Goal: Task Accomplishment & Management: Use online tool/utility

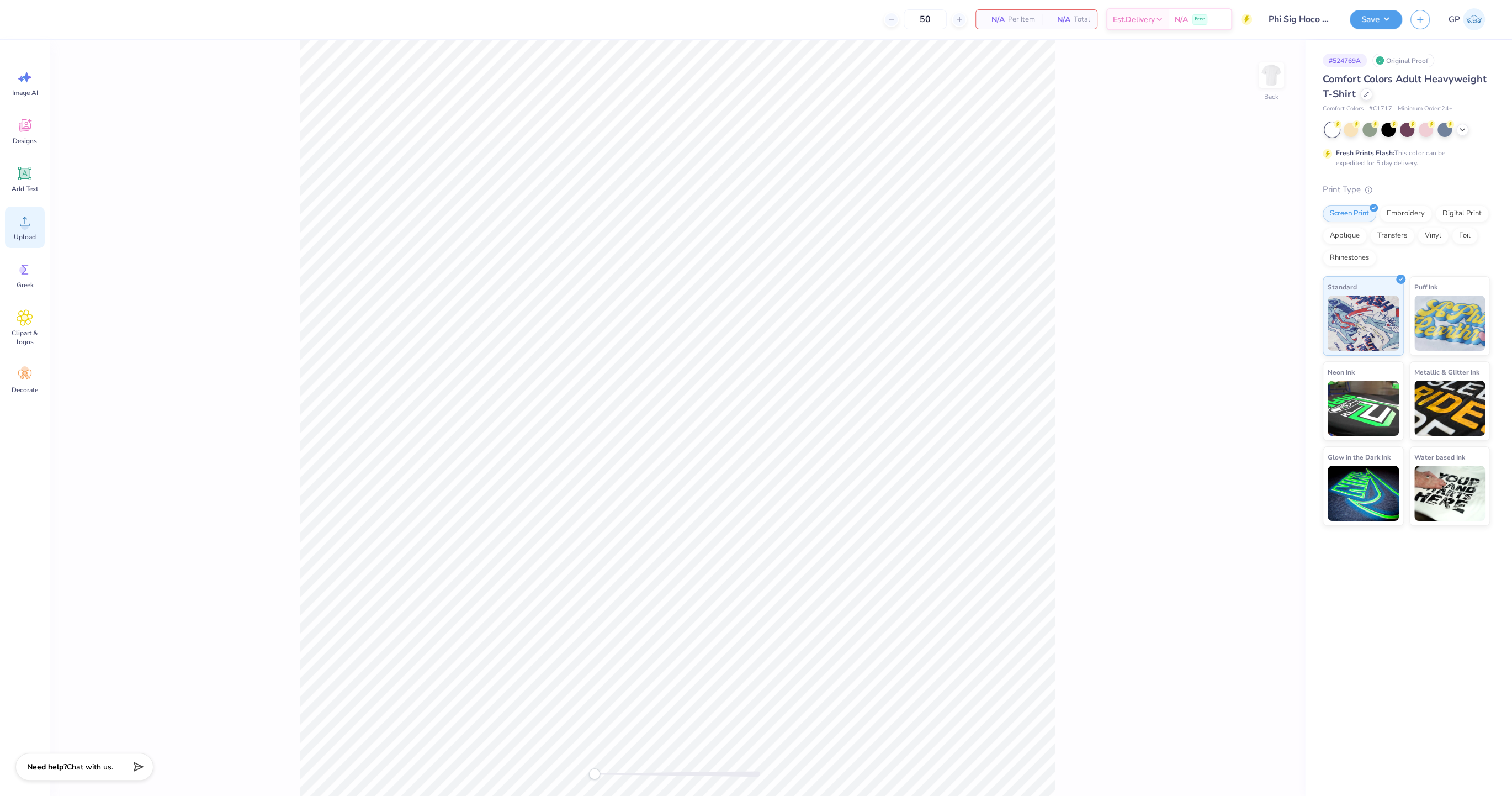
click at [27, 242] on div "Upload" at bounding box center [25, 227] width 40 height 42
click at [1291, 78] on div "Back" at bounding box center [678, 418] width 1256 height 755
click at [1272, 84] on img at bounding box center [1271, 74] width 45 height 45
click at [23, 233] on span "Upload" at bounding box center [25, 236] width 22 height 9
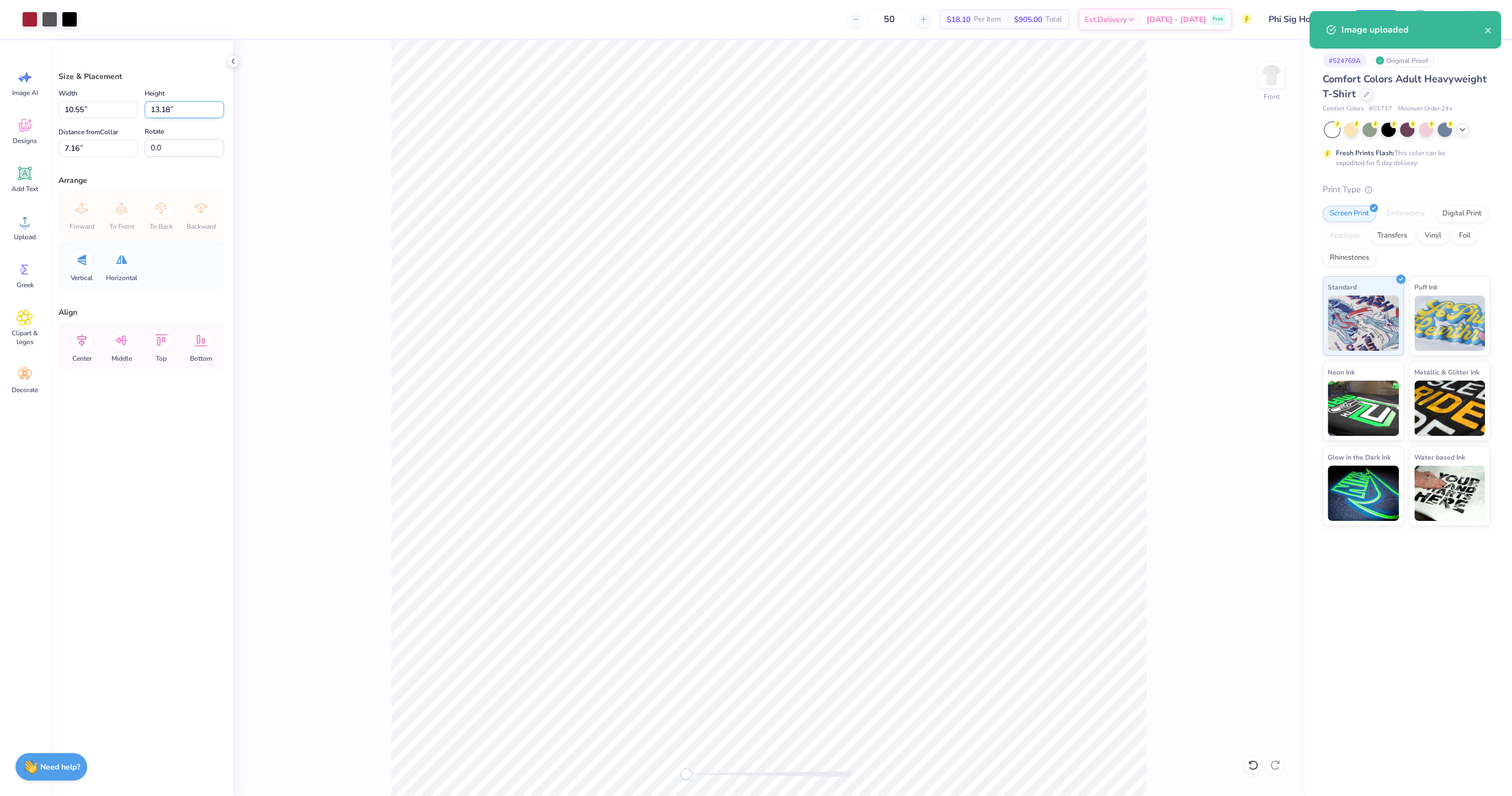
click at [158, 106] on input "13.18" at bounding box center [185, 109] width 79 height 17
type input "15"
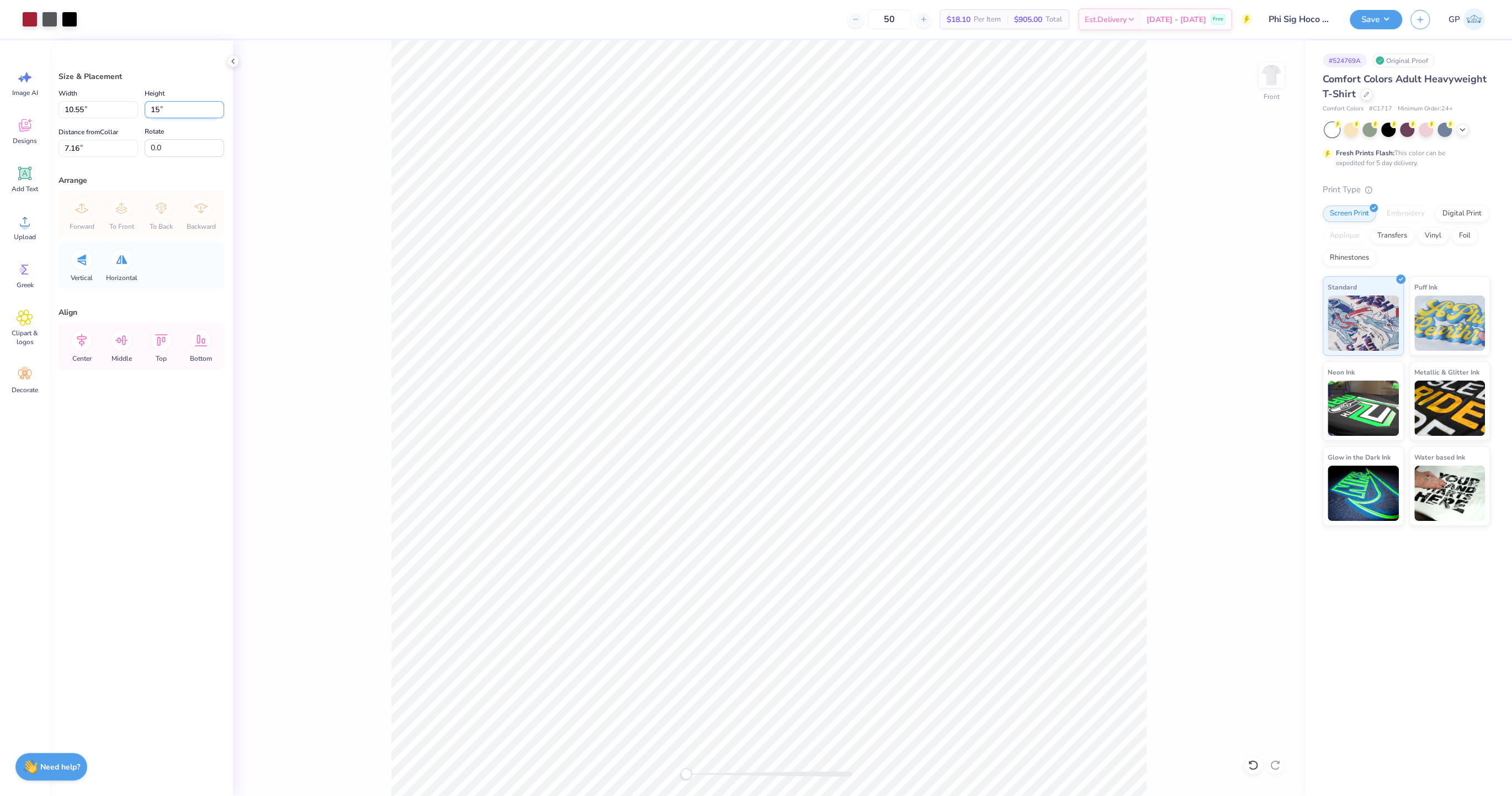
type input "12.01"
type input "15.00"
click at [87, 143] on input "6.25" at bounding box center [98, 148] width 79 height 17
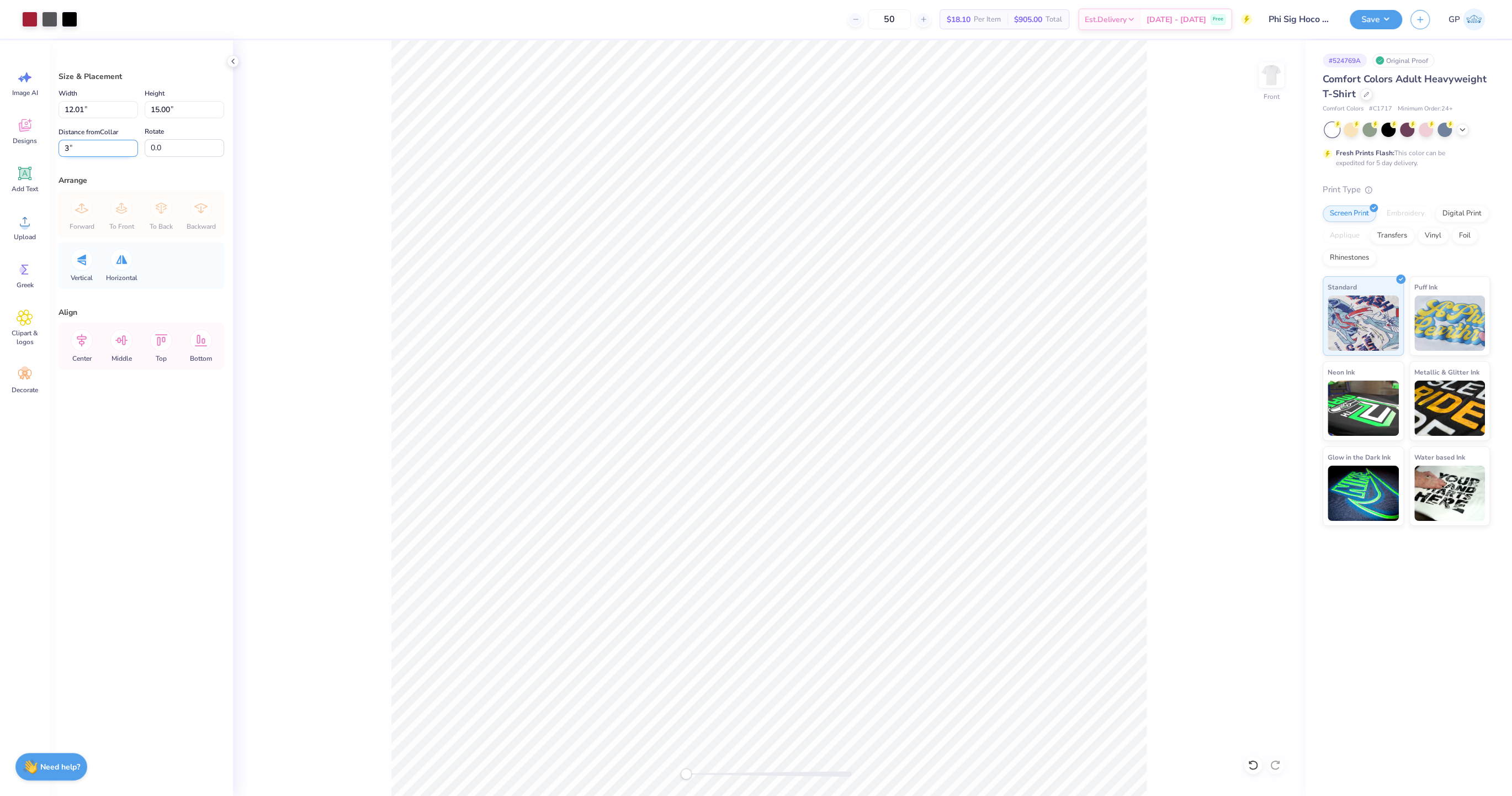
type input "3"
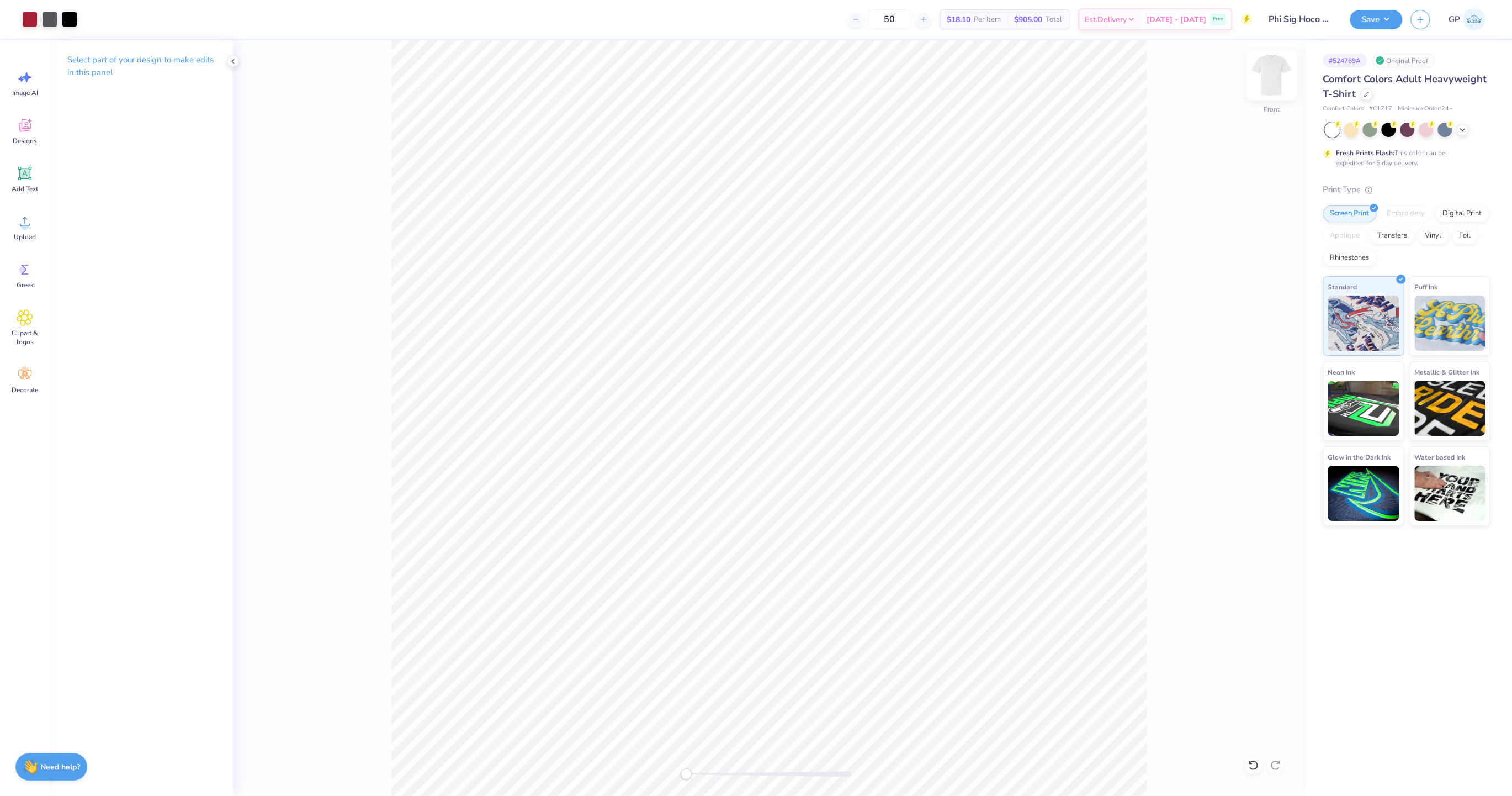
click at [1276, 75] on img at bounding box center [1271, 74] width 45 height 45
click at [24, 171] on icon at bounding box center [24, 173] width 13 height 13
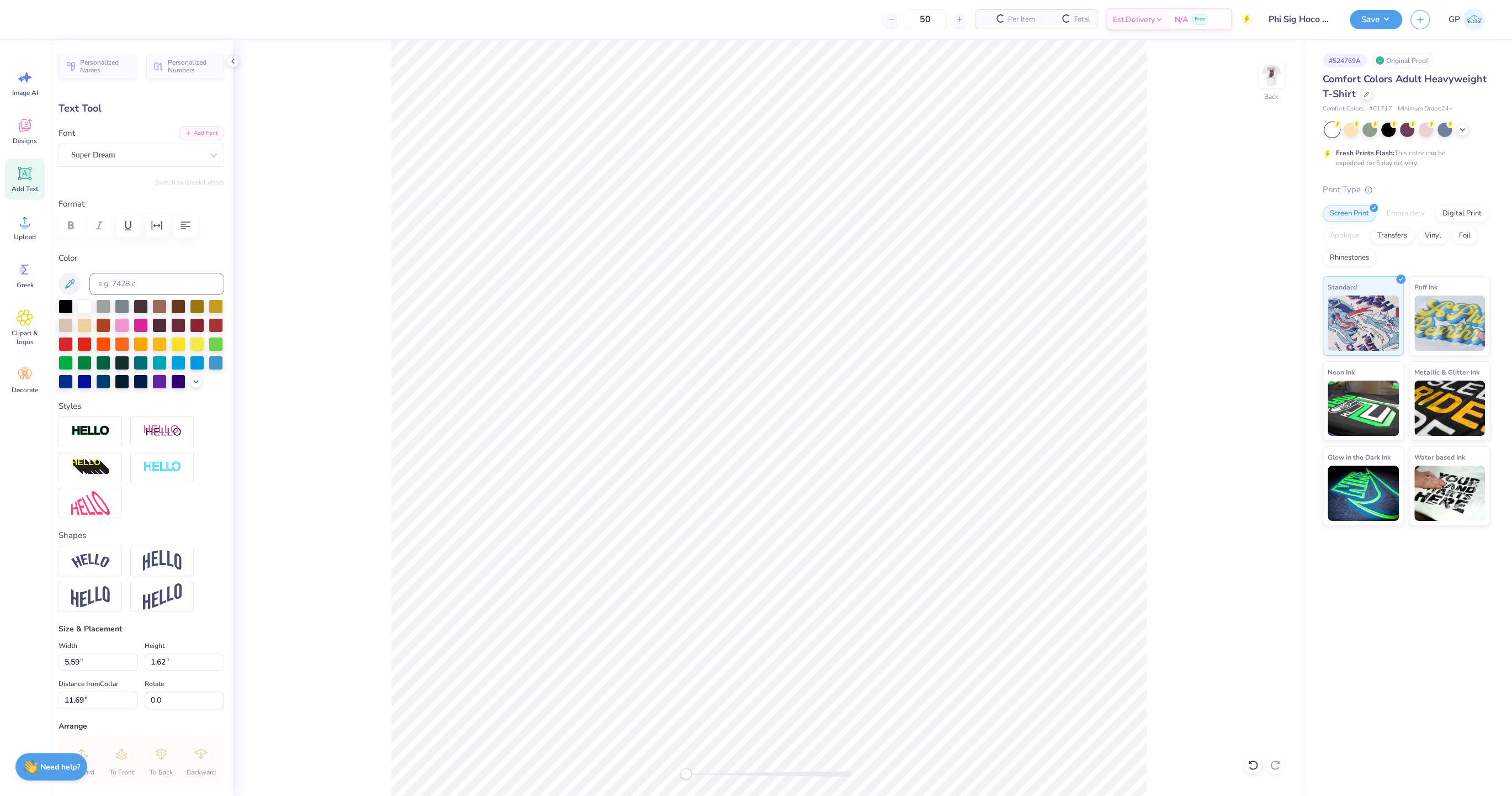
click at [203, 131] on button "Add Font" at bounding box center [201, 133] width 46 height 14
click at [1272, 77] on img at bounding box center [1271, 74] width 45 height 45
type input "6.58"
type input "1.82"
type input "14.14"
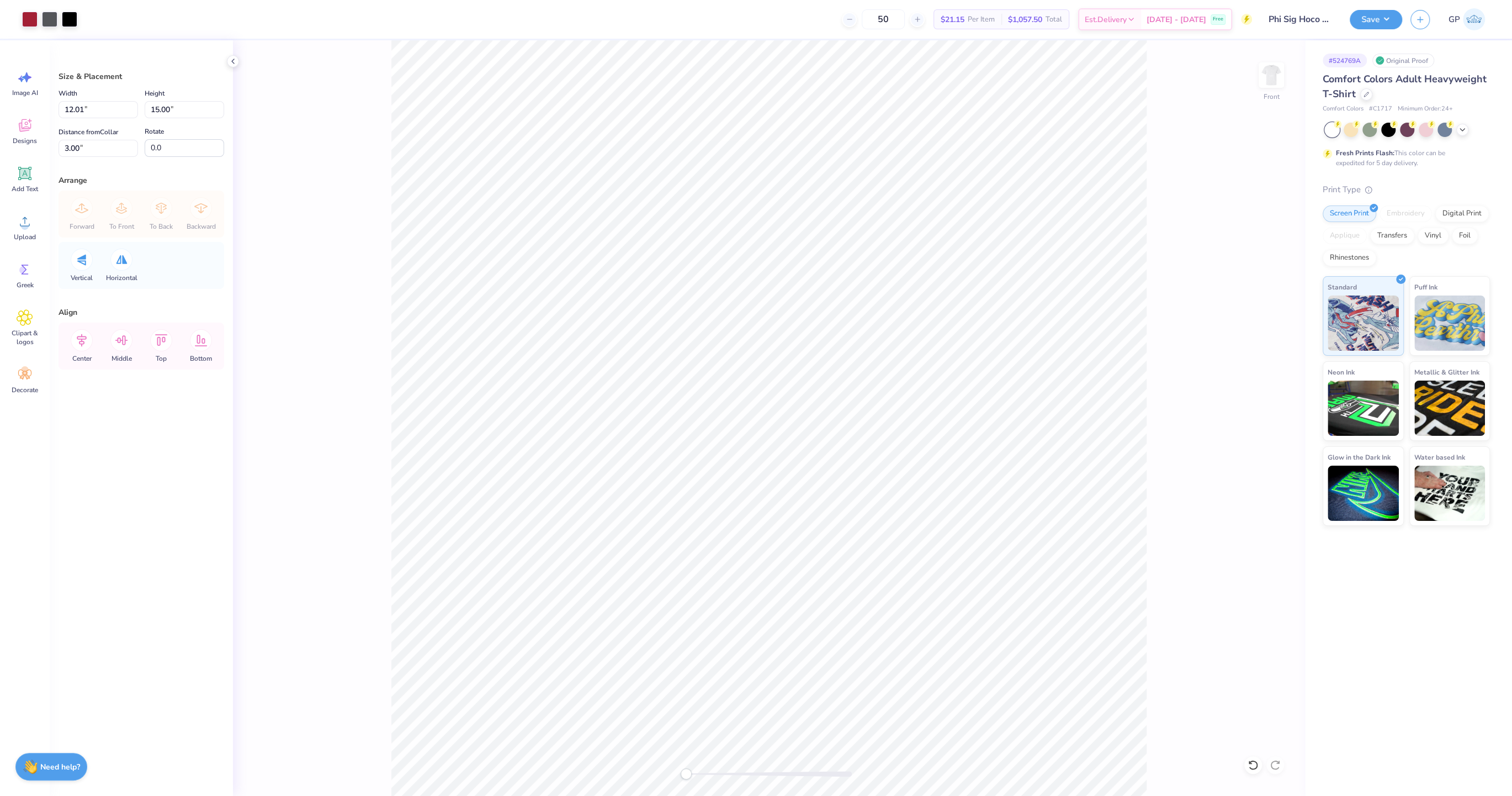
click at [1288, 80] on div "Front" at bounding box center [769, 418] width 1072 height 755
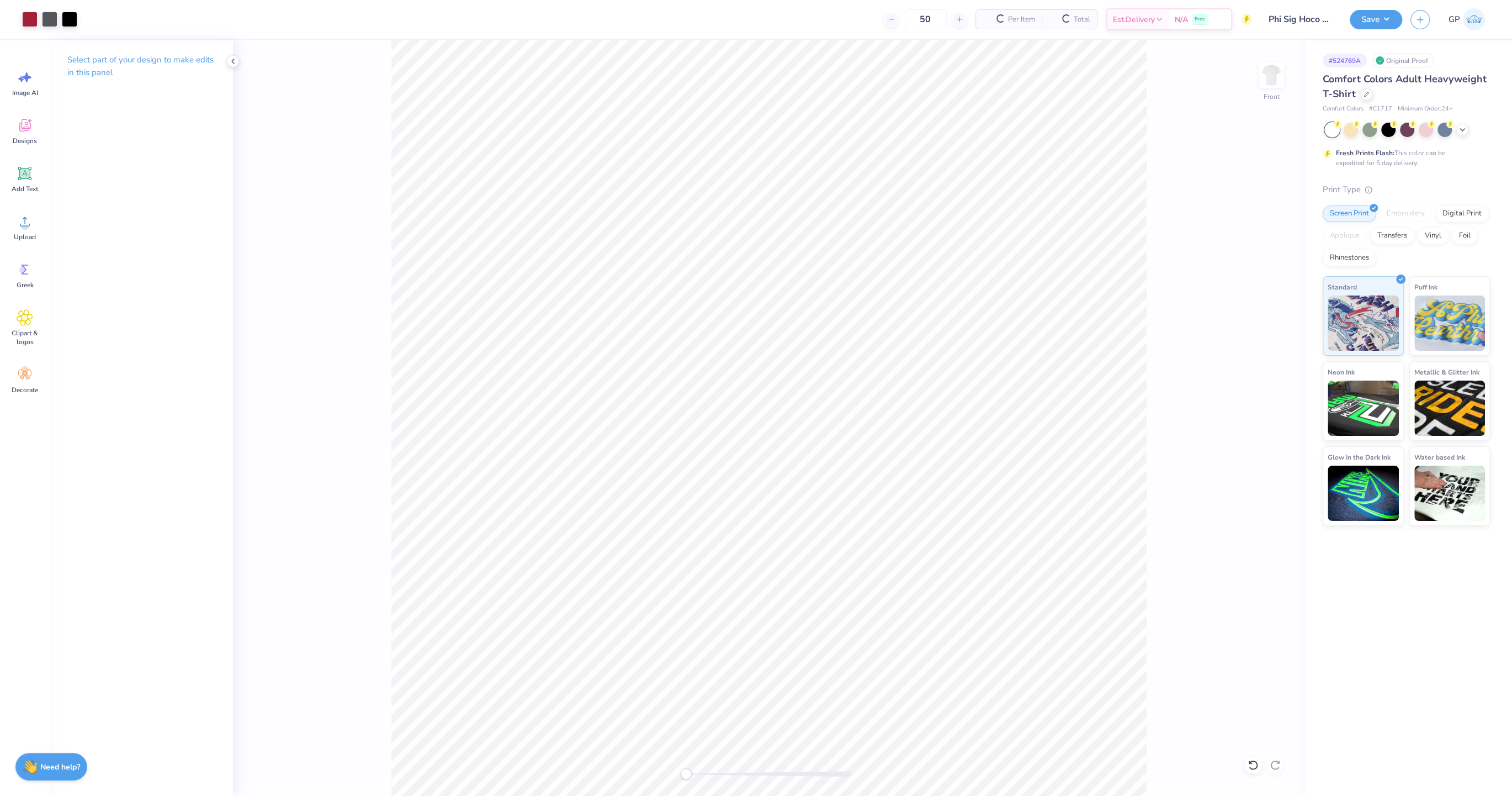
drag, startPoint x: 1272, startPoint y: 82, endPoint x: 1199, endPoint y: 117, distance: 81.0
click at [1272, 82] on img at bounding box center [1272, 75] width 22 height 22
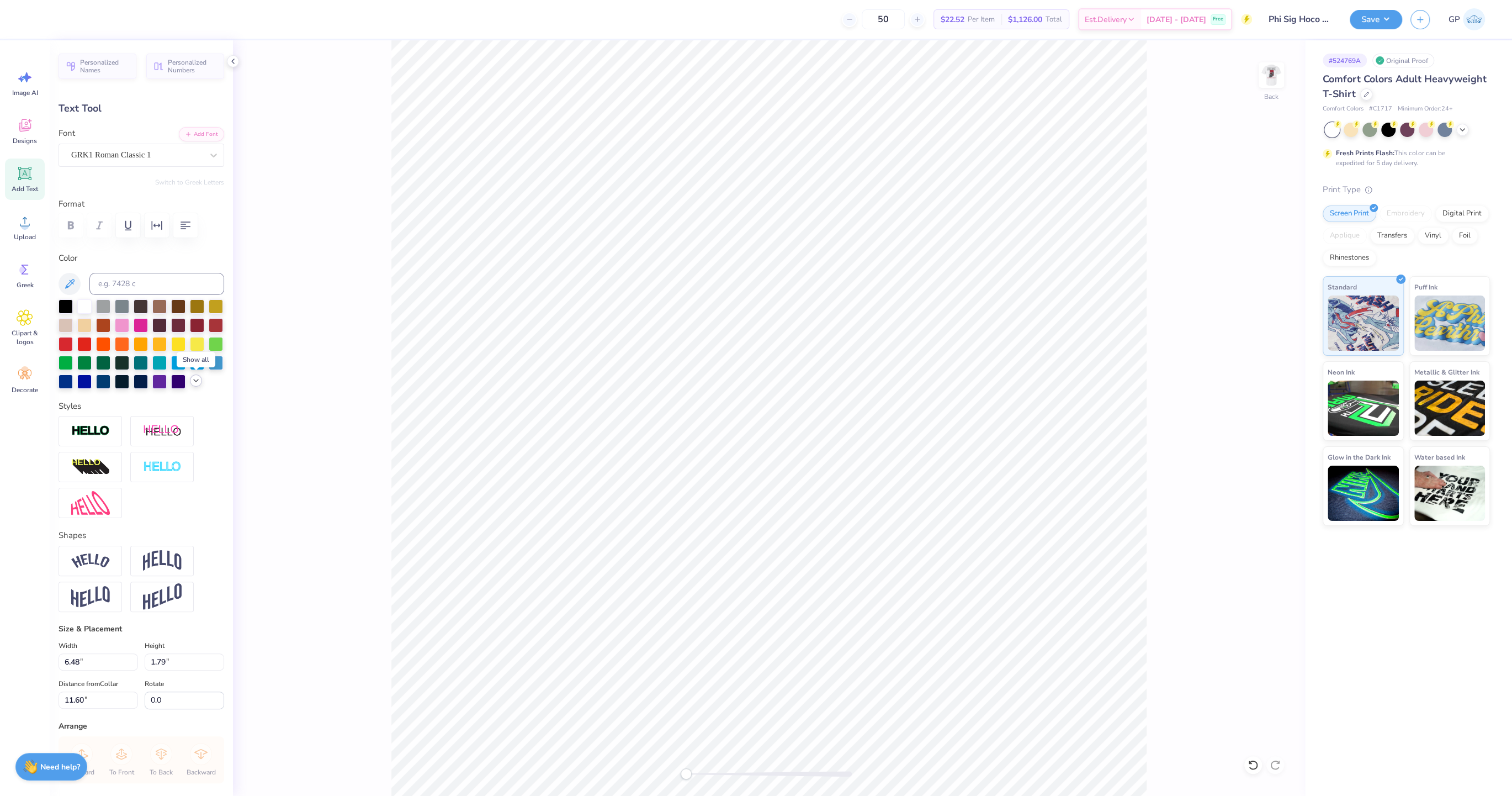
click at [198, 381] on icon at bounding box center [195, 380] width 9 height 9
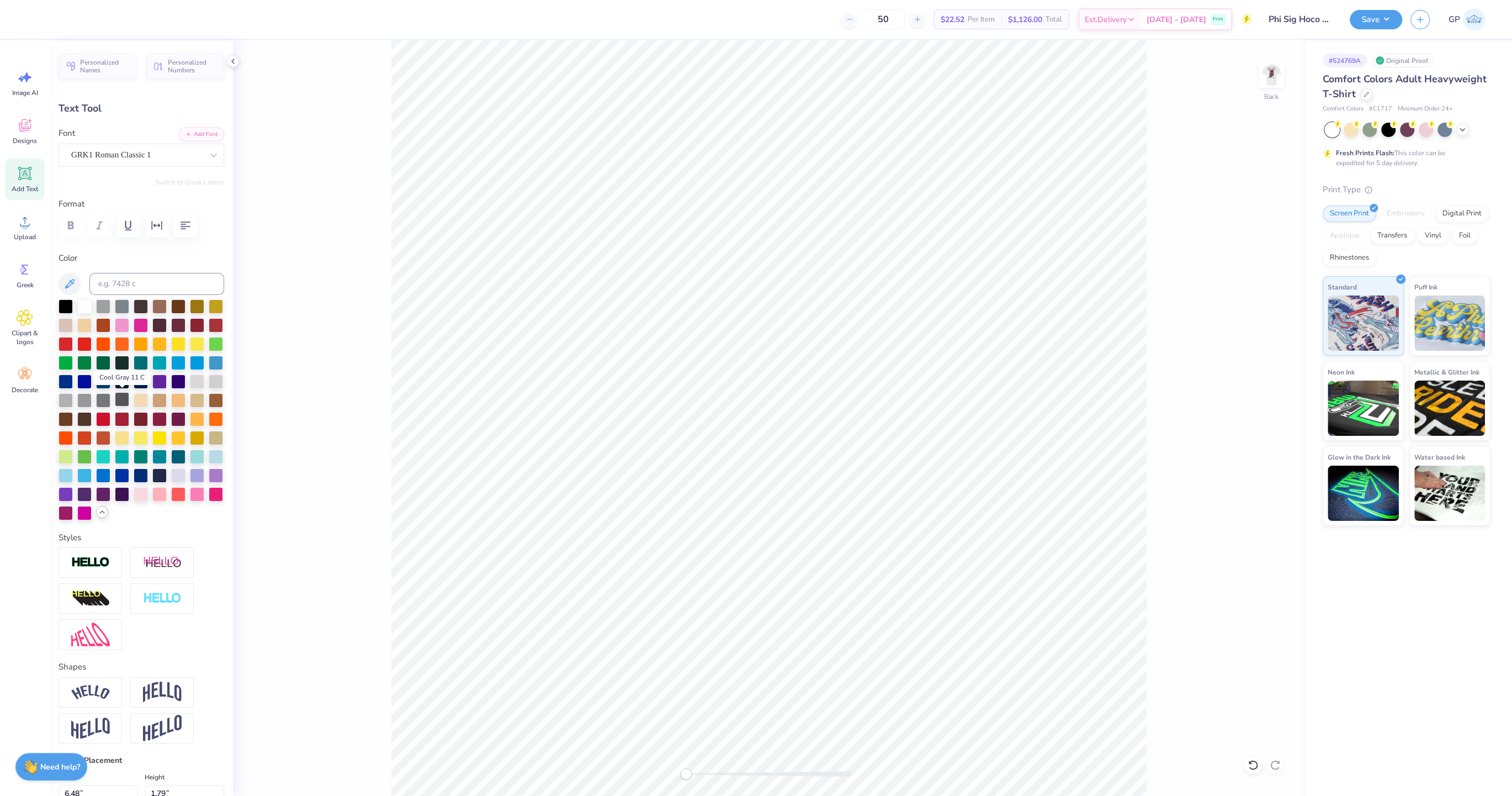
click at [122, 403] on div at bounding box center [122, 399] width 14 height 14
paste textarea
type textarea "FSK"
type input "5.19"
type input "1.68"
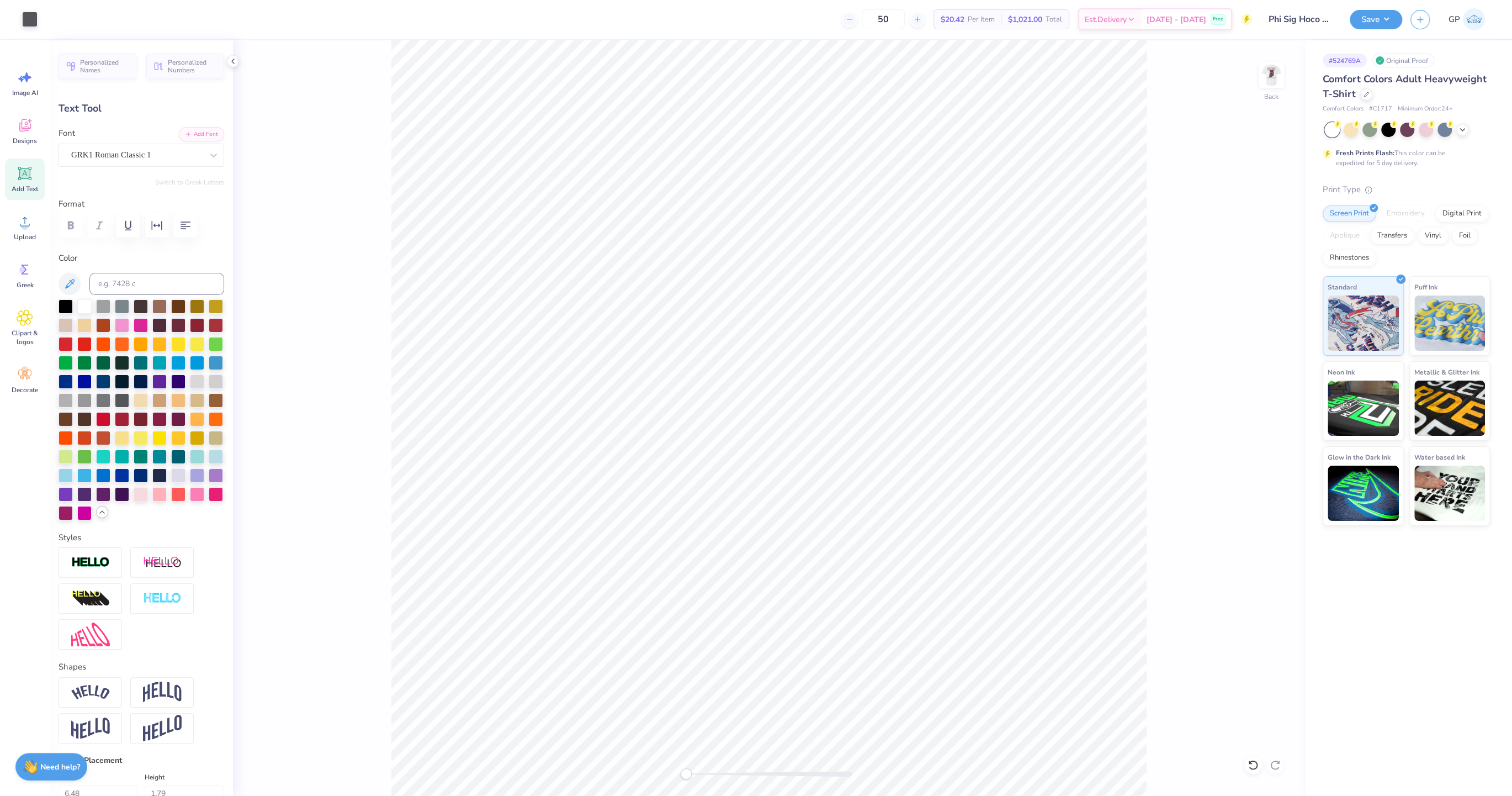
type input "3.42"
paste textarea "Homecoing 2025"
type textarea "Homecoing 2025"
click at [188, 136] on button "Add Font" at bounding box center [201, 133] width 46 height 14
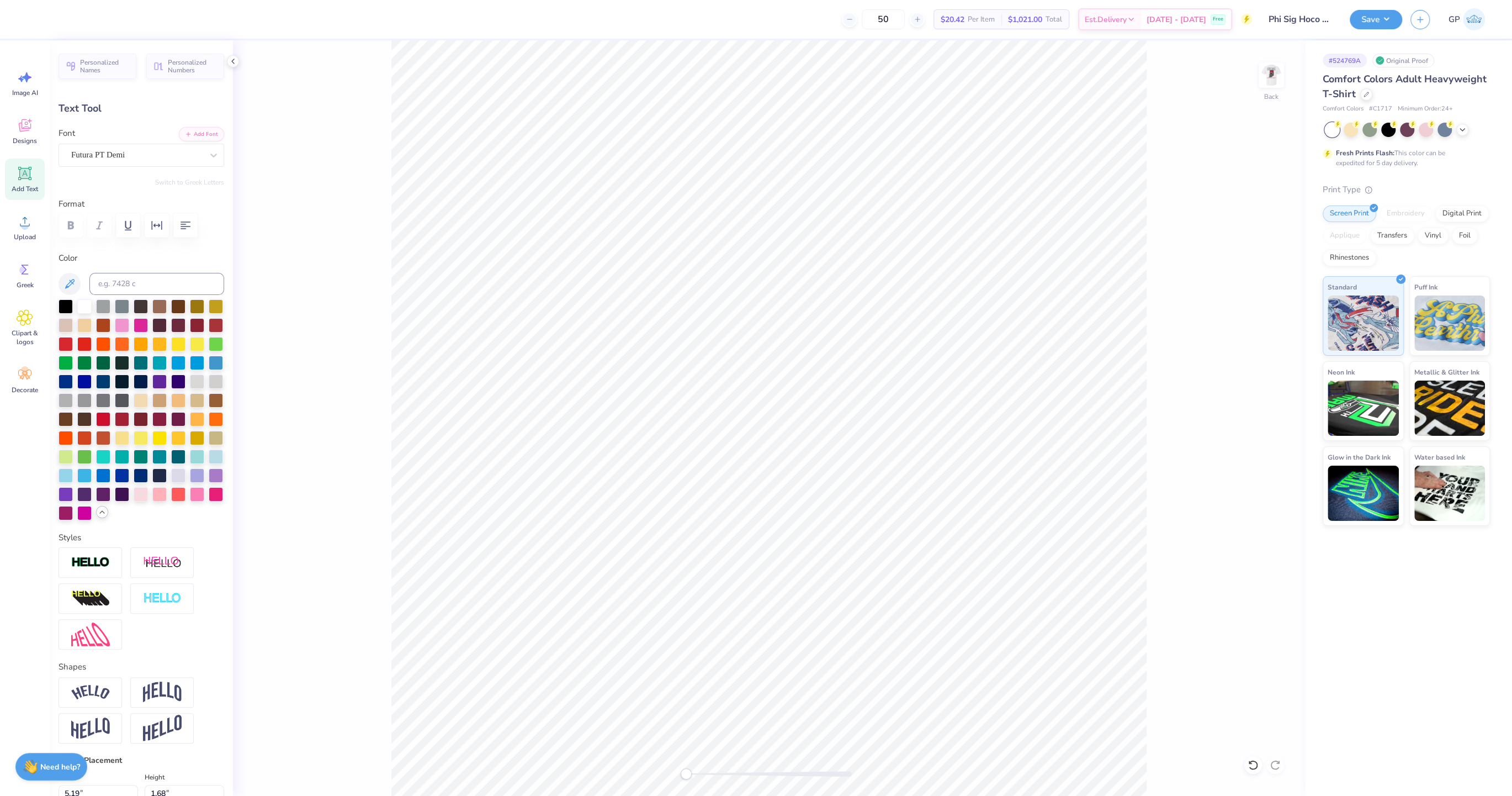
scroll to position [0, 2]
type textarea "HOMECOMING 2025"
type input "13.87"
type input "1.04"
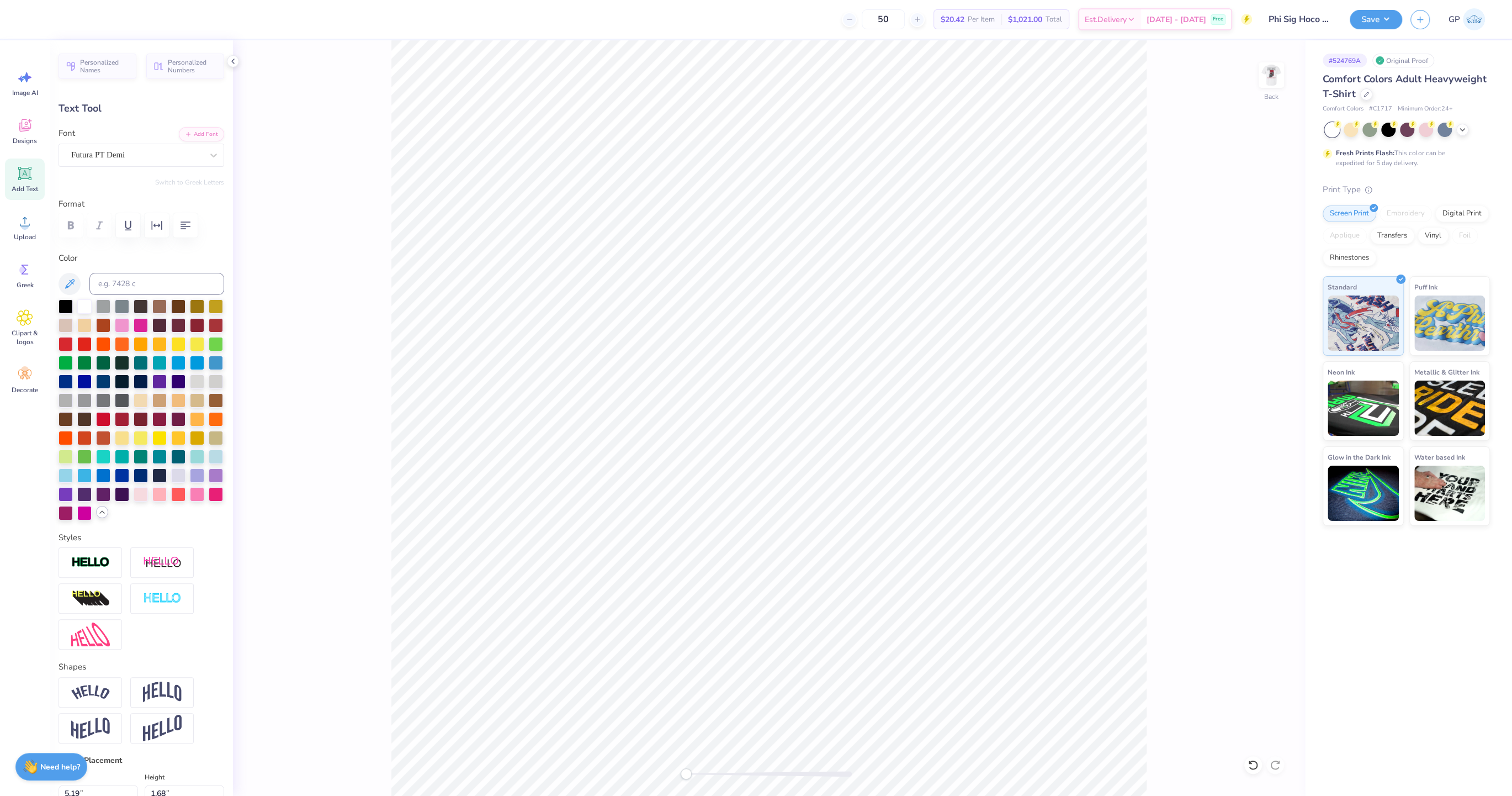
type input "5.82"
type input "5.76"
type input "0.43"
type input "5.08"
type input "0.38"
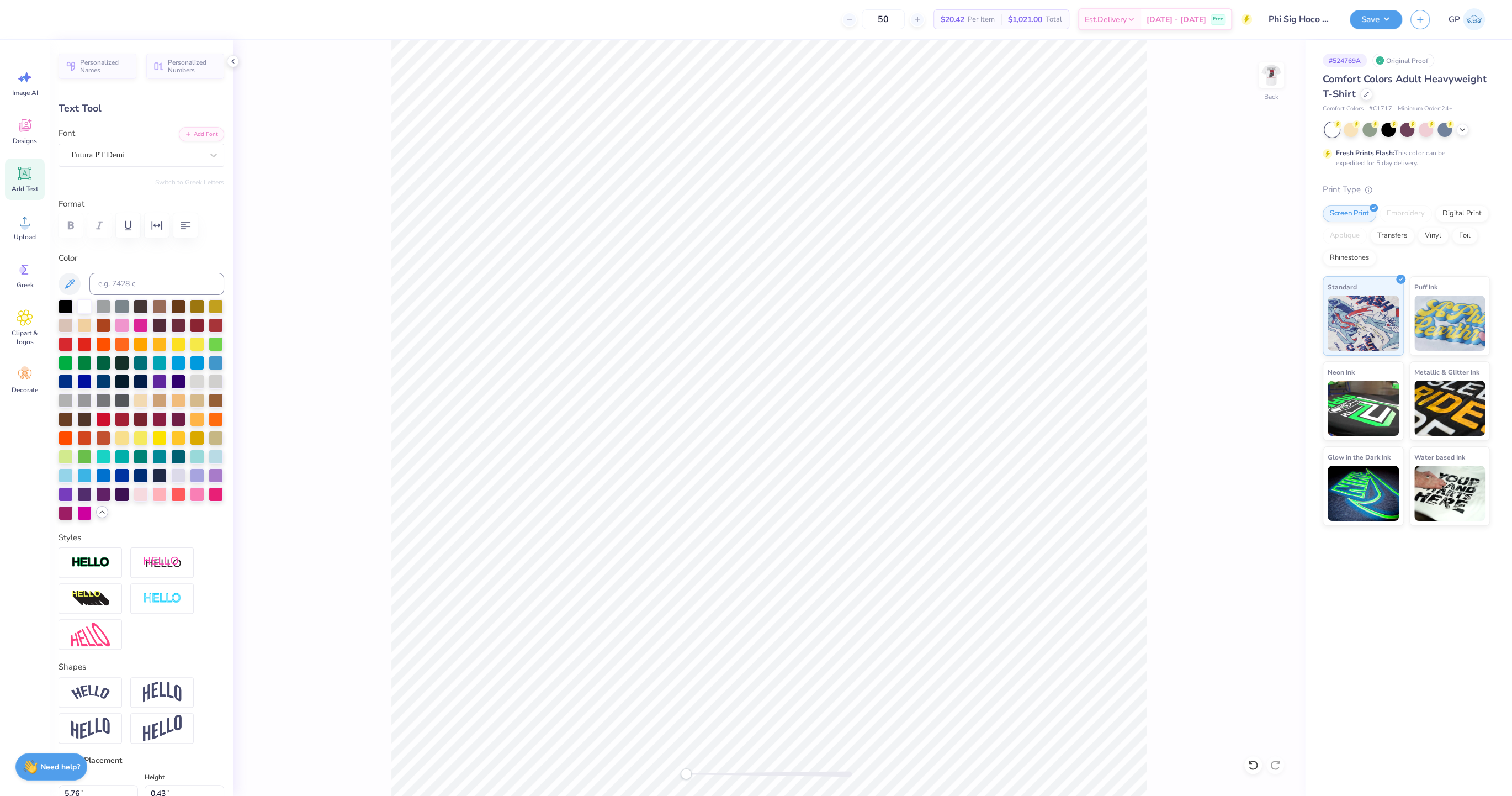
type input "5.44"
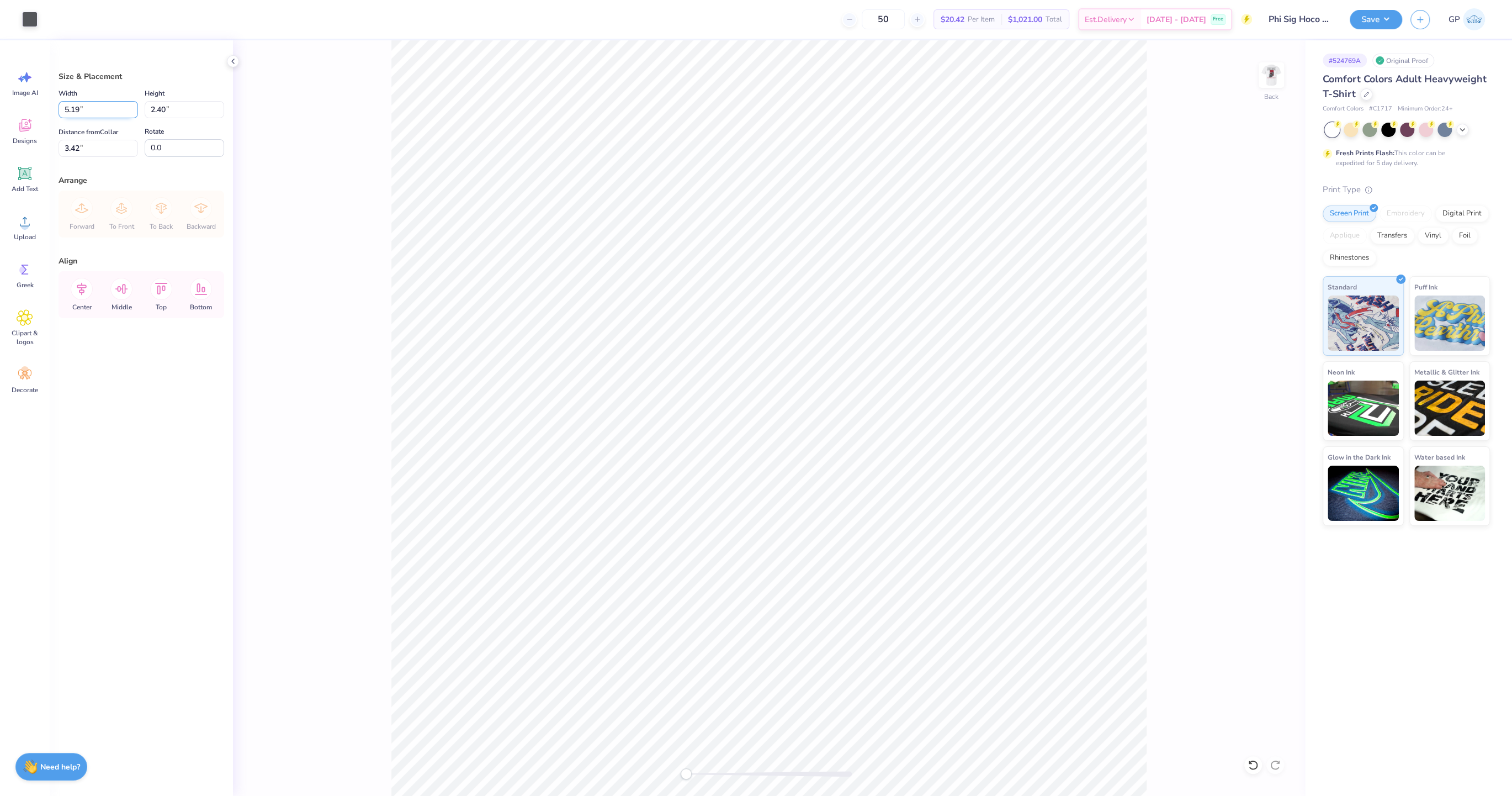
click at [84, 109] on input "5.19" at bounding box center [98, 109] width 79 height 17
type input "3.50"
type input "1.62"
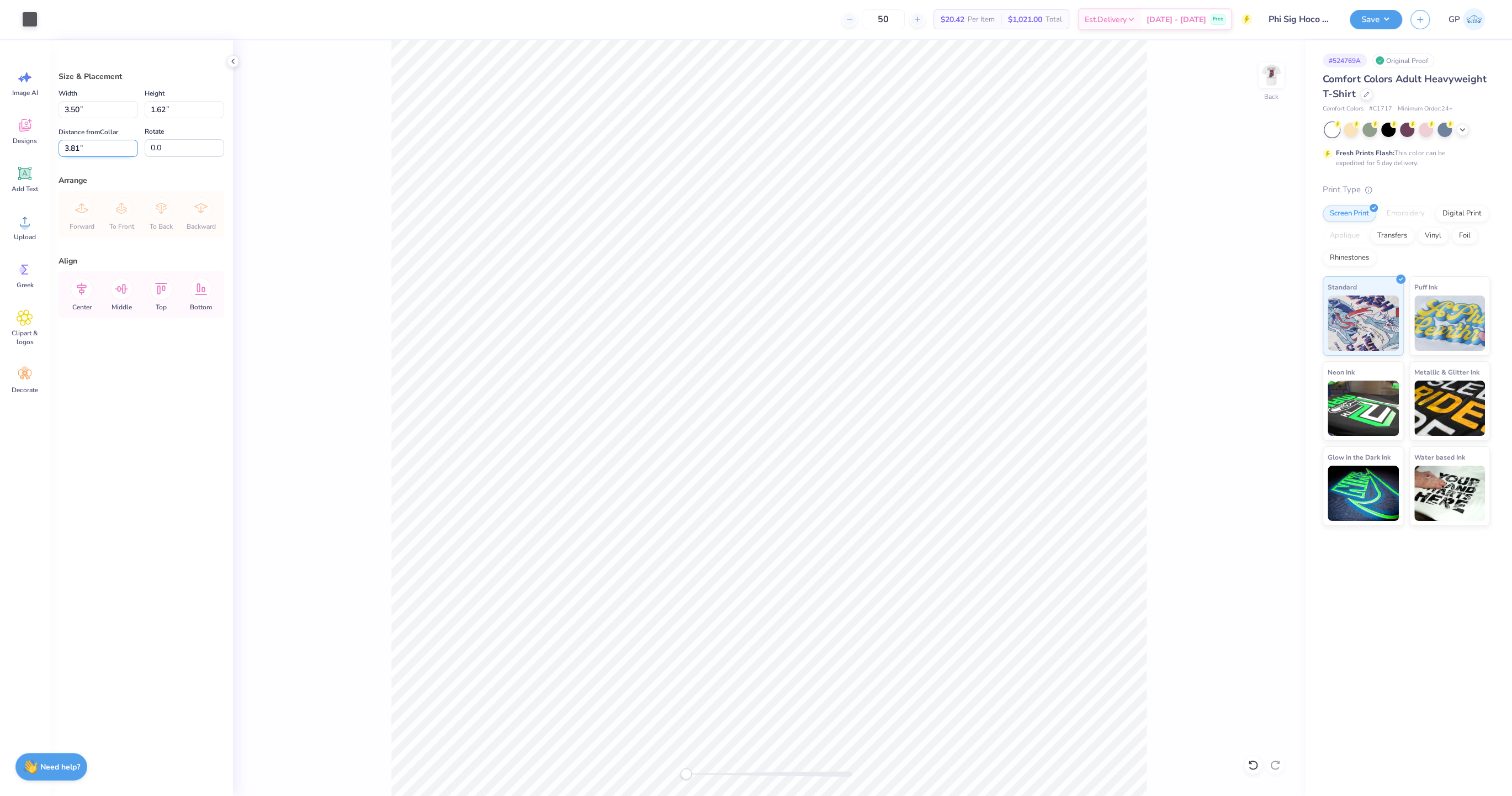
click at [96, 151] on input "3.81" at bounding box center [98, 148] width 79 height 17
click at [96, 146] on input "3.81" at bounding box center [98, 148] width 79 height 17
type input "3.00"
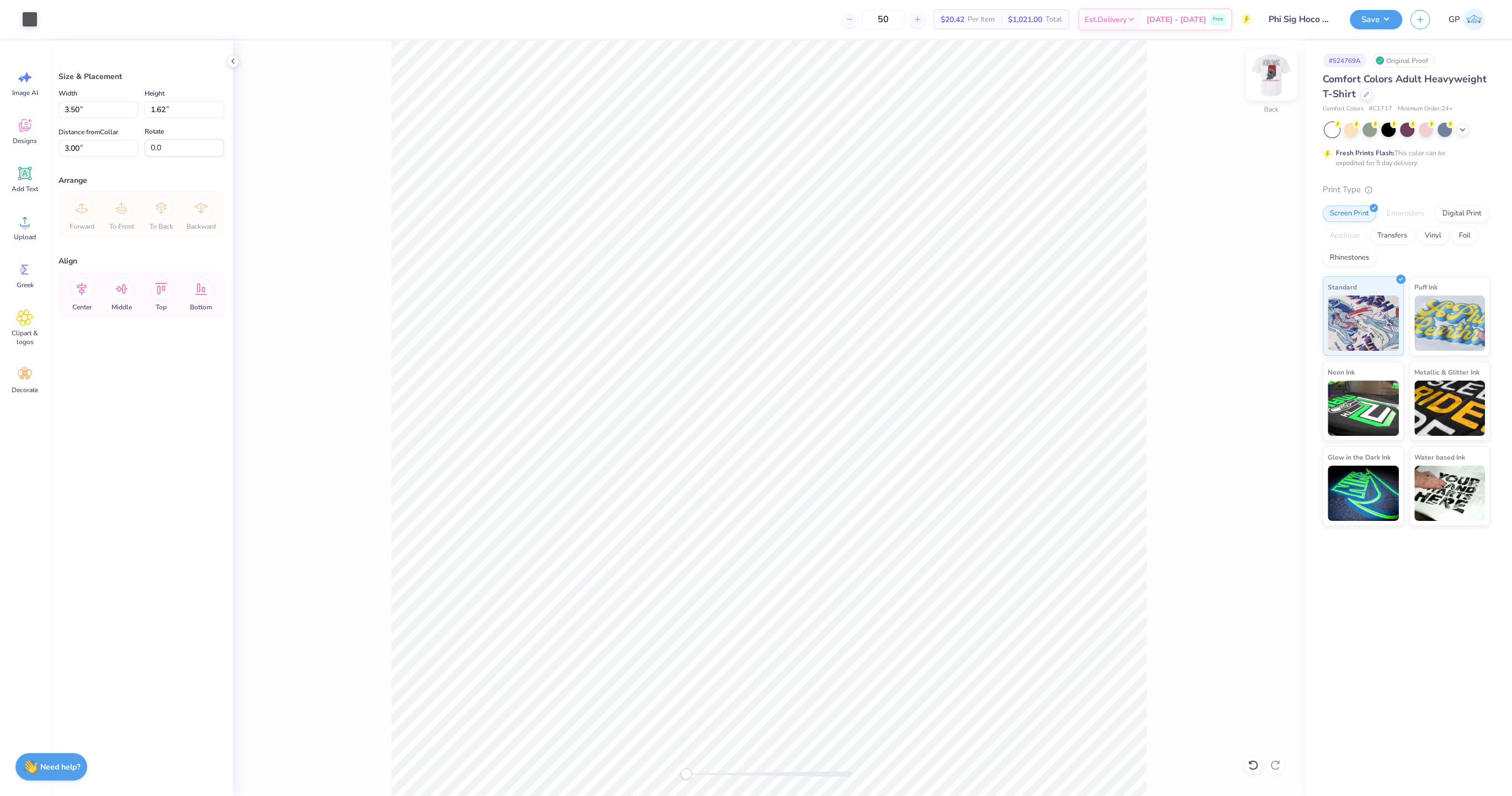
click at [1269, 74] on img at bounding box center [1271, 74] width 45 height 45
click at [1269, 74] on img at bounding box center [1272, 75] width 22 height 22
click at [1364, 21] on button "Save" at bounding box center [1376, 17] width 53 height 19
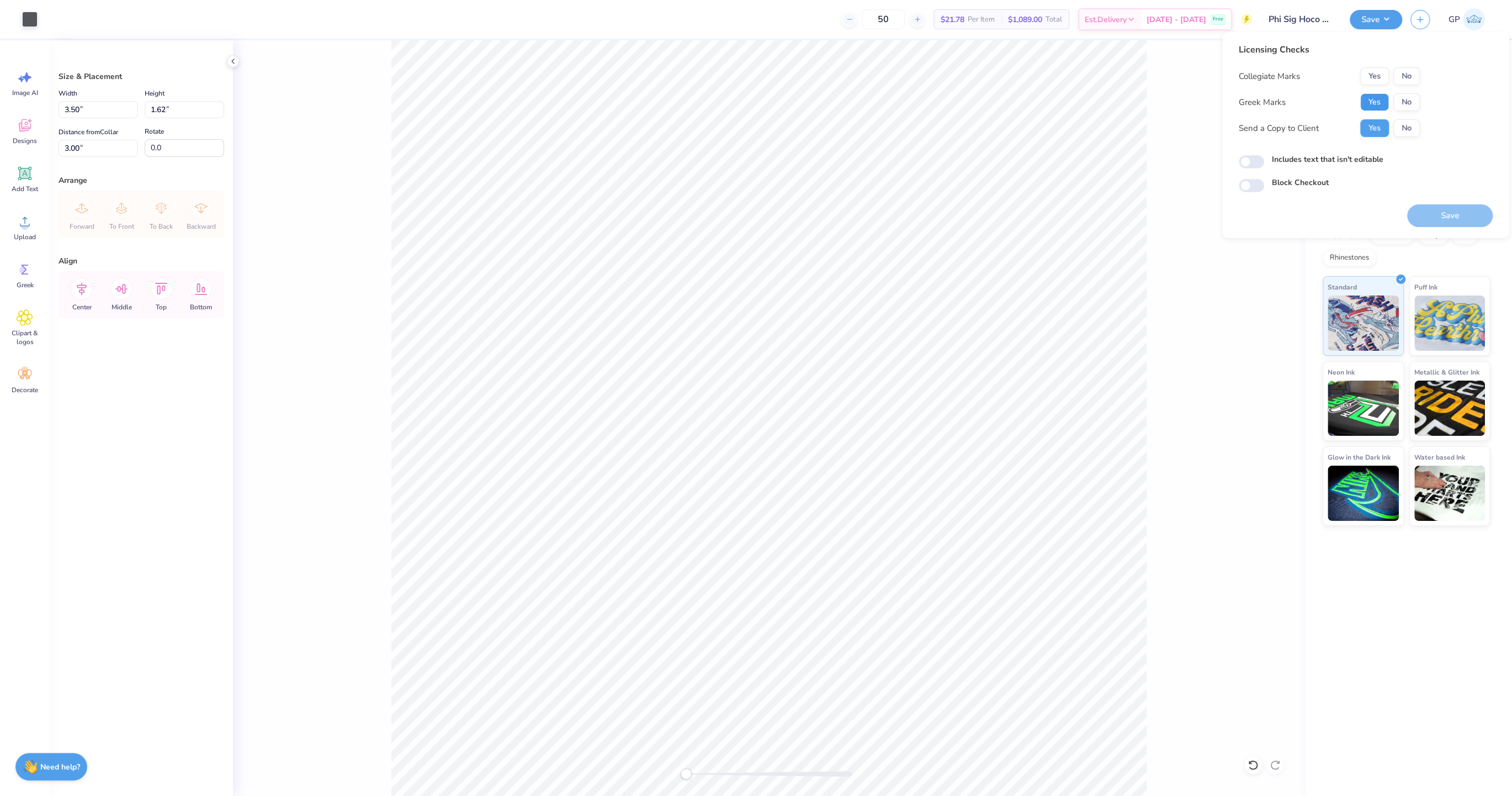
click at [1374, 102] on button "Yes" at bounding box center [1374, 102] width 29 height 18
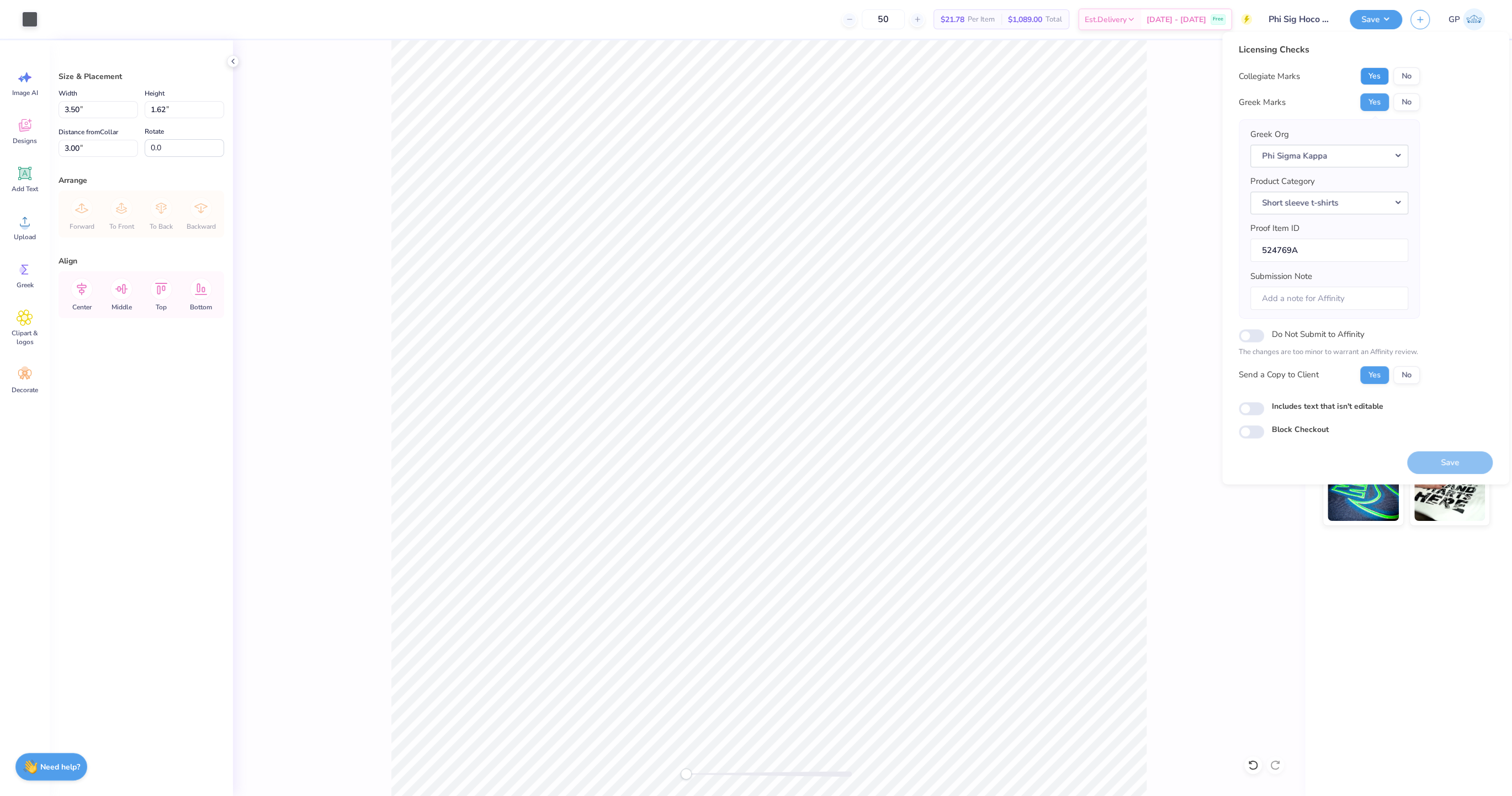
click at [1376, 72] on button "Yes" at bounding box center [1374, 76] width 29 height 18
click at [1252, 407] on input "Includes text that isn't editable" at bounding box center [1252, 408] width 26 height 13
checkbox input "true"
click at [1449, 458] on button "Save" at bounding box center [1450, 463] width 85 height 23
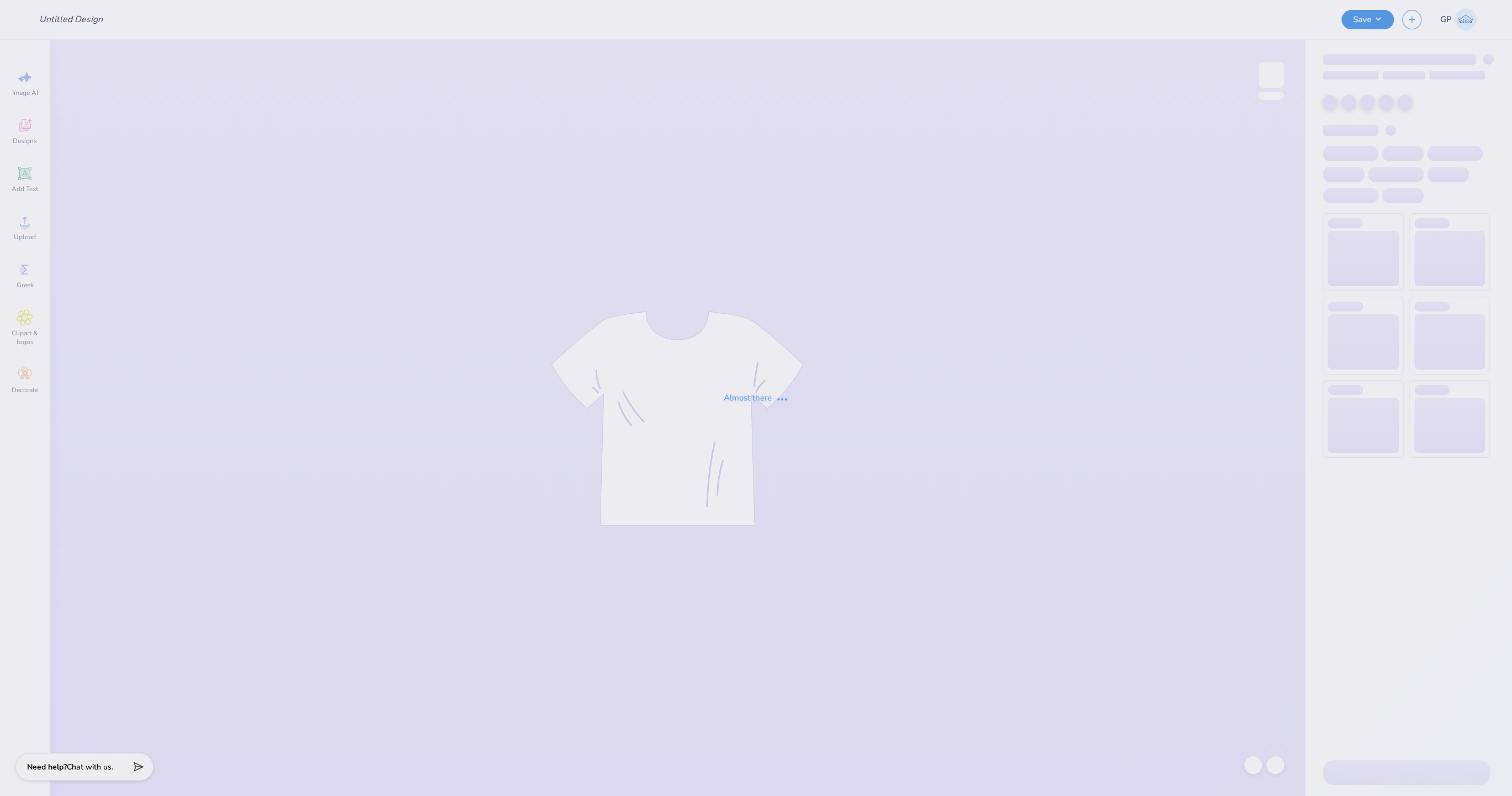
type input "[PERSON_NAME] Personal Merch : [PERSON_NAME]"
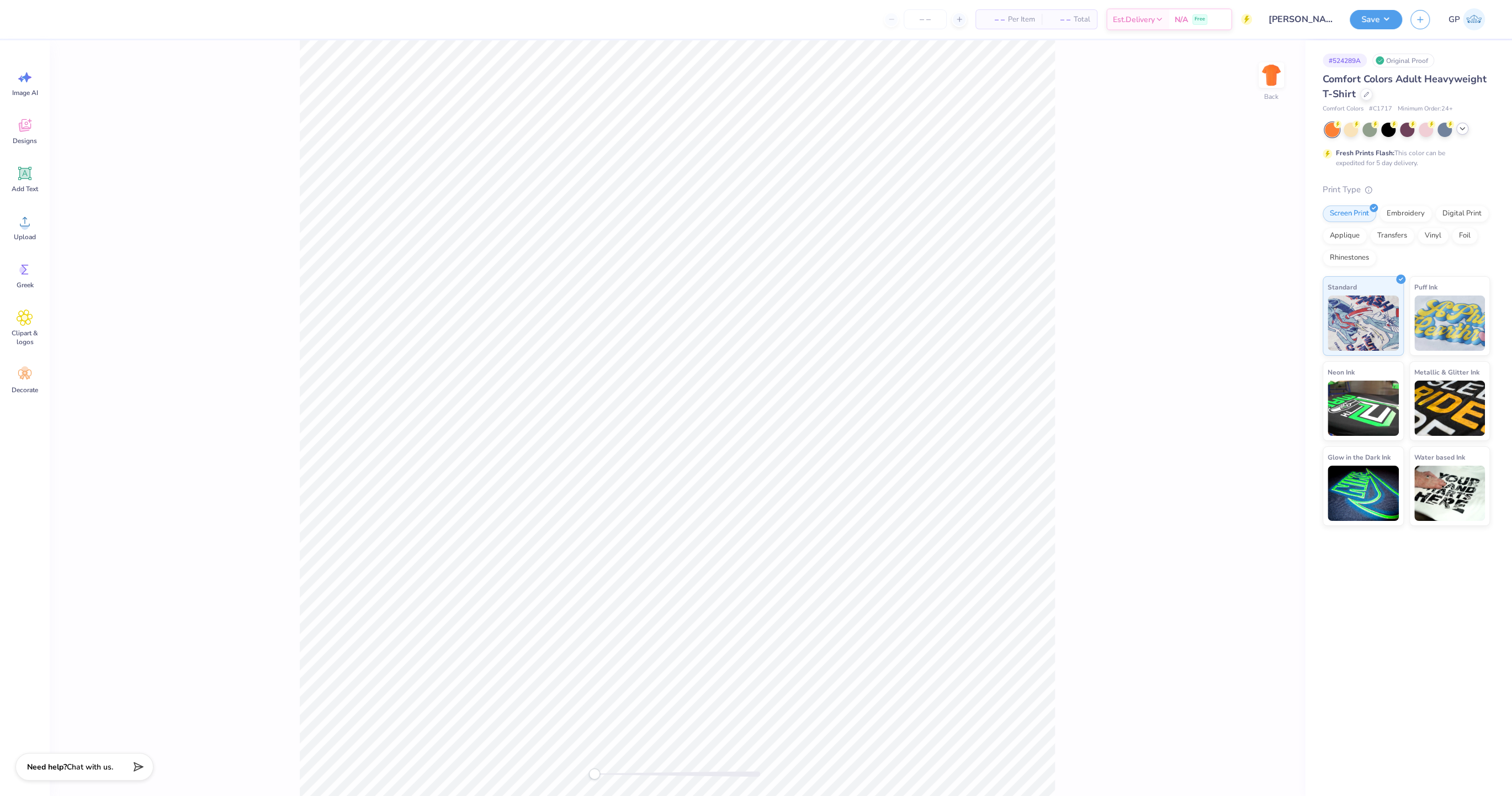
click at [1461, 132] on icon at bounding box center [1462, 128] width 9 height 9
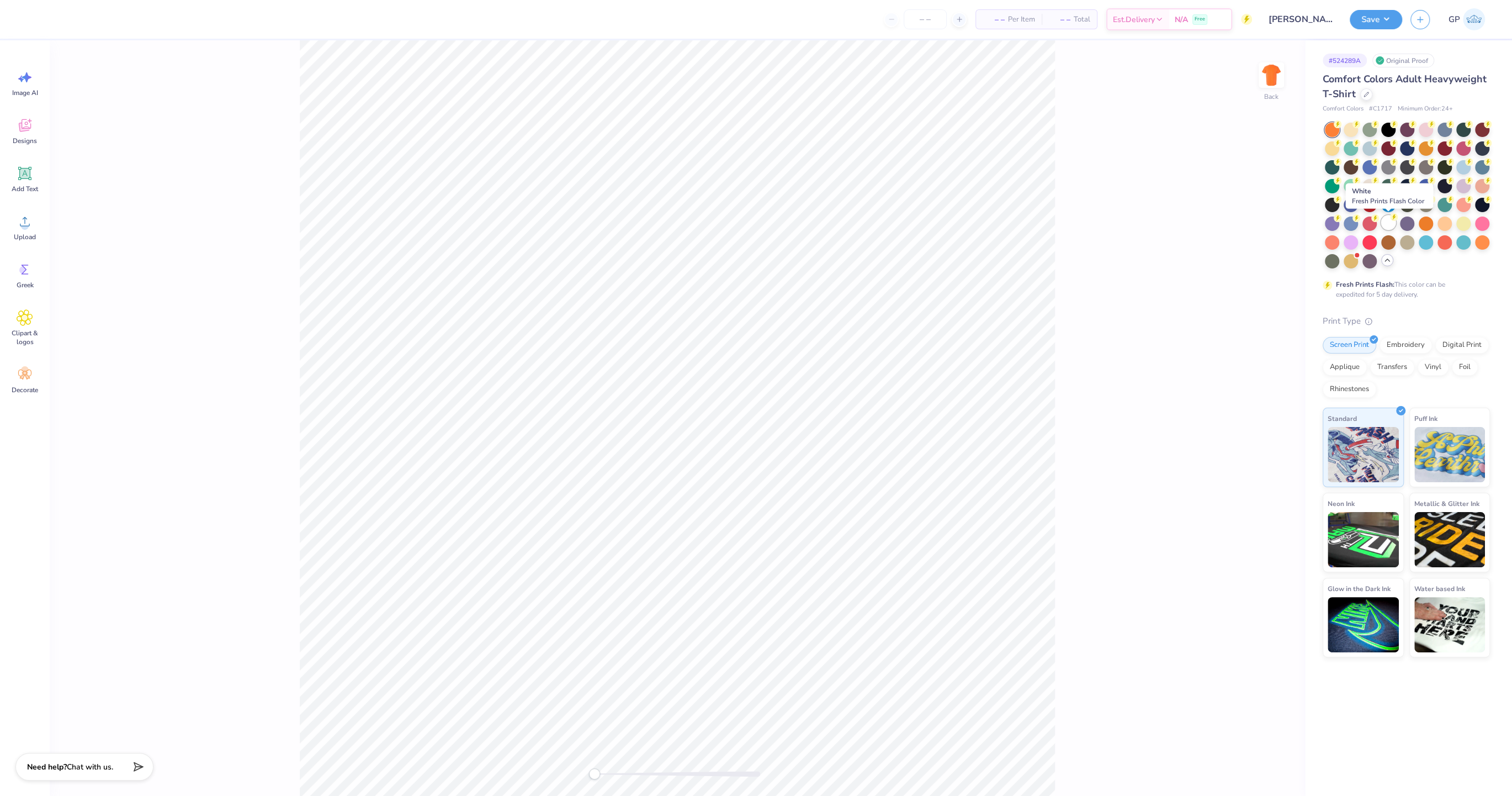
click at [1388, 221] on div at bounding box center [1388, 222] width 14 height 14
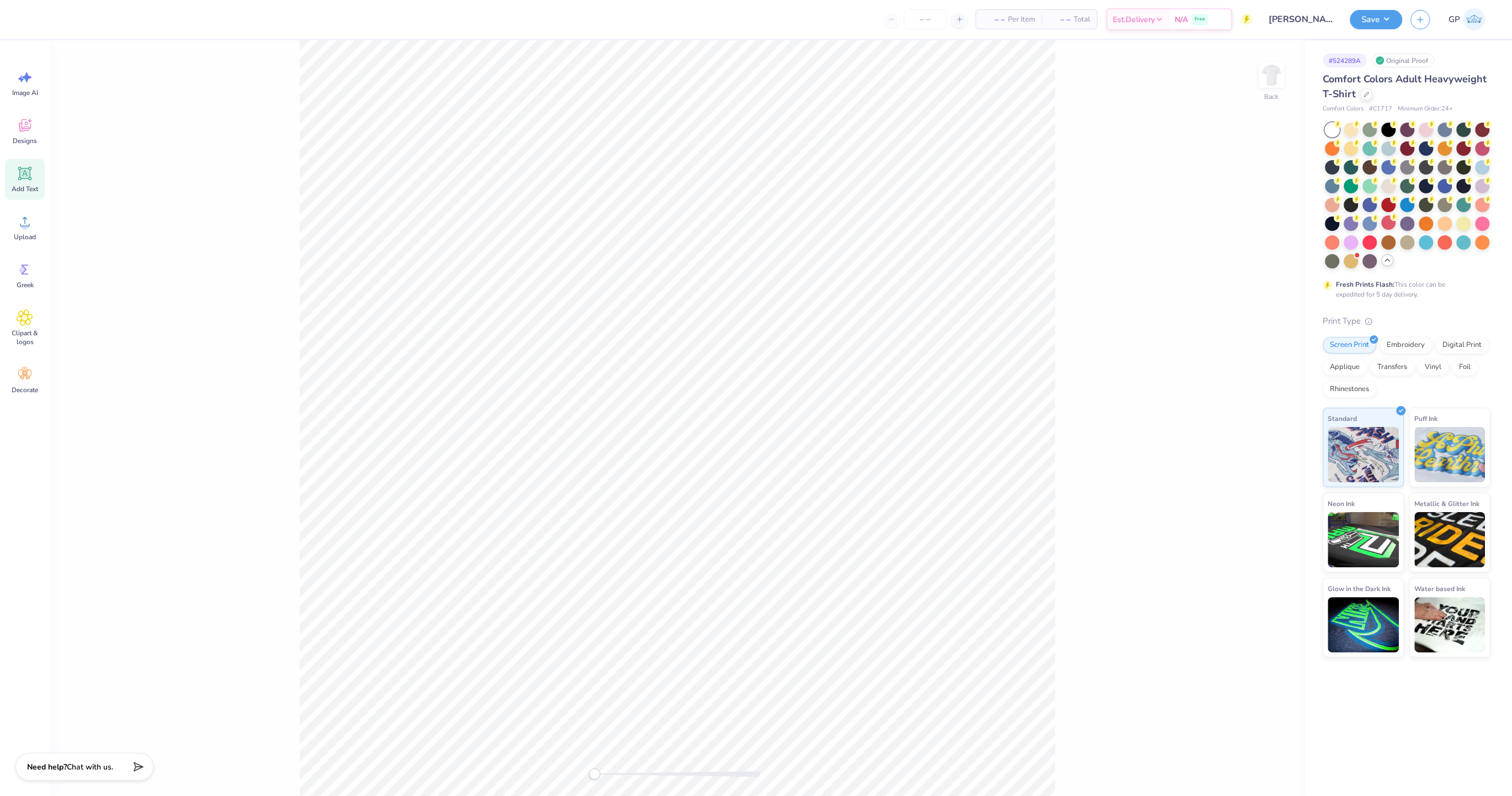
click at [18, 183] on div "Add Text" at bounding box center [25, 180] width 40 height 42
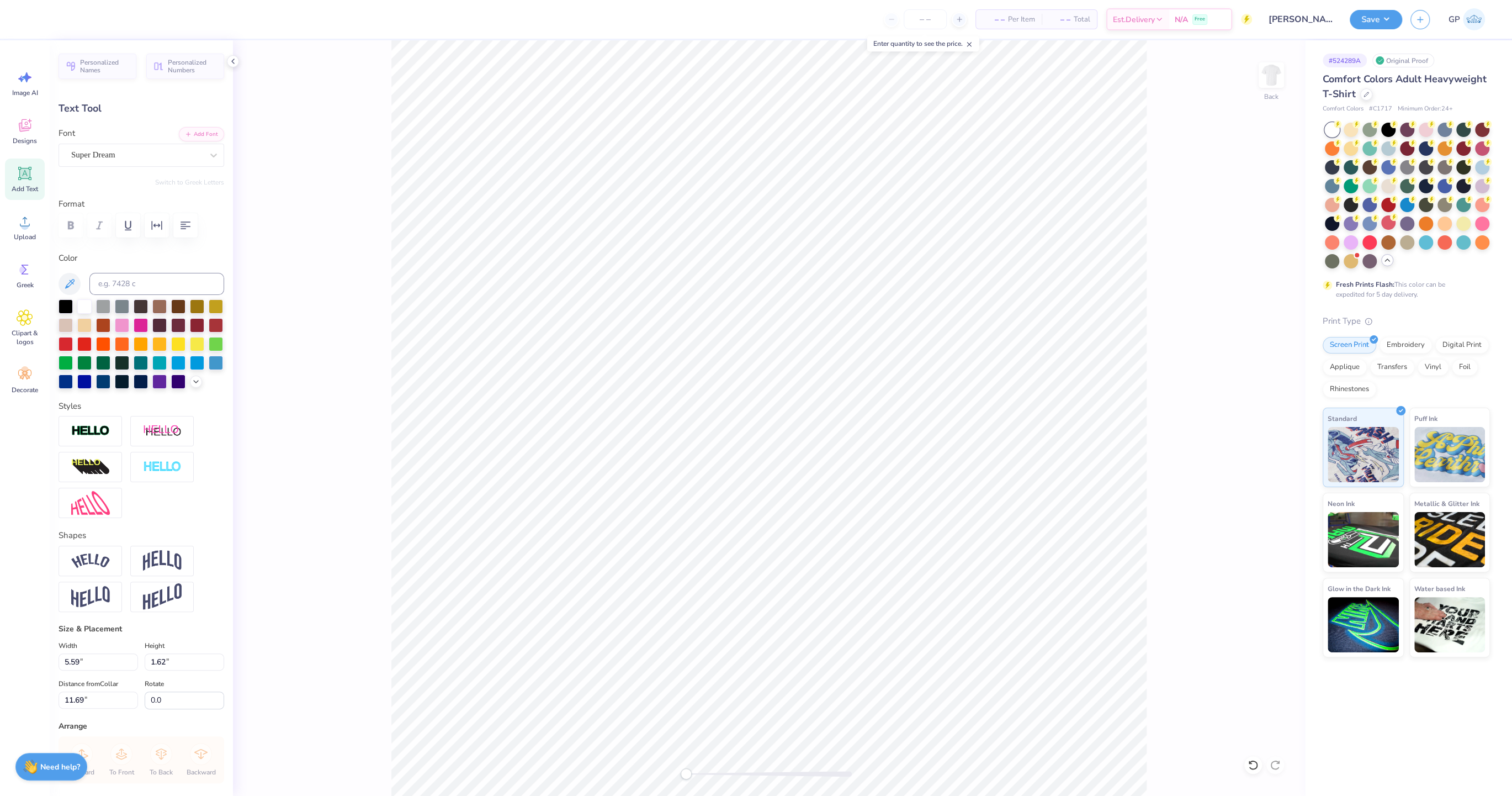
paste textarea "[GEOGRAPHIC_DATA]"
type textarea "[GEOGRAPHIC_DATA]"
click at [199, 138] on button "Add Font" at bounding box center [201, 133] width 46 height 14
click at [191, 382] on icon at bounding box center [195, 380] width 9 height 9
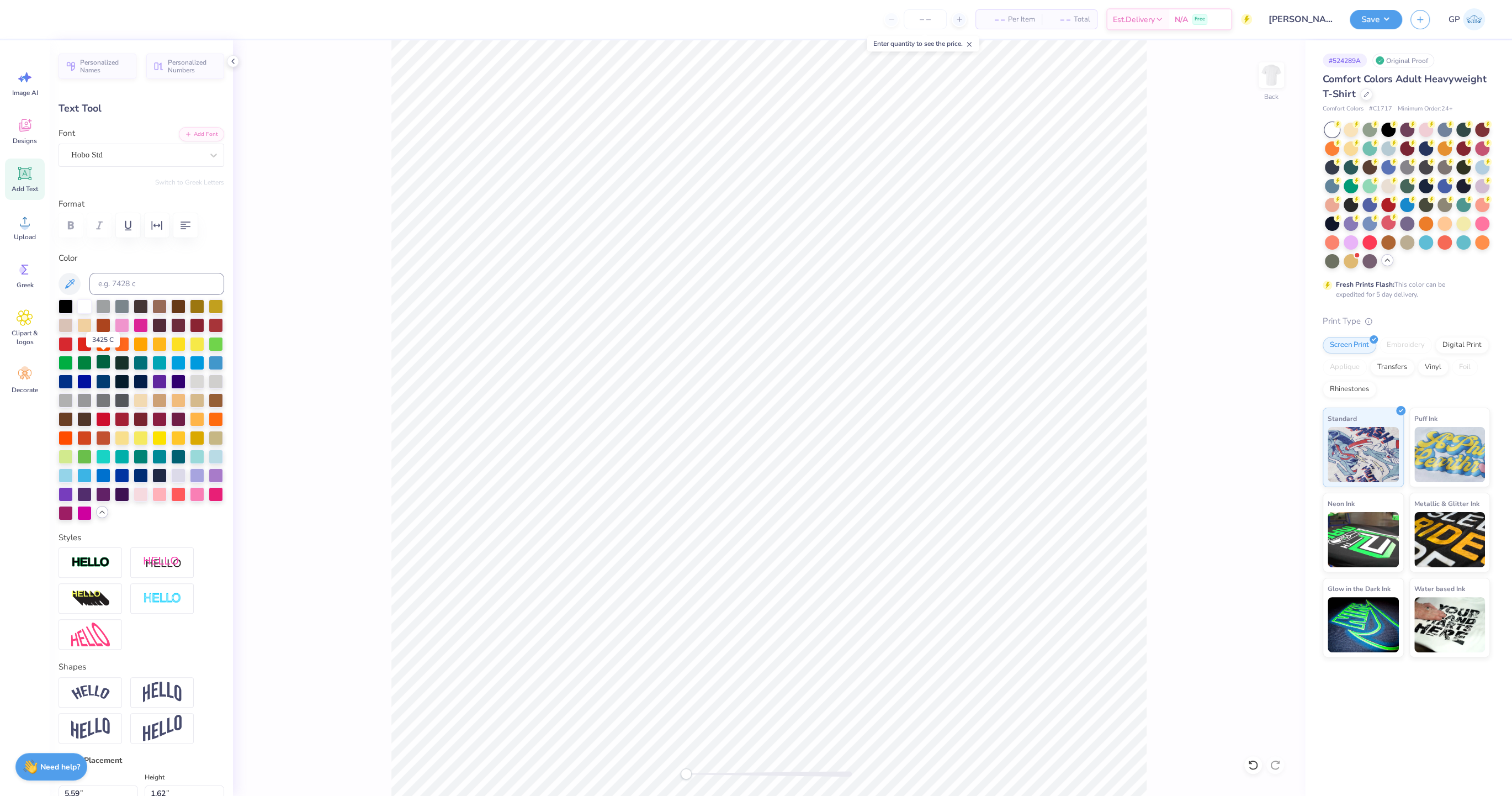
click at [100, 358] on div at bounding box center [103, 361] width 14 height 14
type input "7.61"
type input "0.75"
type input "4.45"
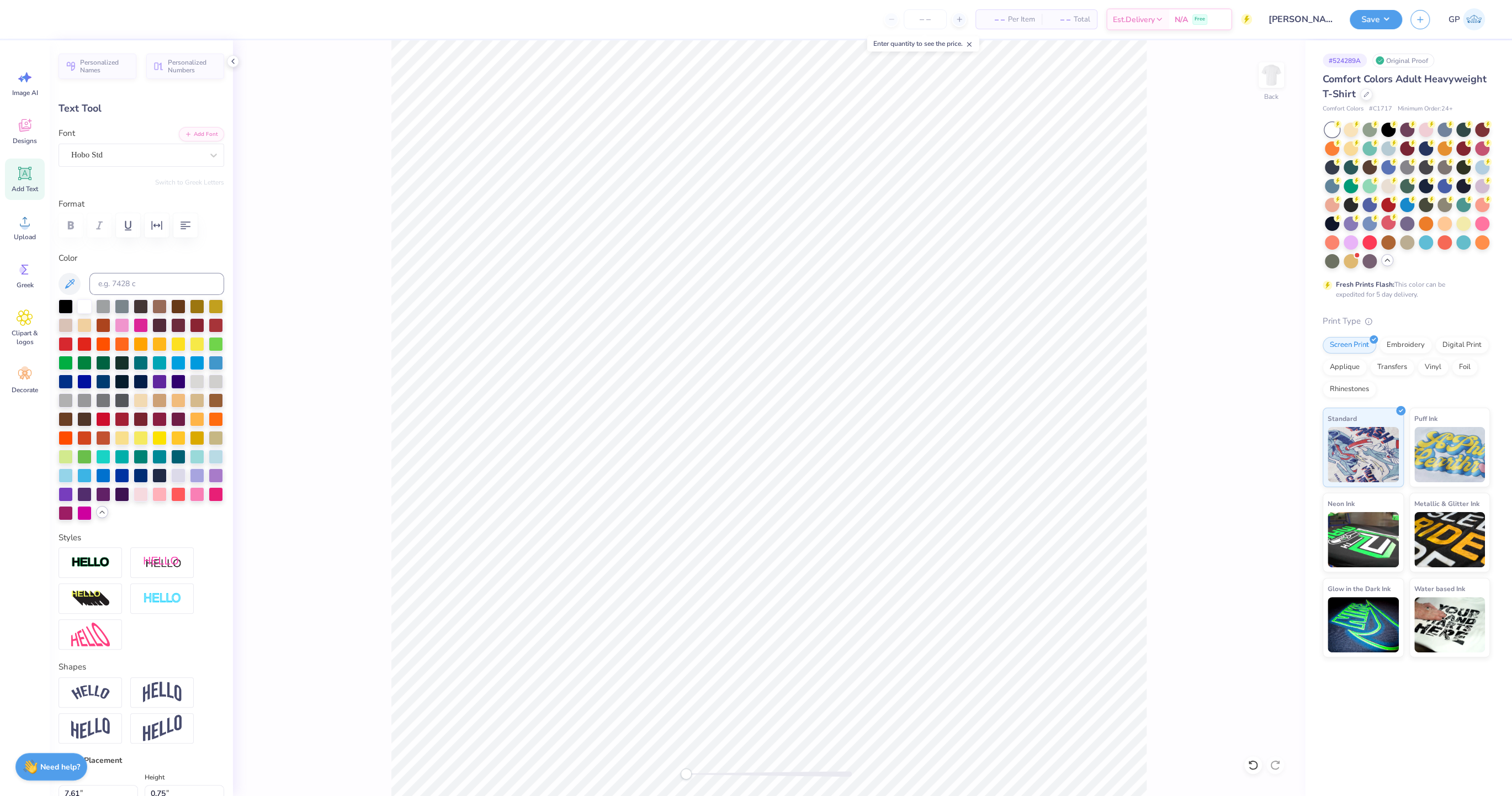
type textarea "SWIM CLUB"
type input "5.99"
type input "0.59"
type input "4.61"
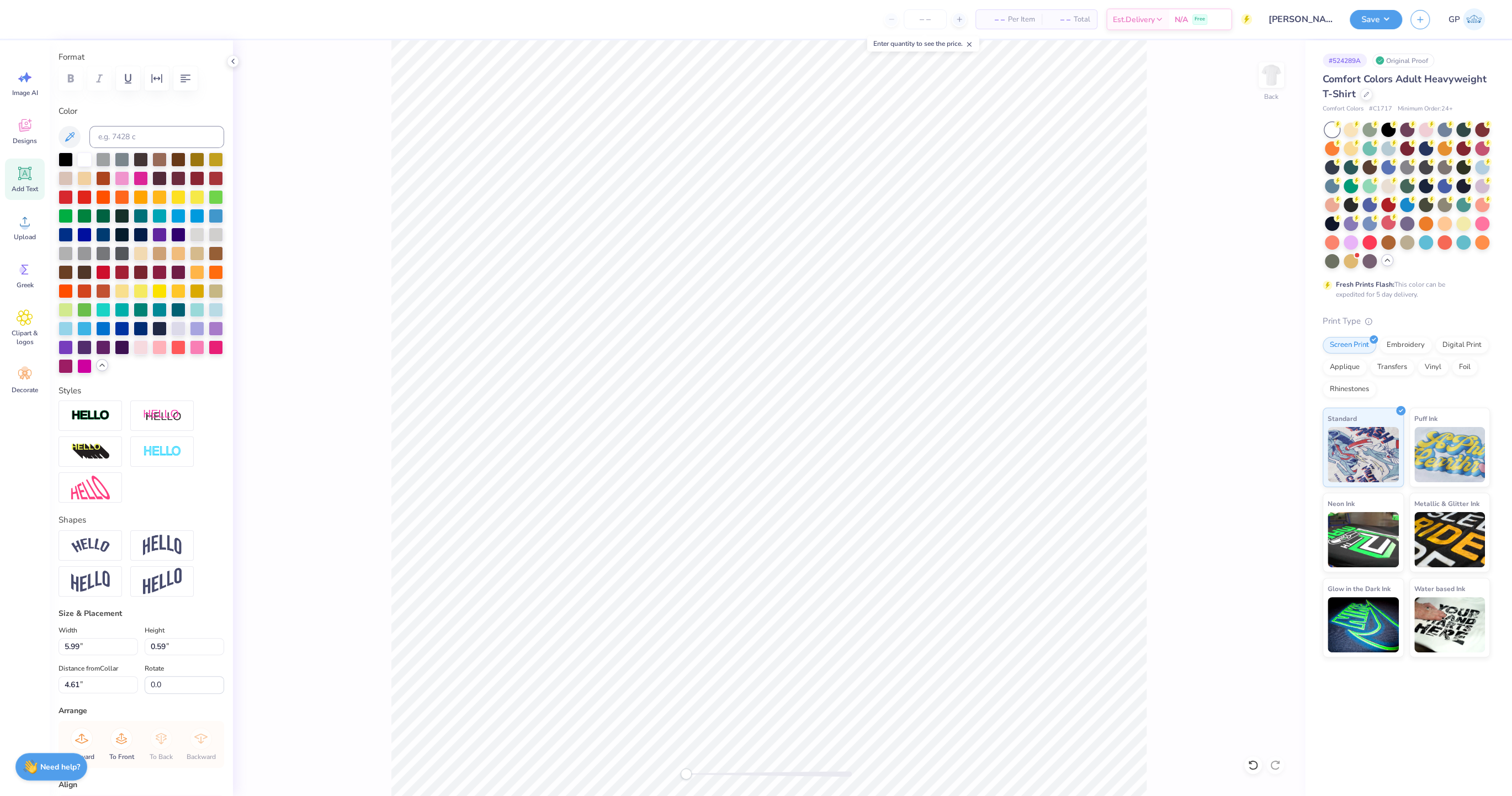
scroll to position [184, 0]
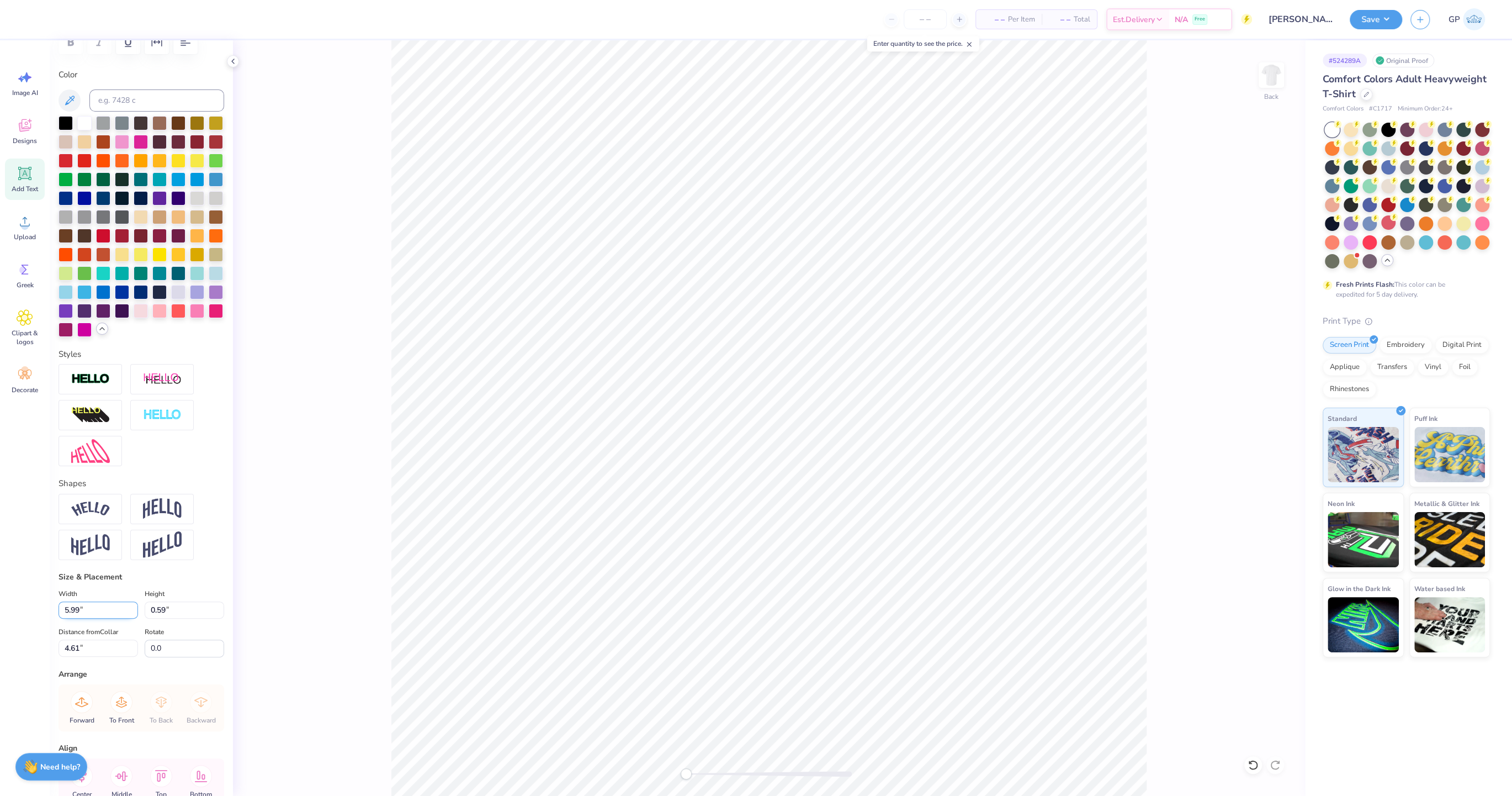
click at [99, 609] on input "5.99" at bounding box center [98, 609] width 79 height 17
type input "3.50"
type input "0.35"
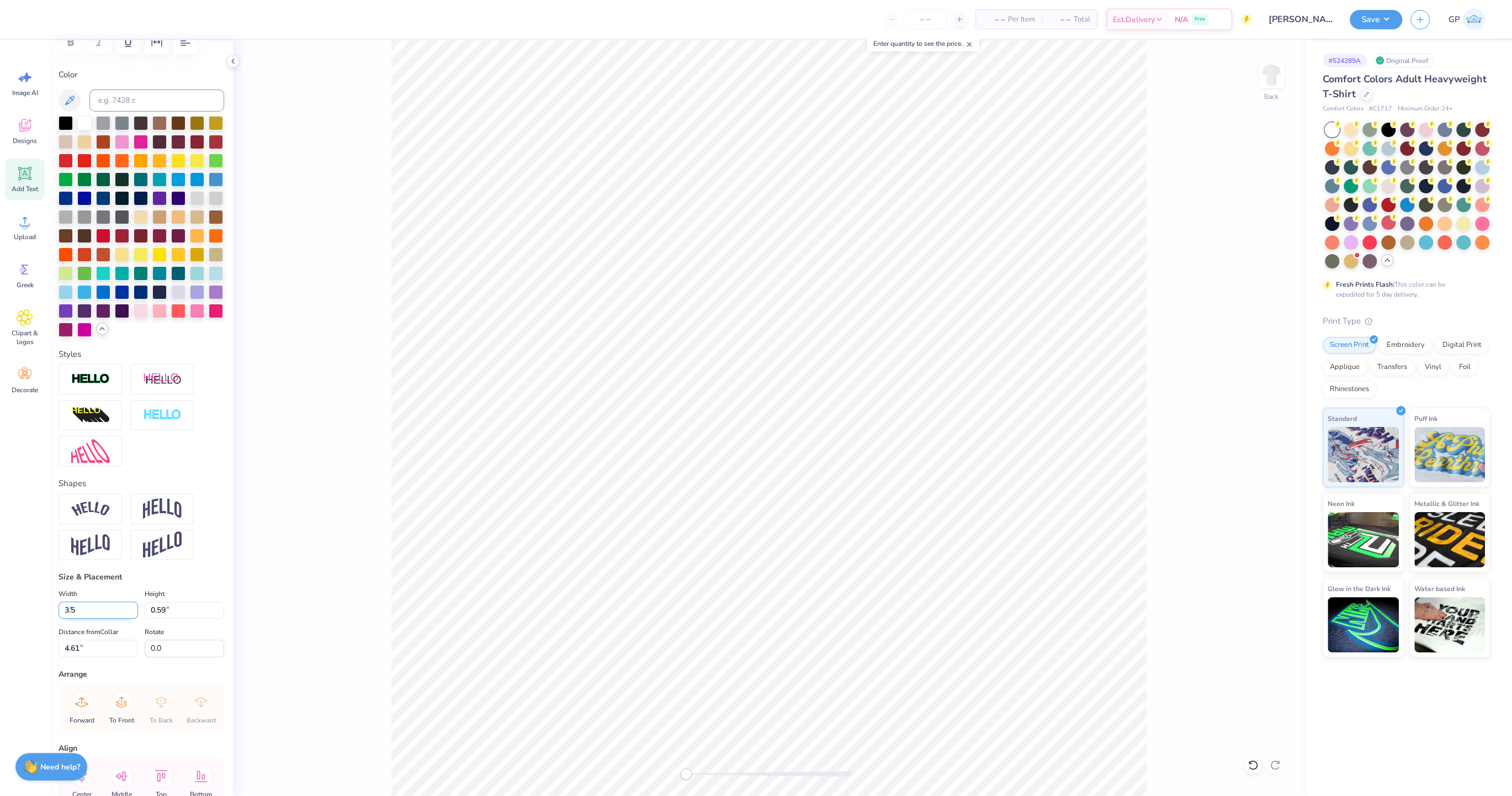
type input "4.74"
type input "4.72"
type input "0.75"
type input "5.56"
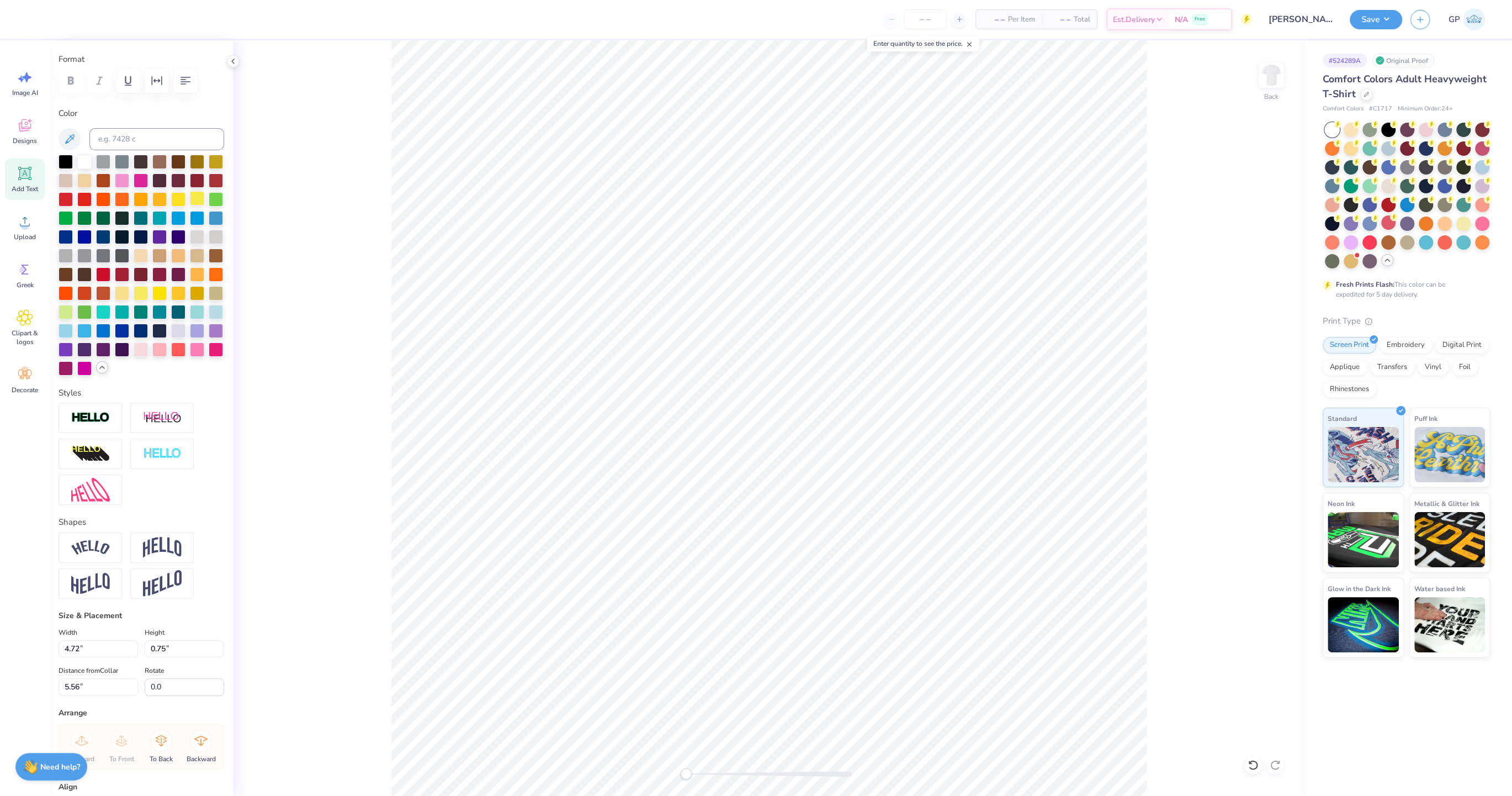
scroll to position [131, 0]
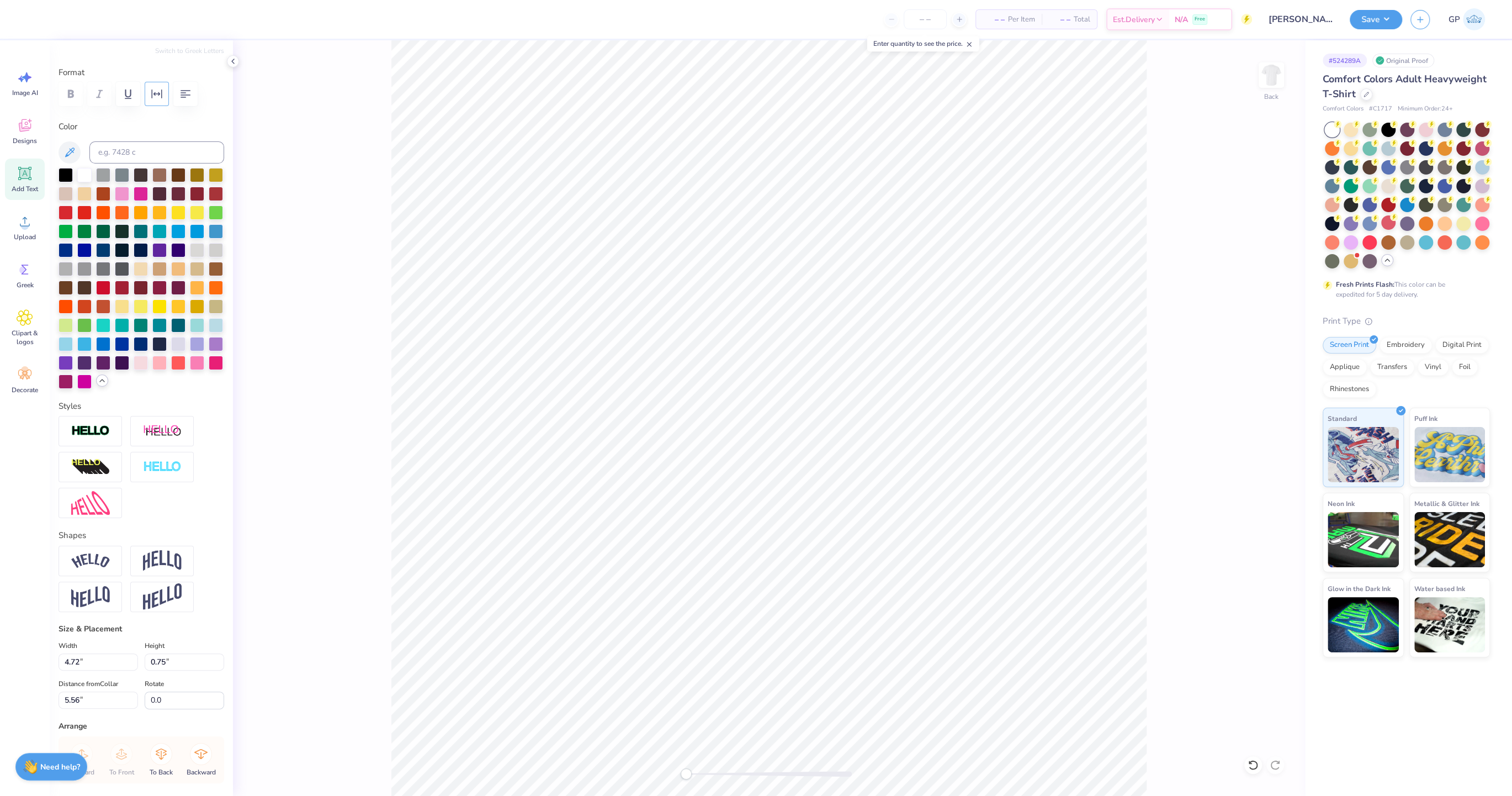
click at [163, 95] on icon "button" at bounding box center [156, 93] width 13 height 13
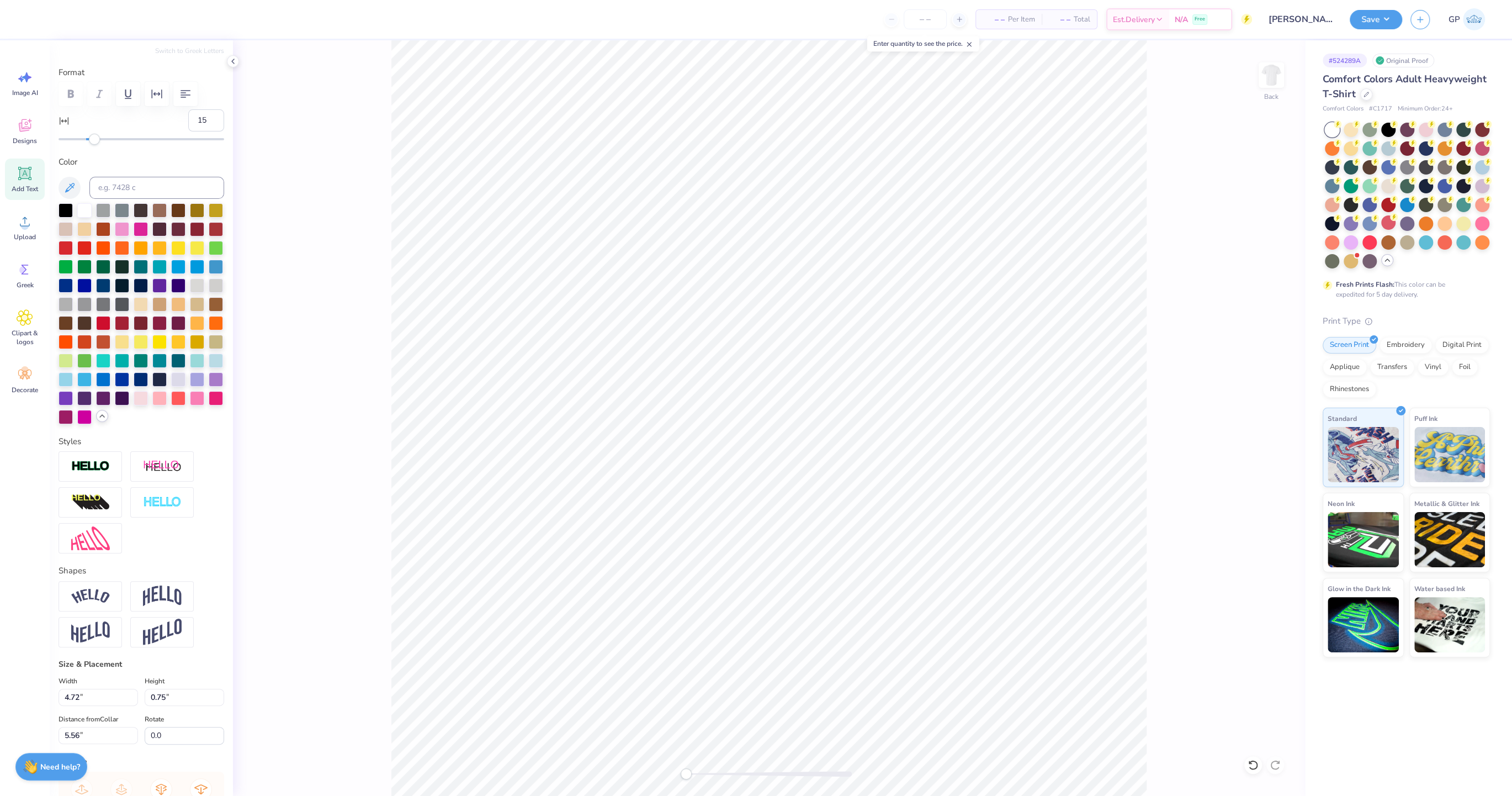
type input "16"
drag, startPoint x: 90, startPoint y: 137, endPoint x: 108, endPoint y: 138, distance: 18.0
click at [108, 138] on div "Accessibility label" at bounding box center [108, 139] width 11 height 11
type input "3.23"
type input "0.42"
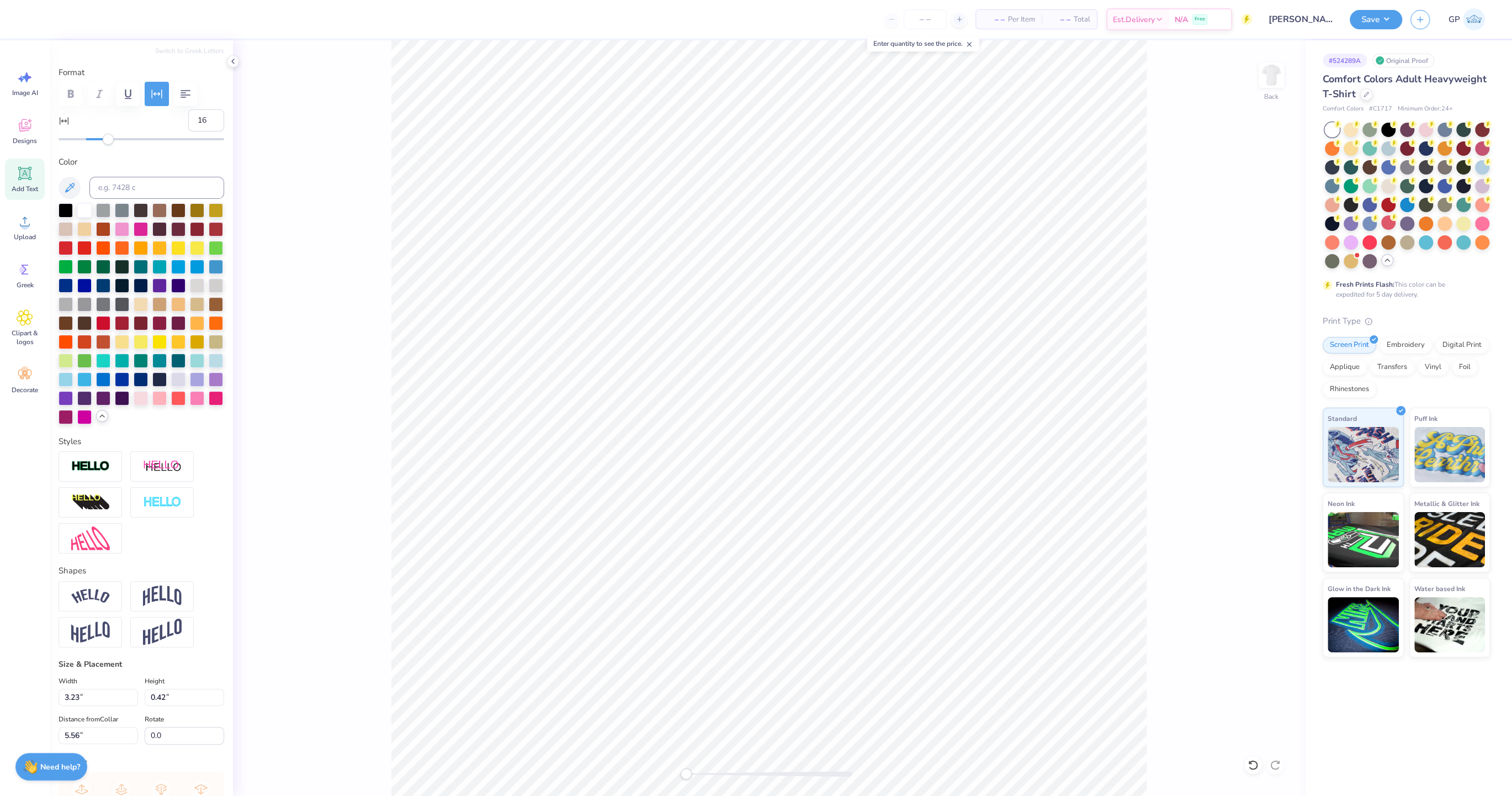
scroll to position [0, 1]
type textarea "Swim Club"
type input "11"
click at [101, 139] on div "Accessibility label" at bounding box center [101, 139] width 11 height 11
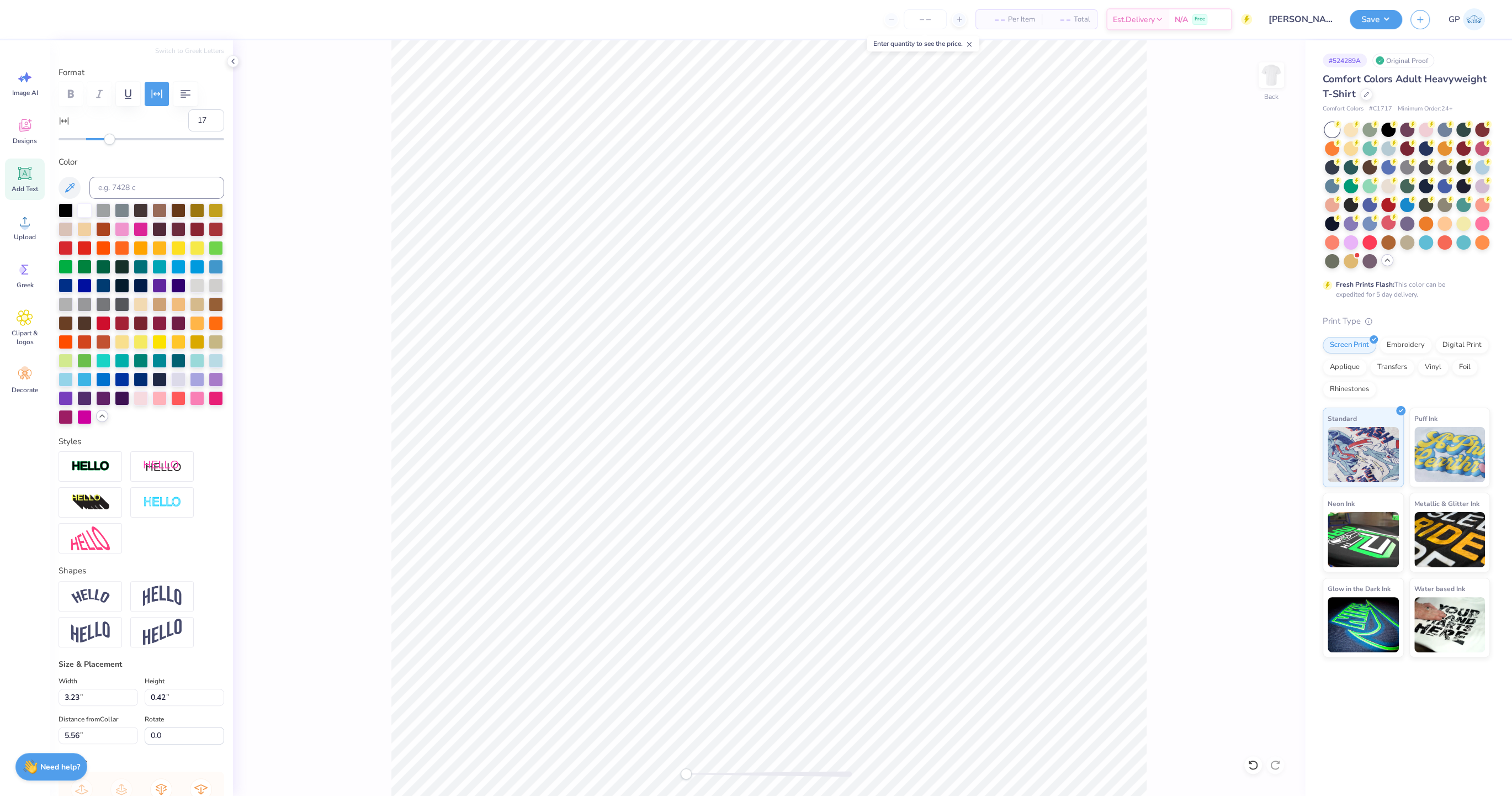
type input "18"
drag, startPoint x: 100, startPoint y: 138, endPoint x: 111, endPoint y: 138, distance: 11.0
click at [111, 138] on div "Accessibility label" at bounding box center [109, 139] width 11 height 11
type input "26"
drag, startPoint x: 111, startPoint y: 138, endPoint x: 122, endPoint y: 138, distance: 11.0
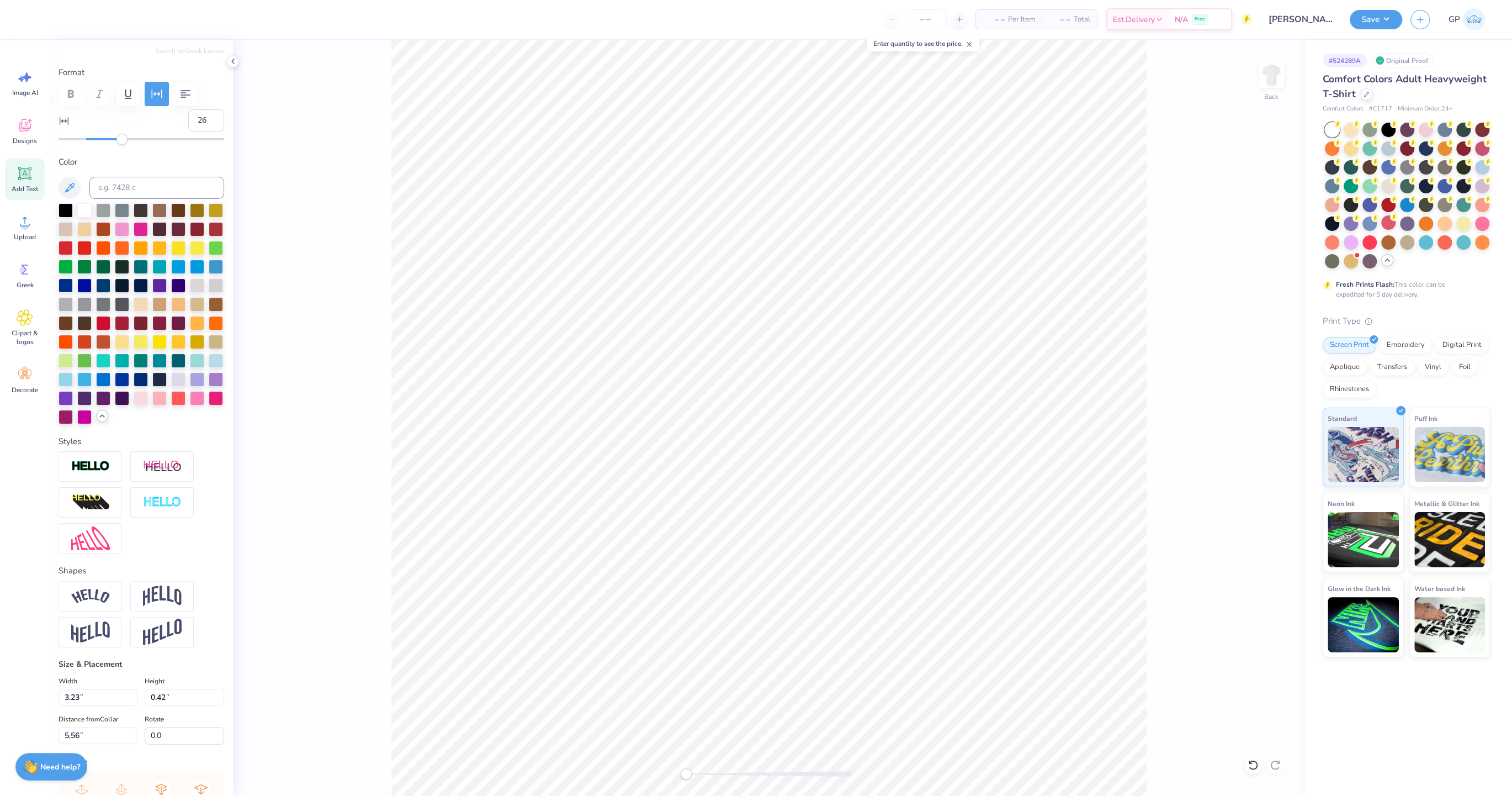
click at [122, 138] on div "Accessibility label" at bounding box center [121, 139] width 11 height 11
type input "2.59"
type input "0.33"
type input "5.35"
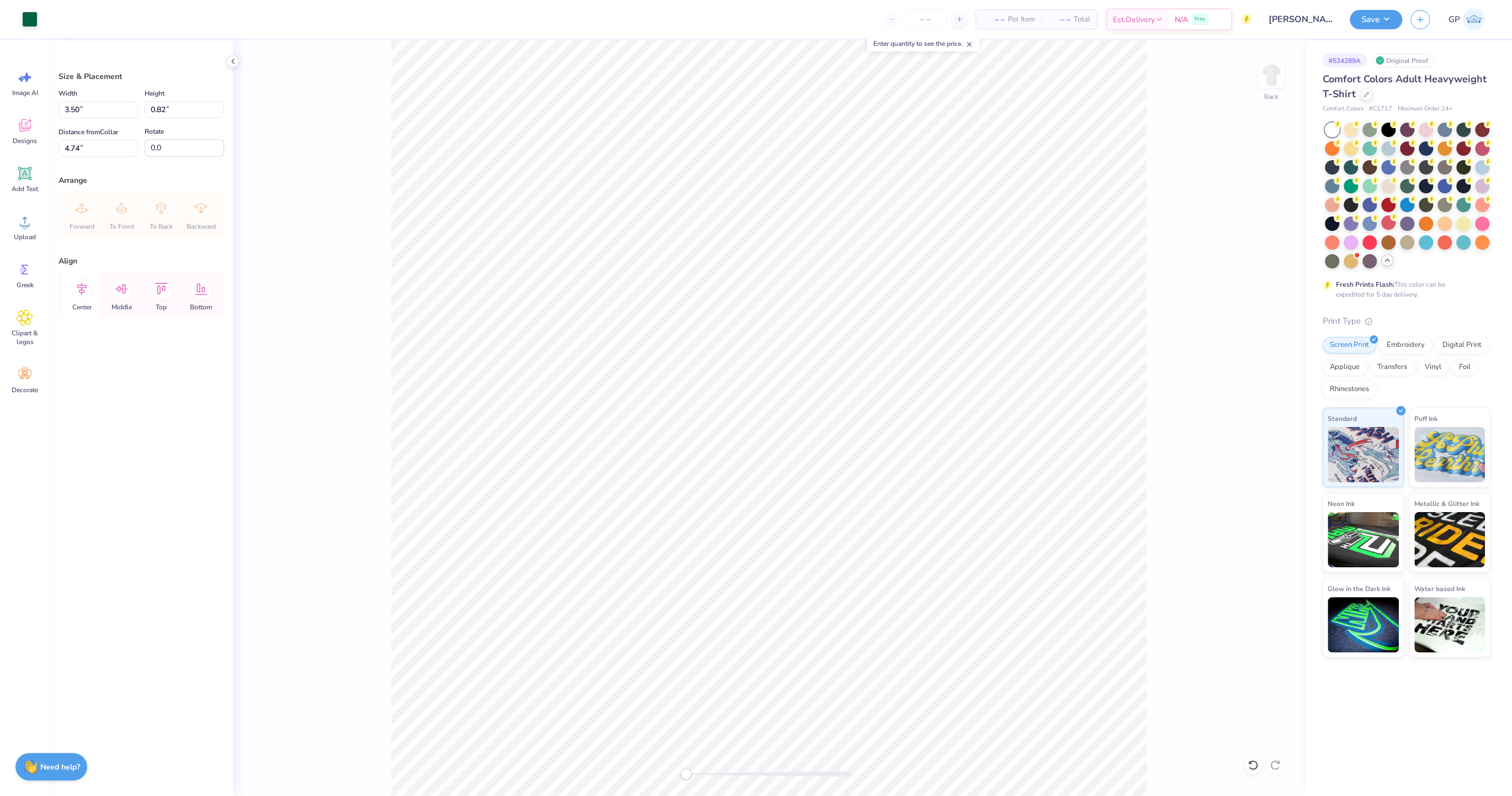
click at [87, 289] on icon at bounding box center [81, 289] width 22 height 22
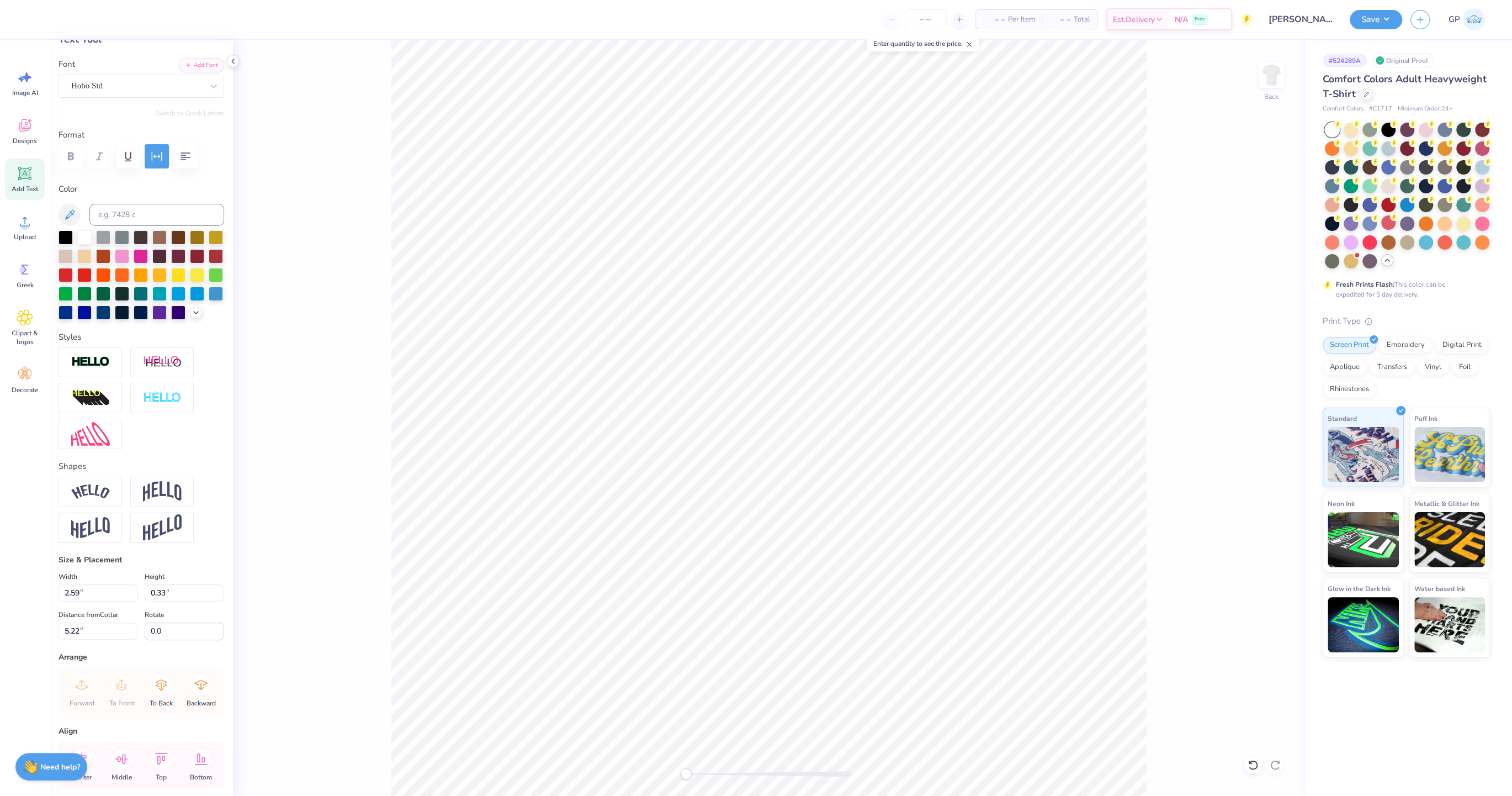
scroll to position [115, 0]
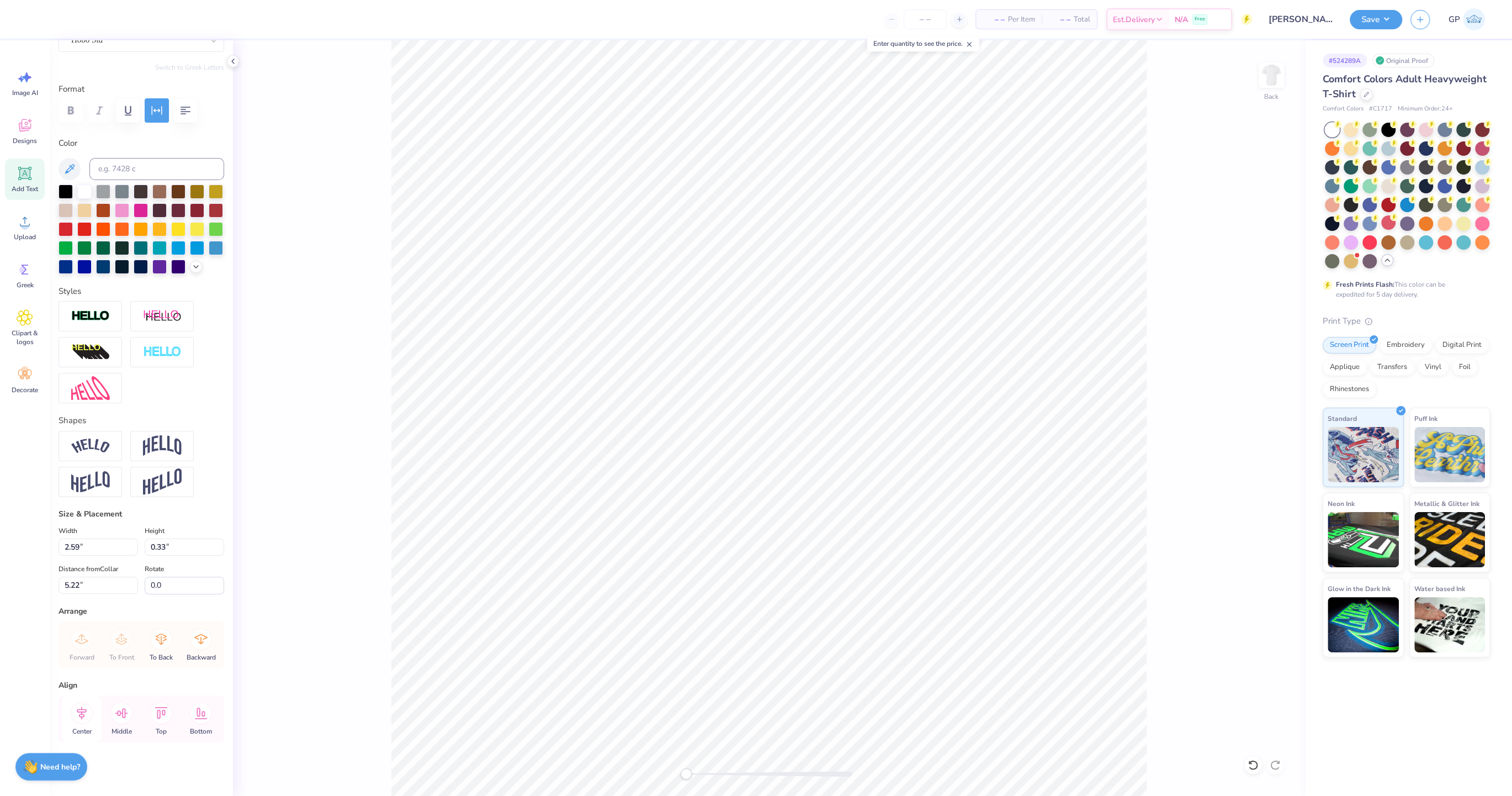
click at [80, 719] on icon at bounding box center [81, 713] width 22 height 22
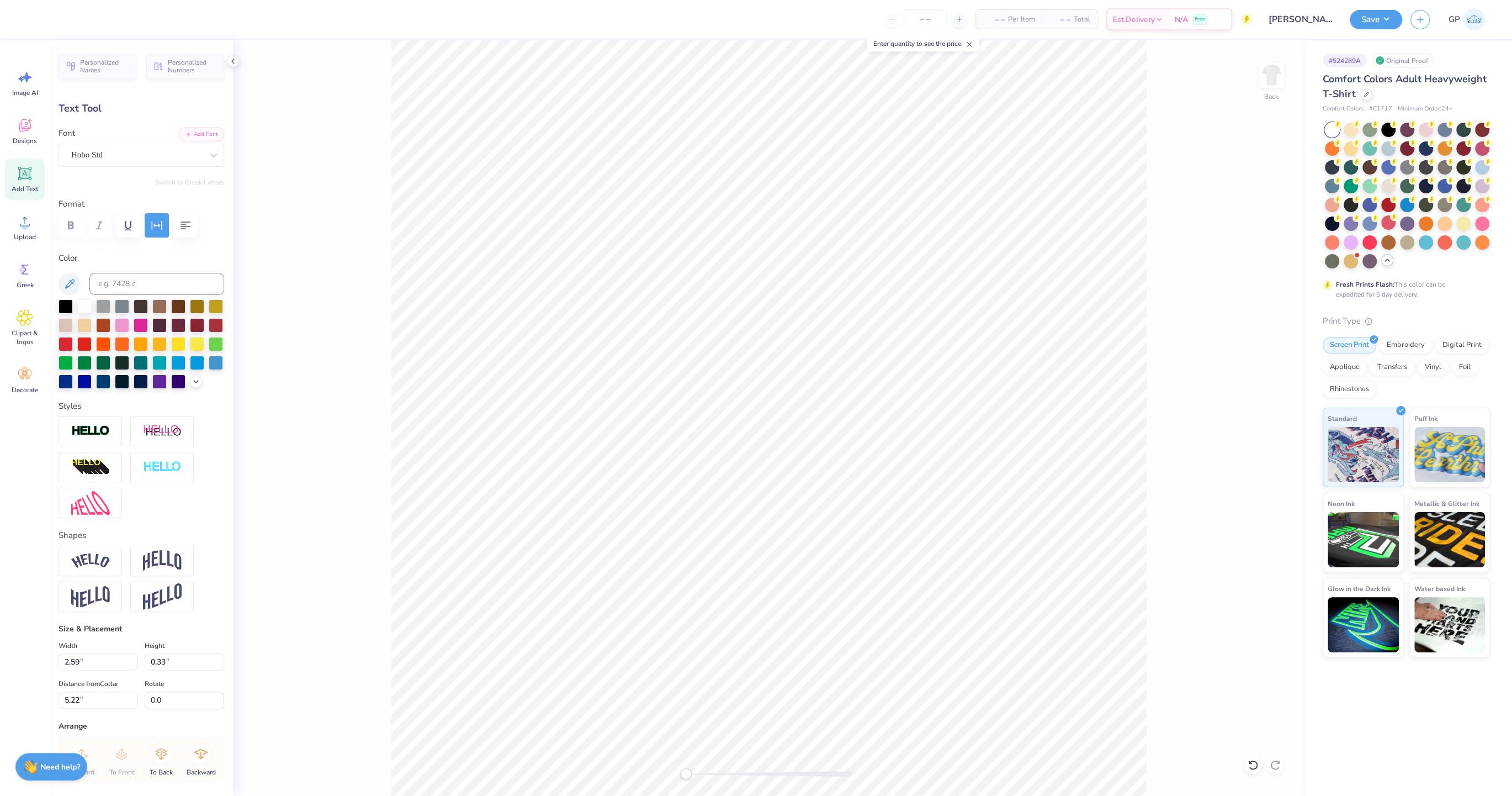
type input "3.50"
type input "0.35"
type input "4.74"
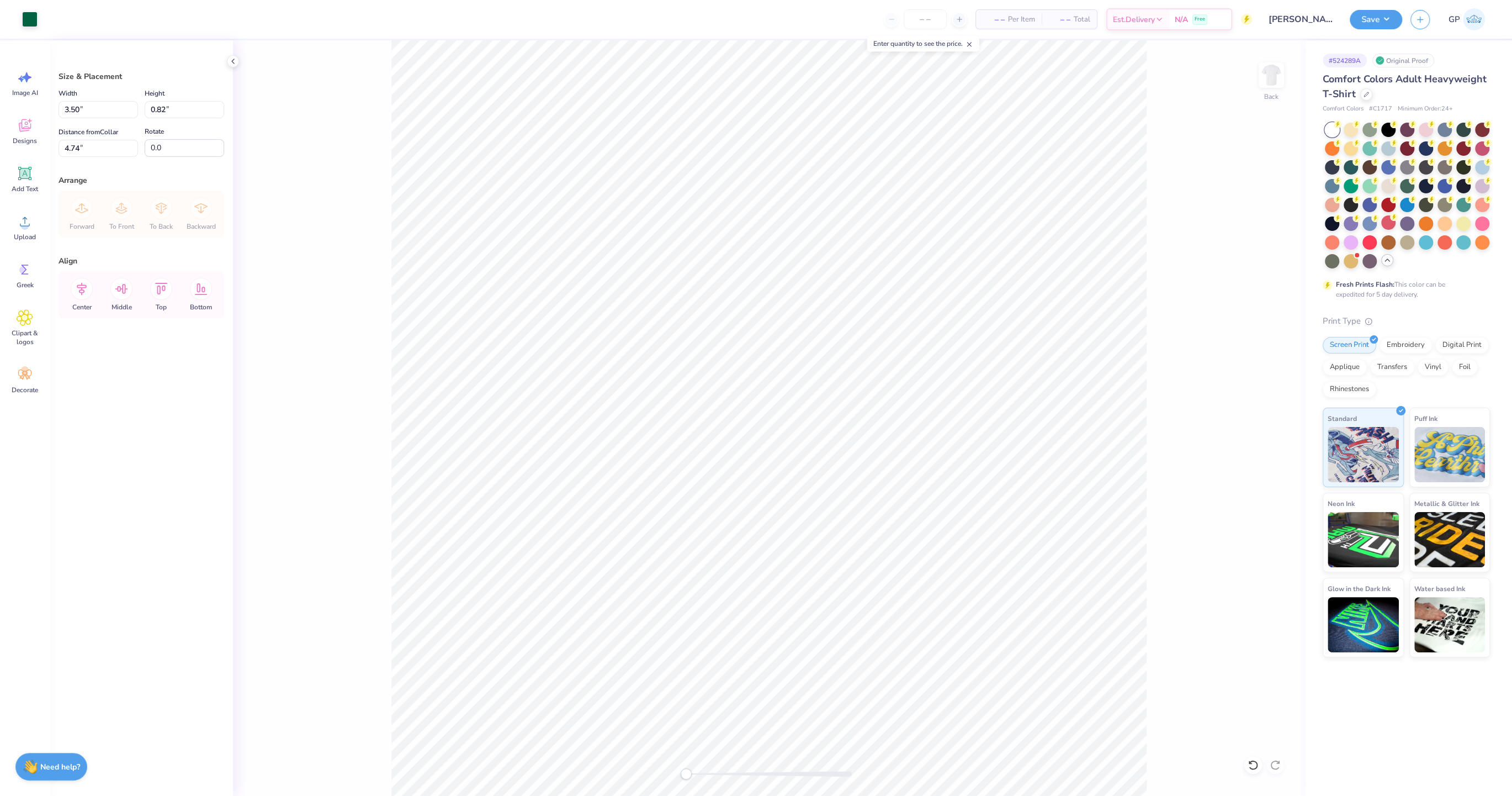
type input "3.00"
click at [368, 139] on div "Back" at bounding box center [769, 418] width 1072 height 755
click at [1266, 73] on img at bounding box center [1271, 74] width 45 height 45
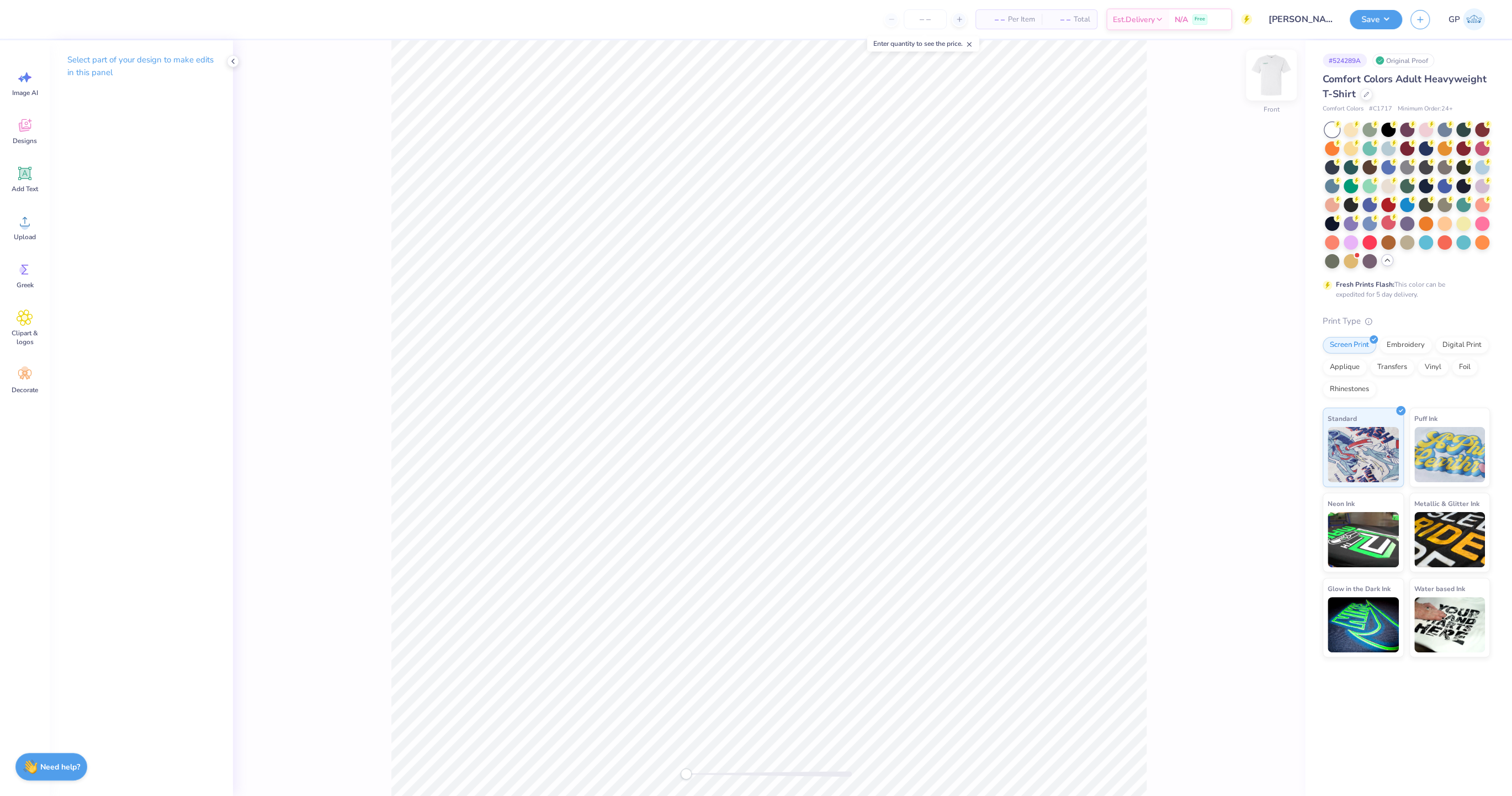
click at [1266, 70] on img at bounding box center [1271, 74] width 45 height 45
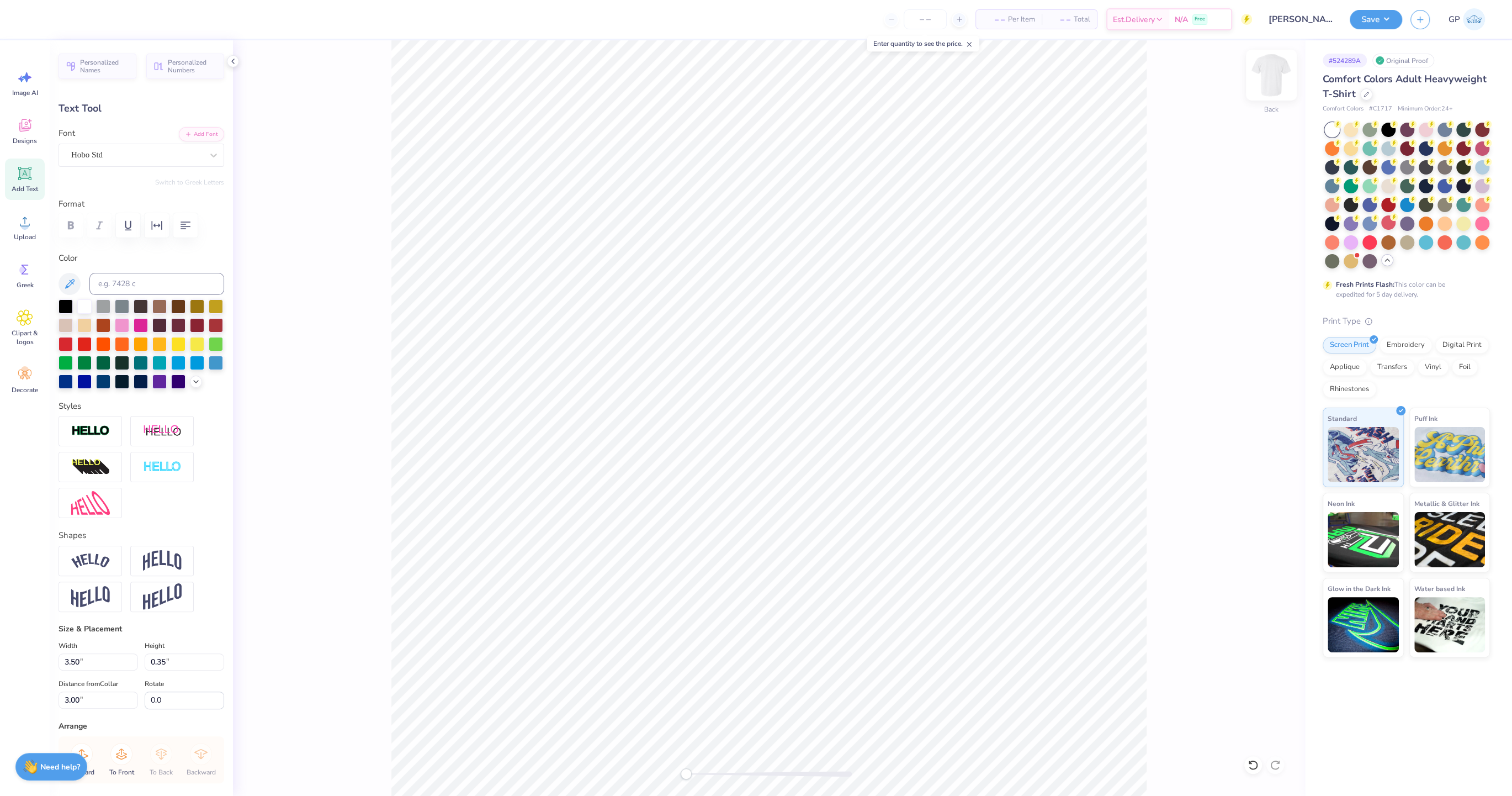
click at [1267, 76] on img at bounding box center [1271, 74] width 45 height 45
click at [20, 219] on icon at bounding box center [25, 221] width 17 height 17
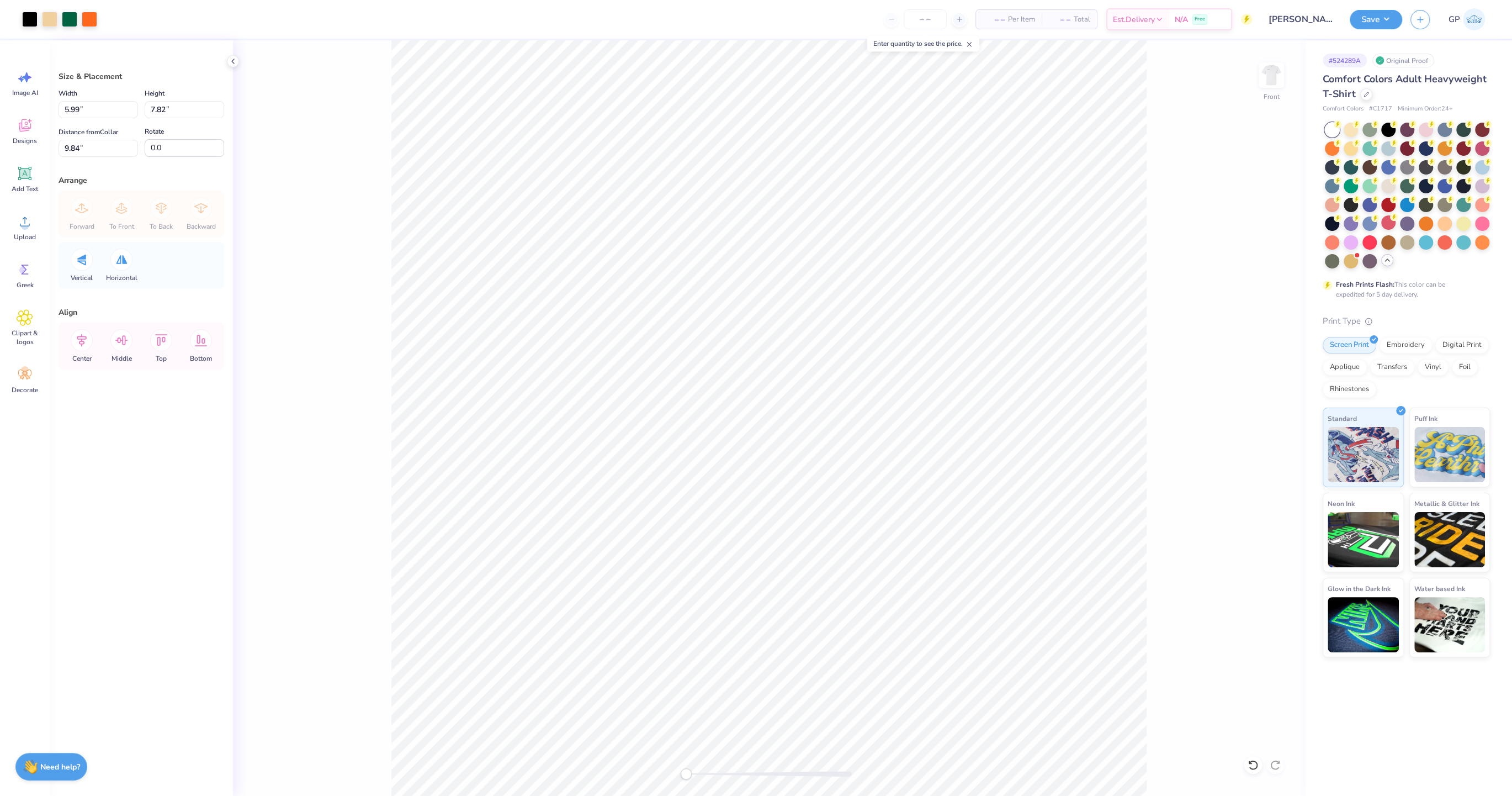
type input "9.02"
type input "11.78"
type input "5.88"
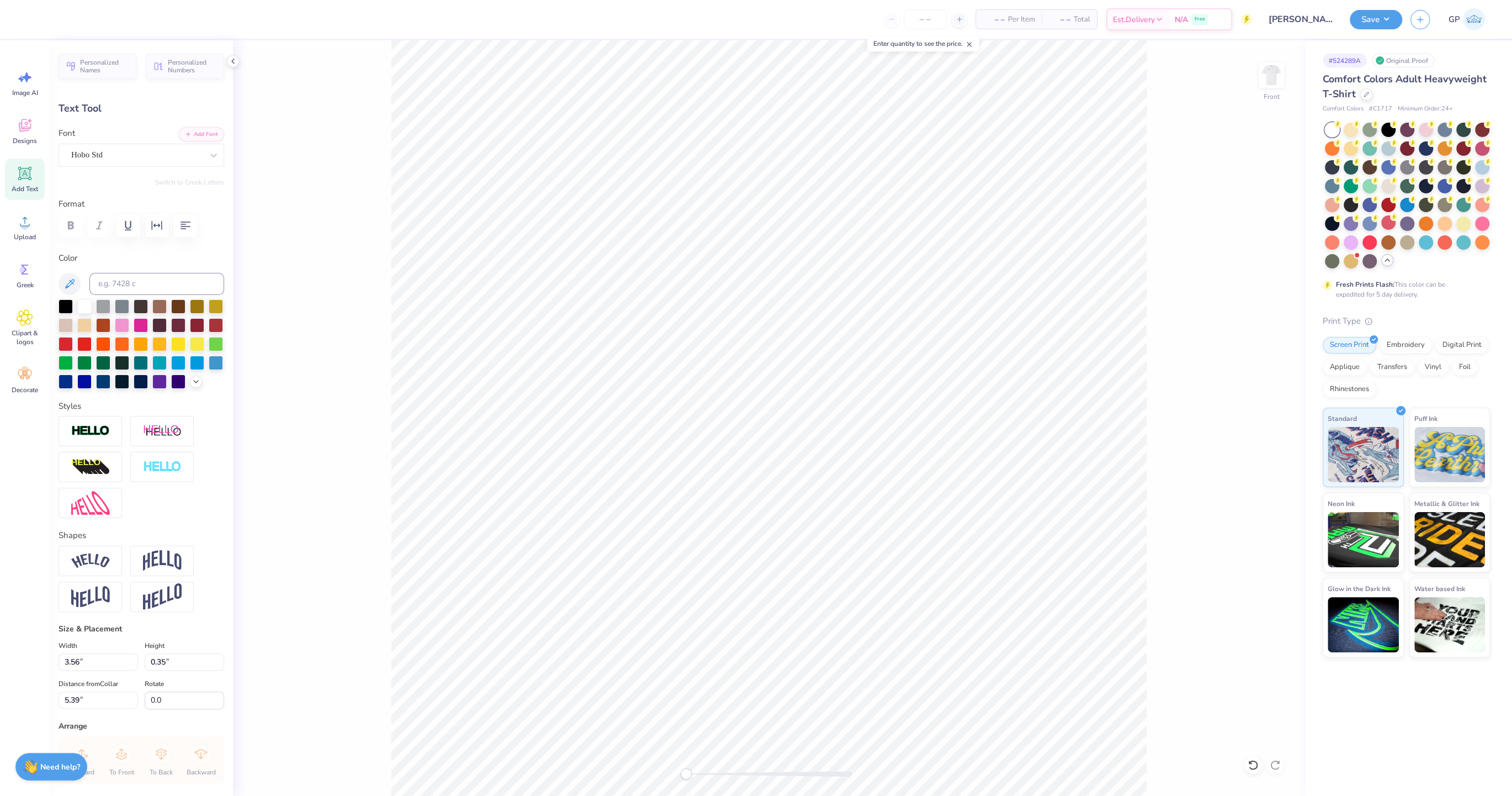
scroll to position [0, 3]
type textarea "UMiami"
type input "5.53"
type input "1.43"
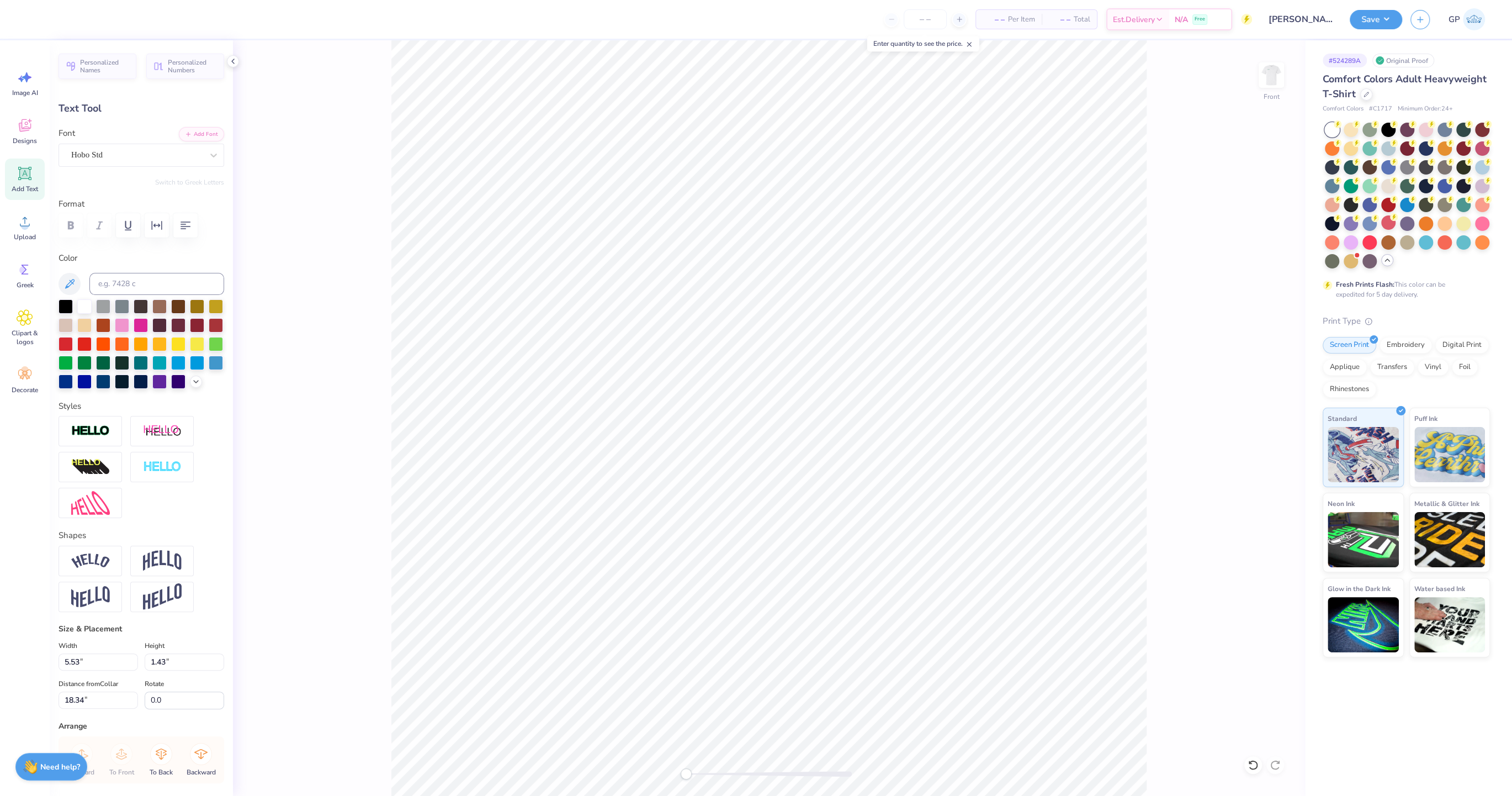
type input "18.34"
type input "3.87"
type input "1.00"
type input "18.53"
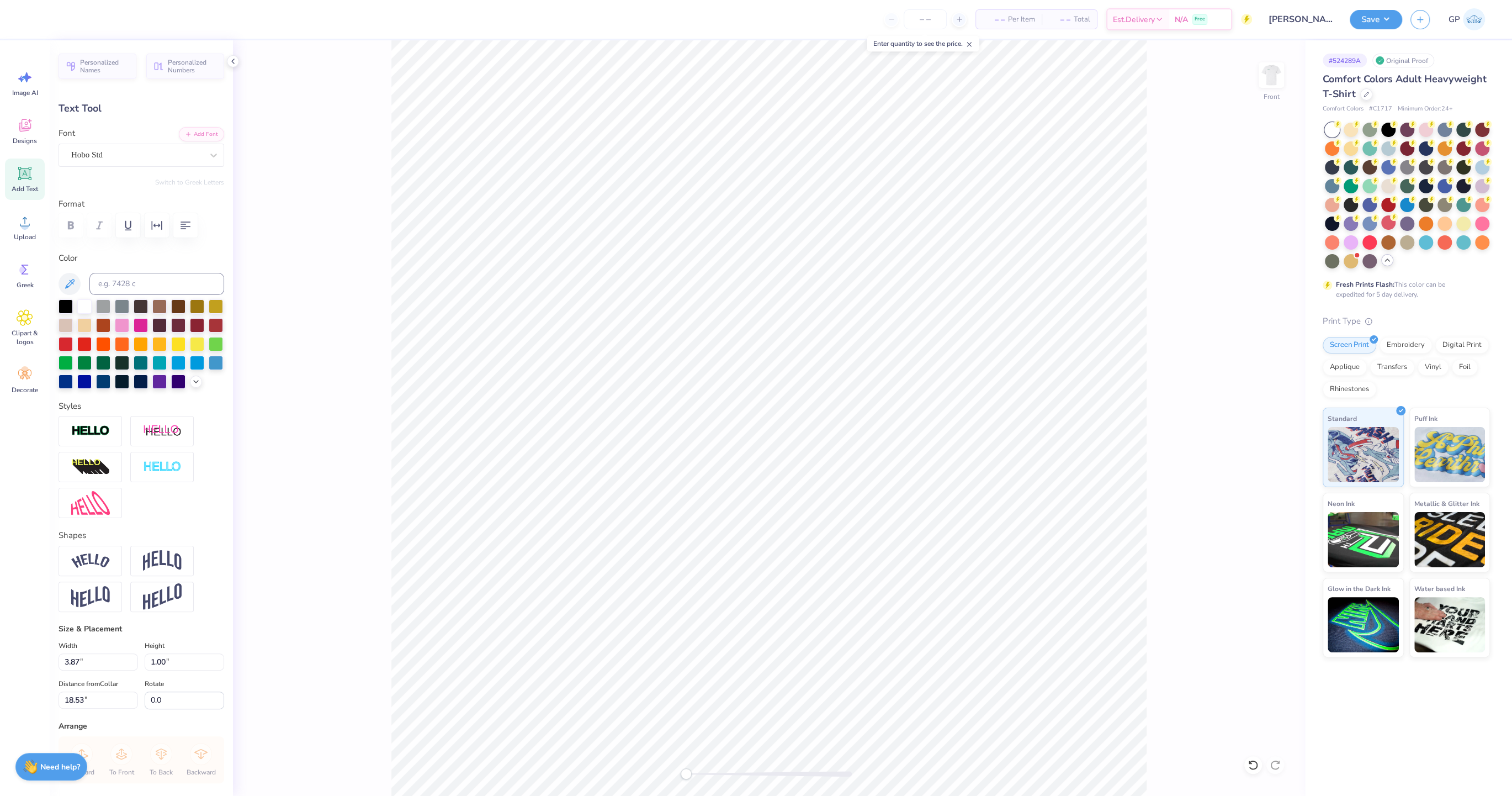
type textarea "UMiami Club Swim"
type input "8.68"
type input "0.90"
type input "14.06"
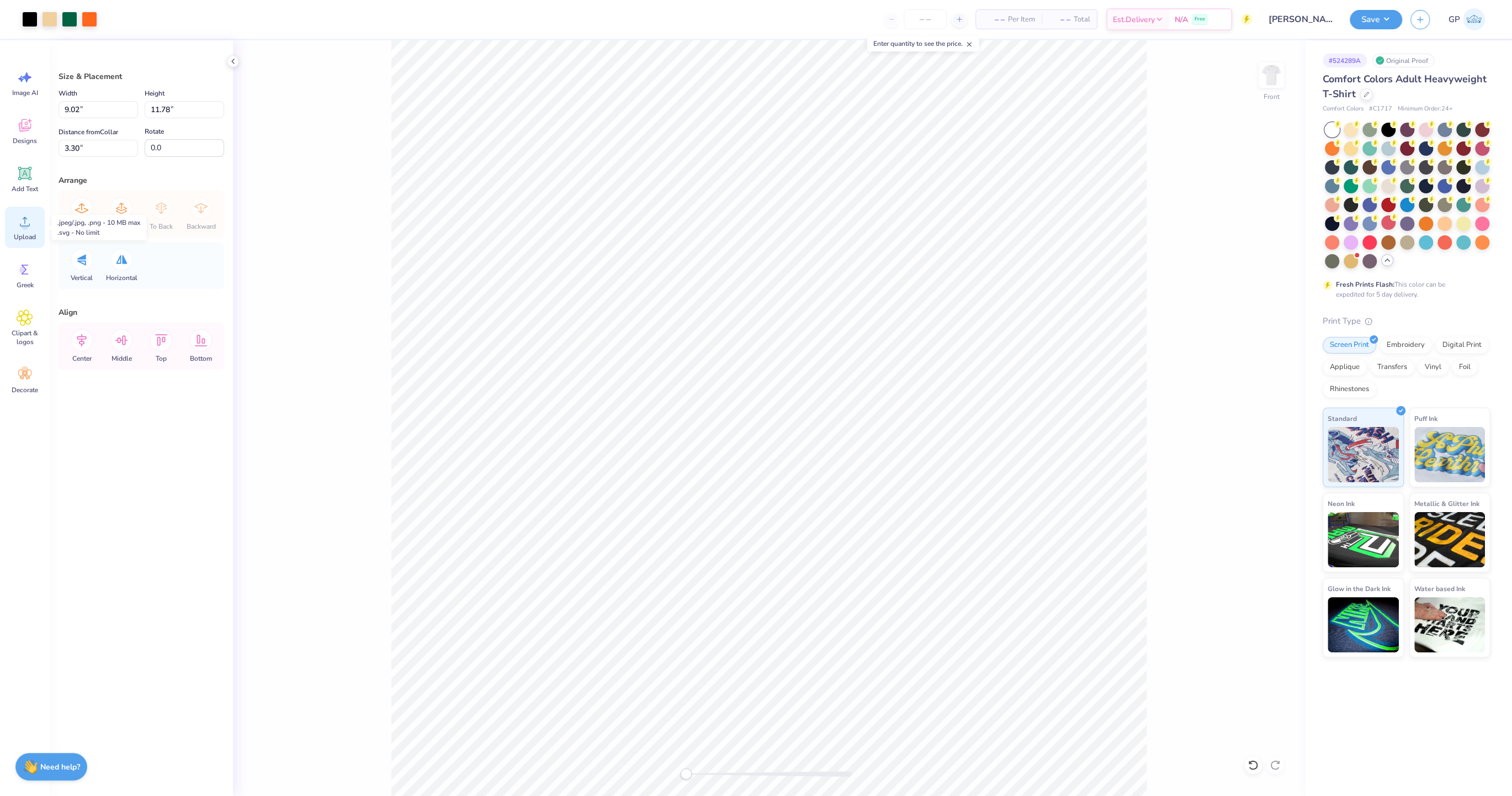
click at [16, 228] on div "Upload" at bounding box center [25, 227] width 40 height 42
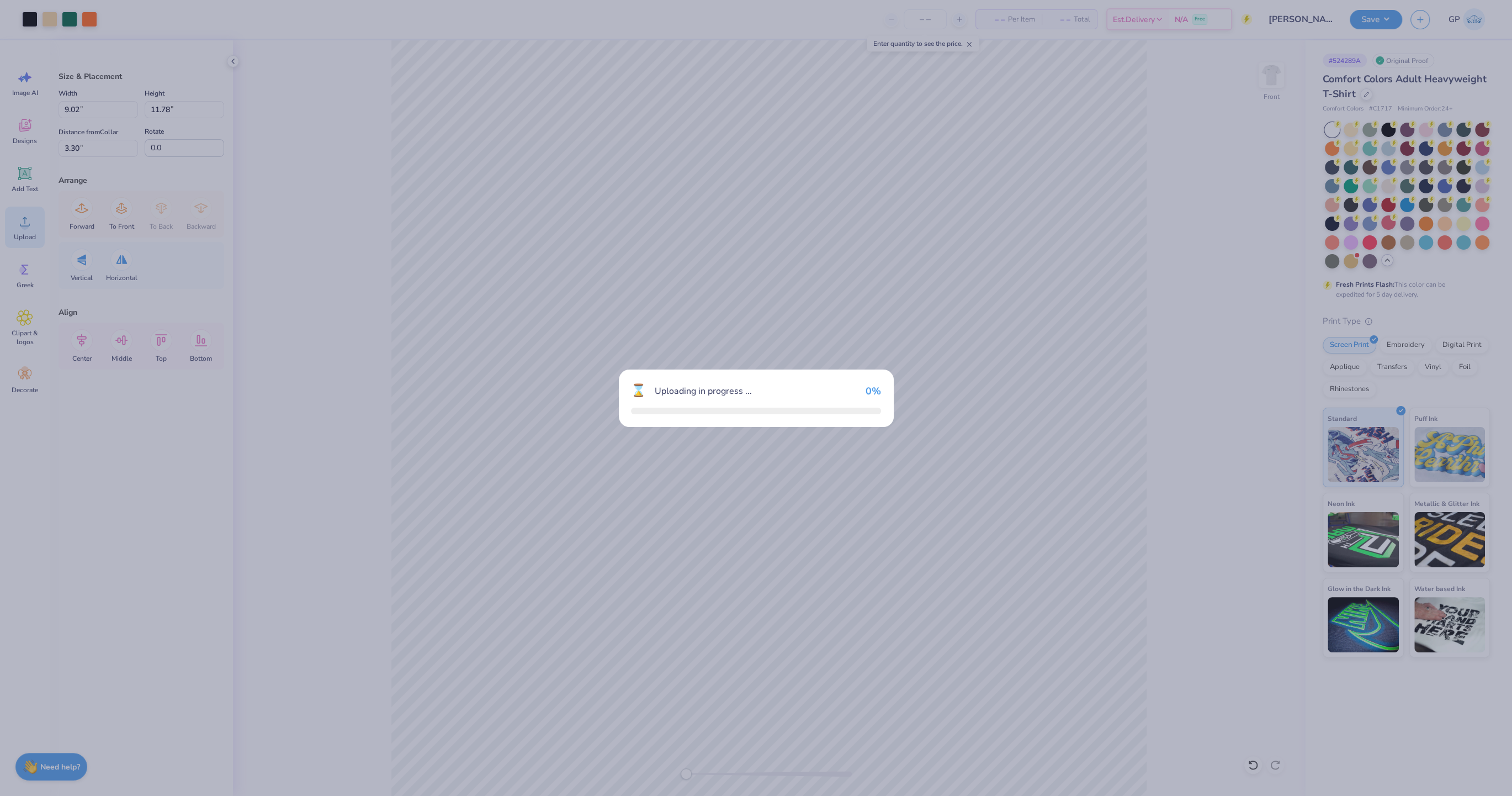
type input "5.99"
type input "6.91"
type input "10.29"
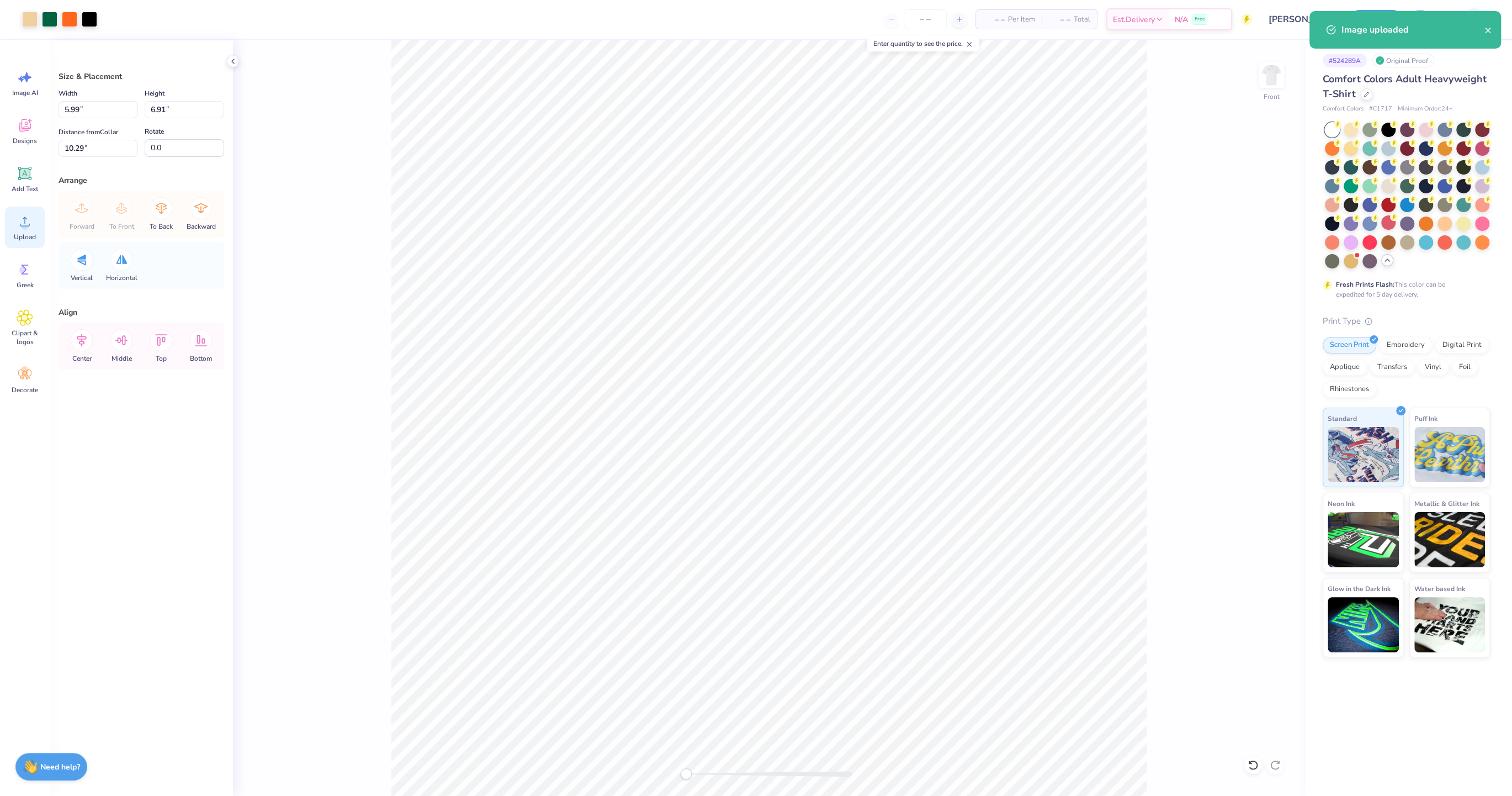
type input "9.02"
type input "11.78"
type input "3.30"
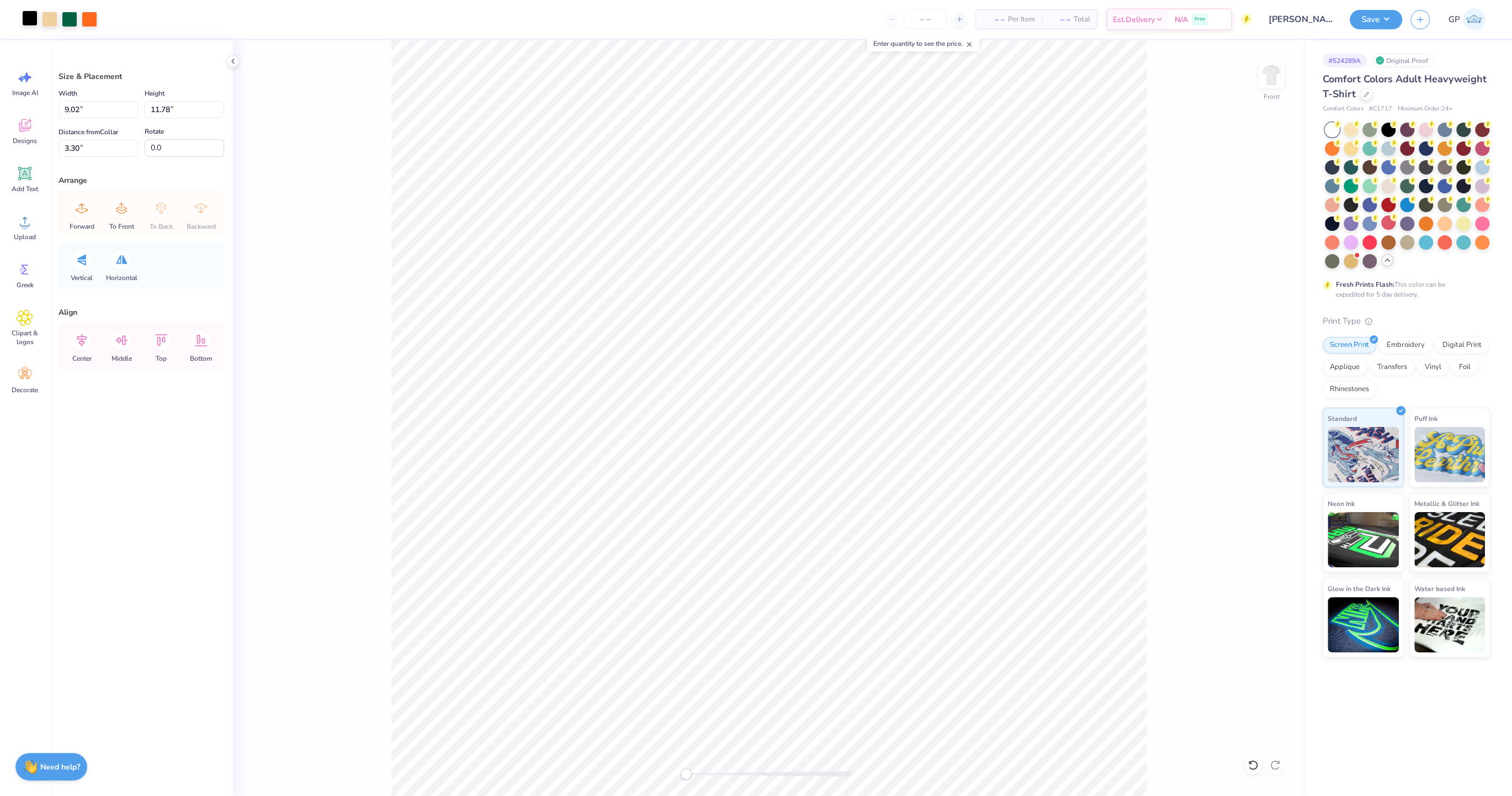
click at [24, 14] on div at bounding box center [30, 19] width 16 height 16
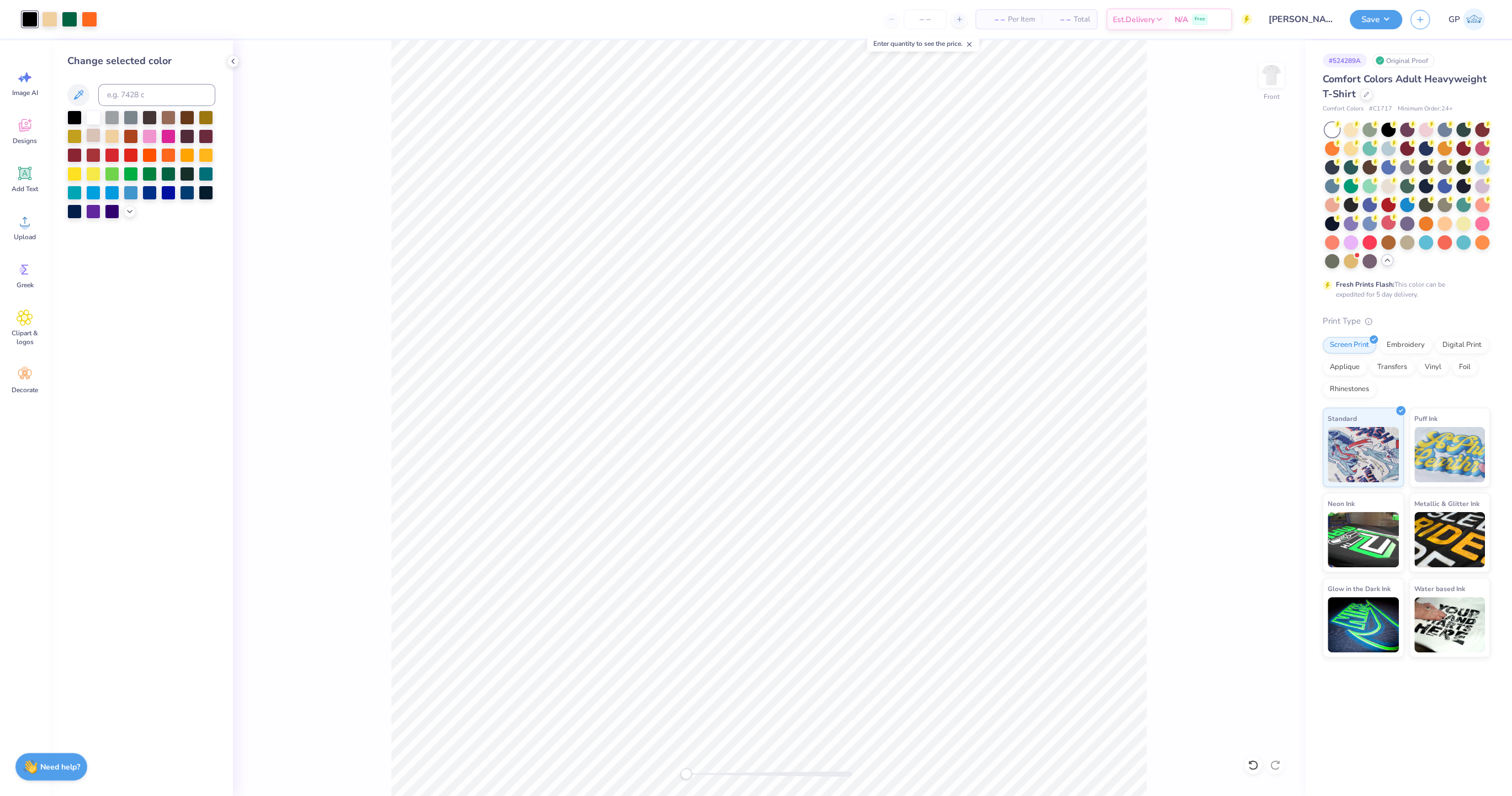
click at [94, 136] on div at bounding box center [93, 135] width 14 height 14
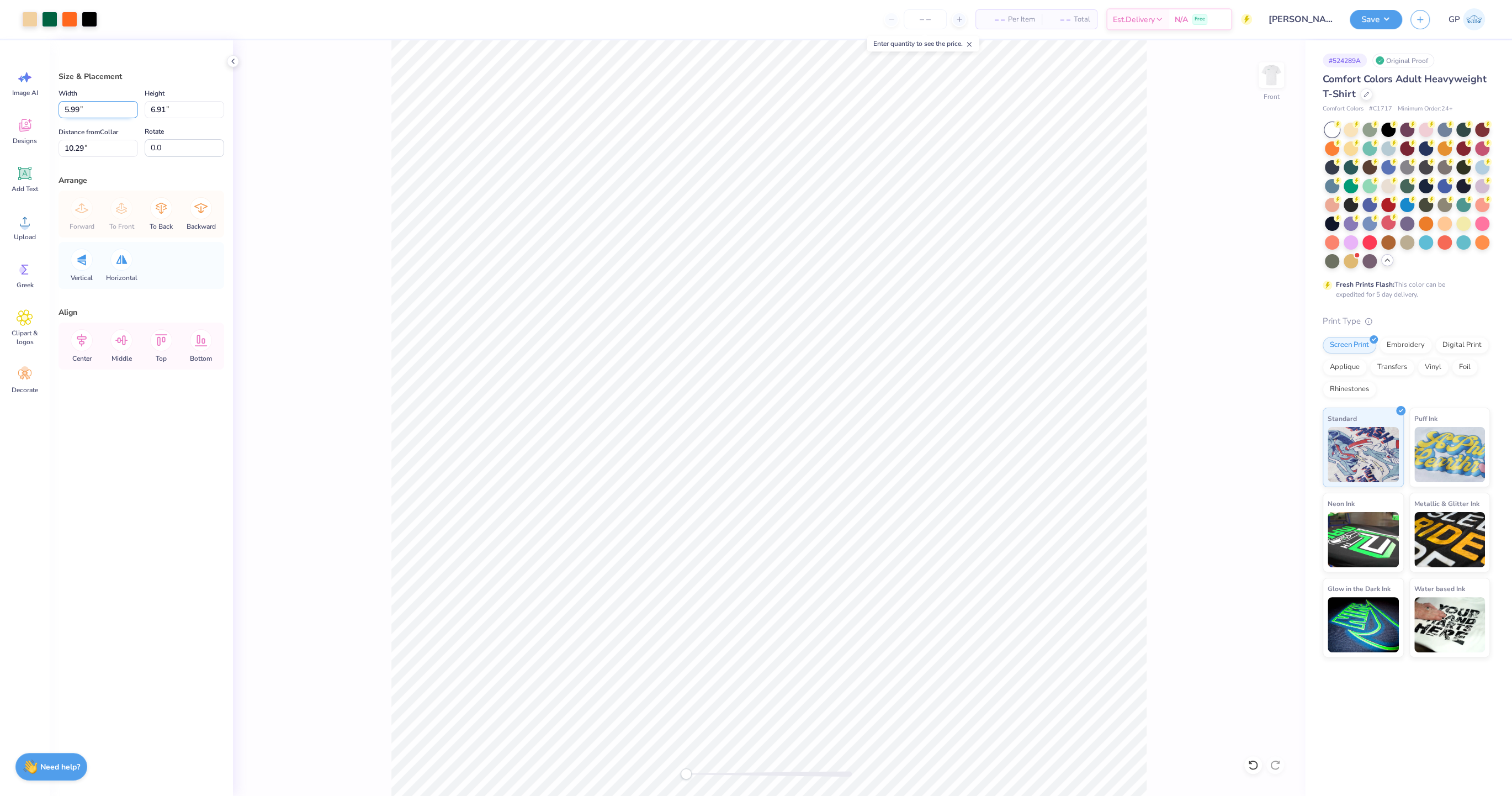
click at [96, 107] on input "5.99" at bounding box center [98, 109] width 79 height 17
click at [96, 106] on input "5.99" at bounding box center [98, 109] width 79 height 17
type input "9.00"
type input "10.39"
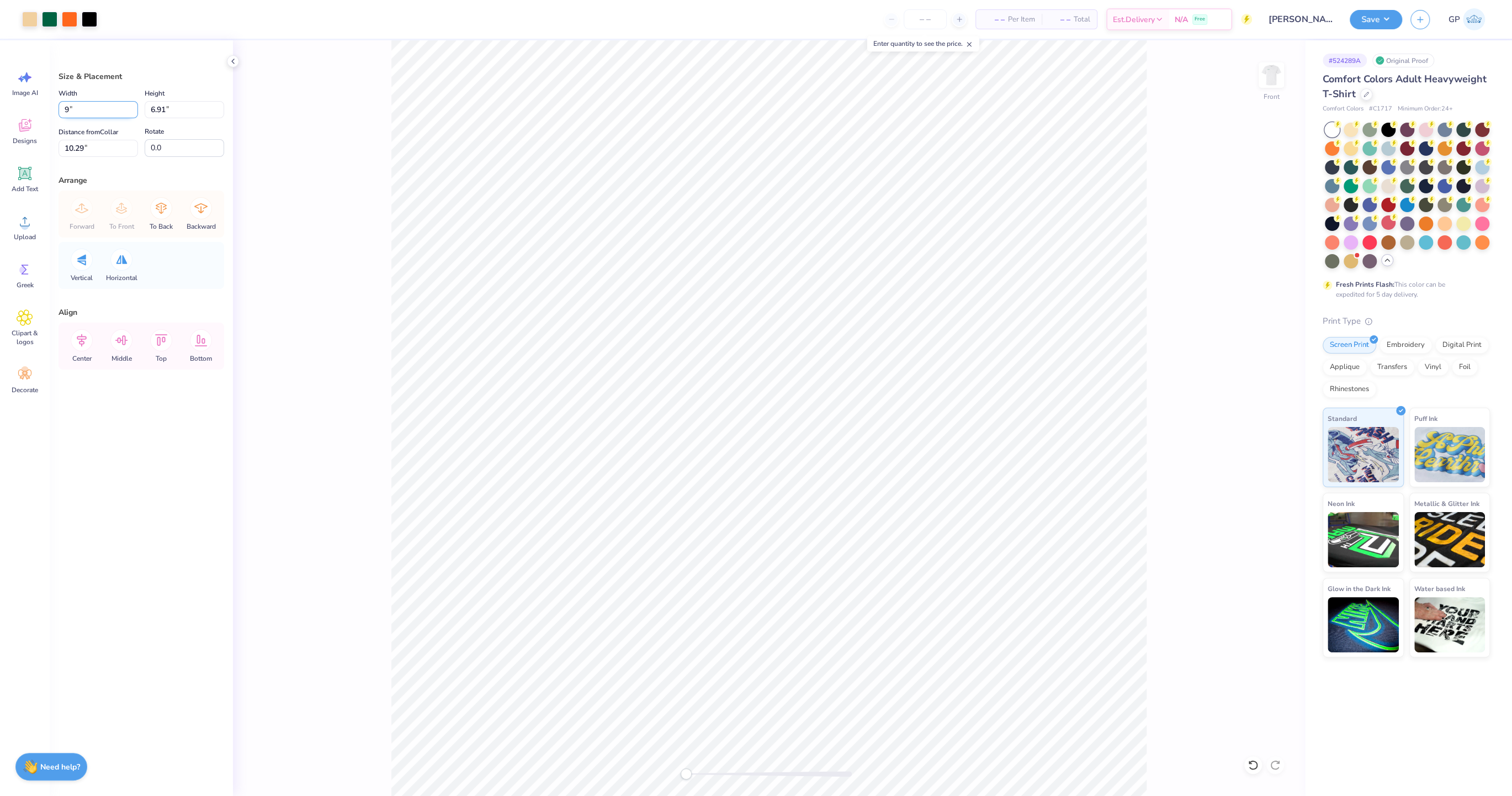
type input "8.55"
type input "8.96"
type input "10.35"
type input "3.36"
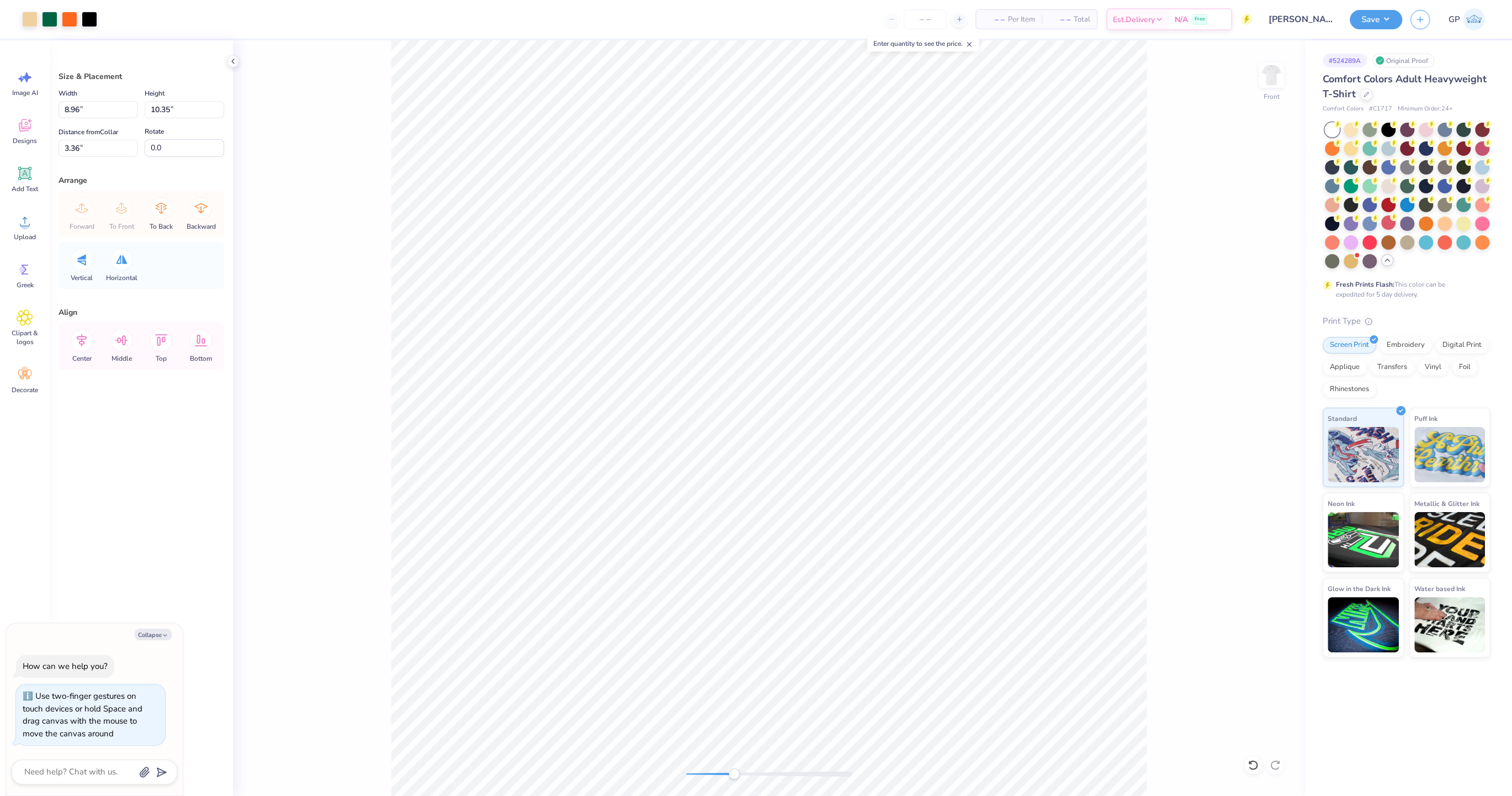
click at [734, 777] on div at bounding box center [769, 773] width 166 height 11
drag, startPoint x: 731, startPoint y: 774, endPoint x: 714, endPoint y: 775, distance: 17.0
click at [714, 775] on div "Accessibility label" at bounding box center [714, 773] width 11 height 11
type textarea "x"
type input "8.97"
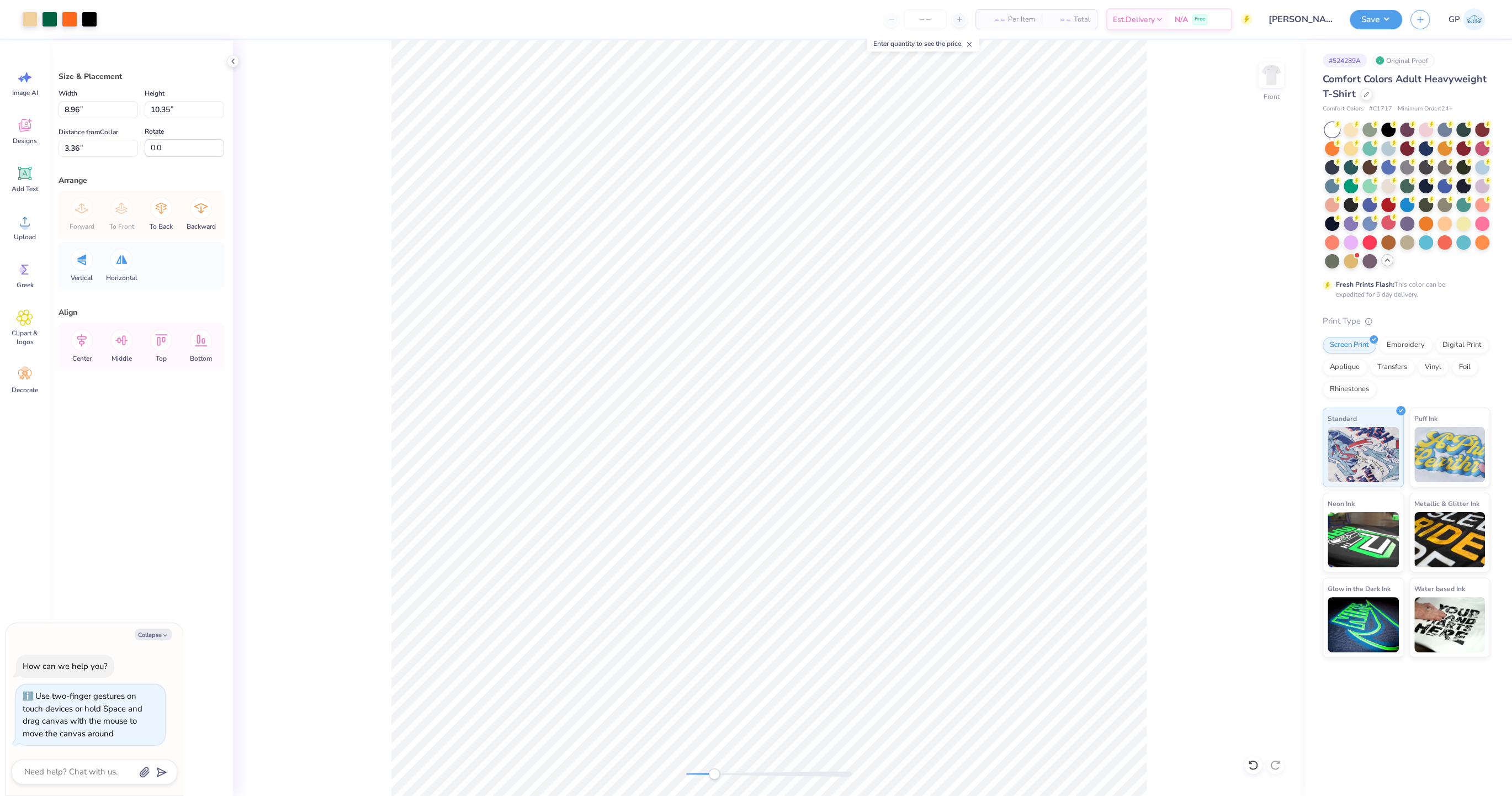
type input "10.36"
type input "3.33"
click at [870, 718] on li "Send to Back" at bounding box center [881, 713] width 86 height 22
click at [564, 768] on div "Front" at bounding box center [769, 418] width 1072 height 755
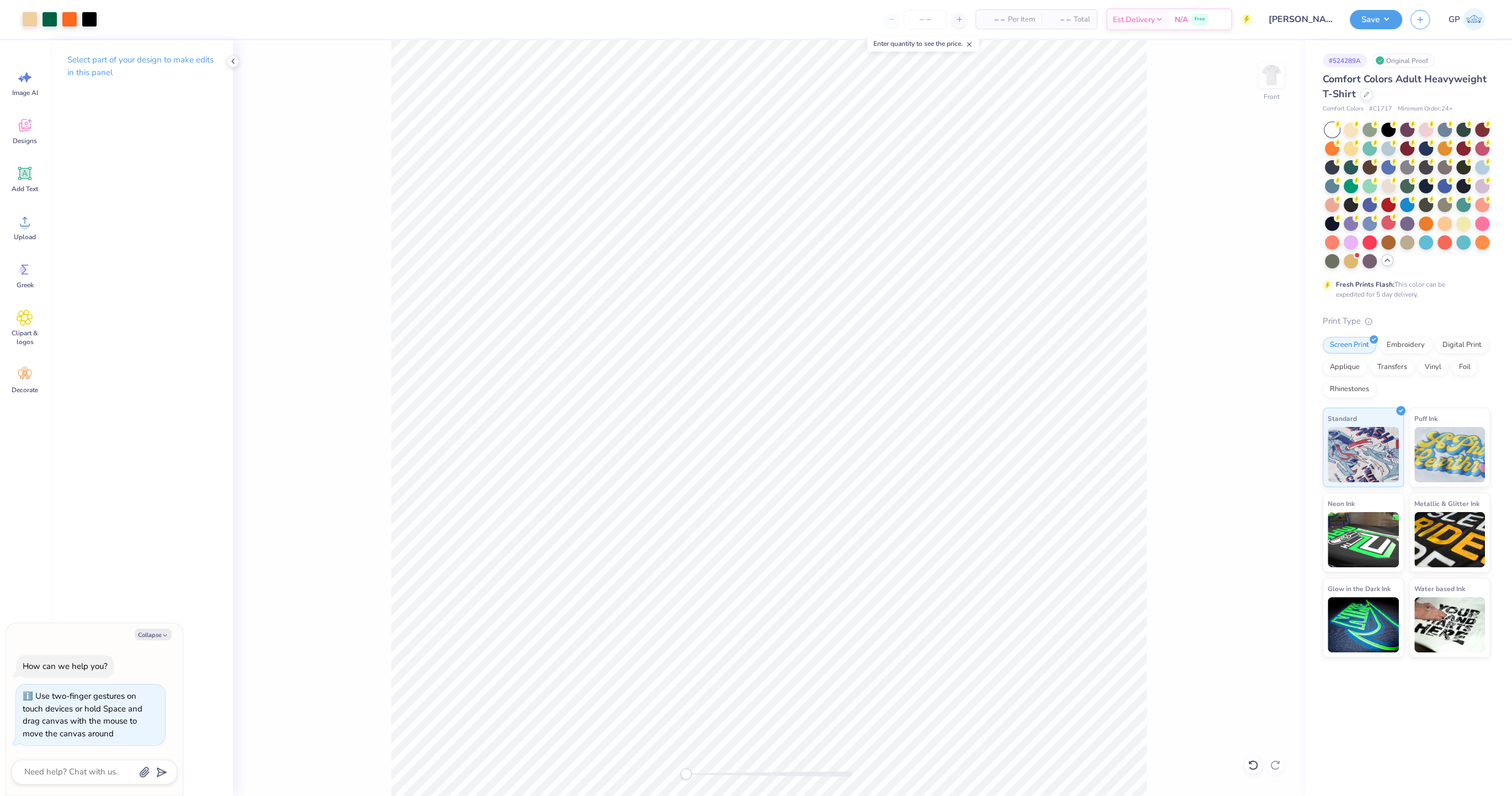
type textarea "x"
click at [174, 112] on input "11.75" at bounding box center [185, 109] width 79 height 17
type input "14"
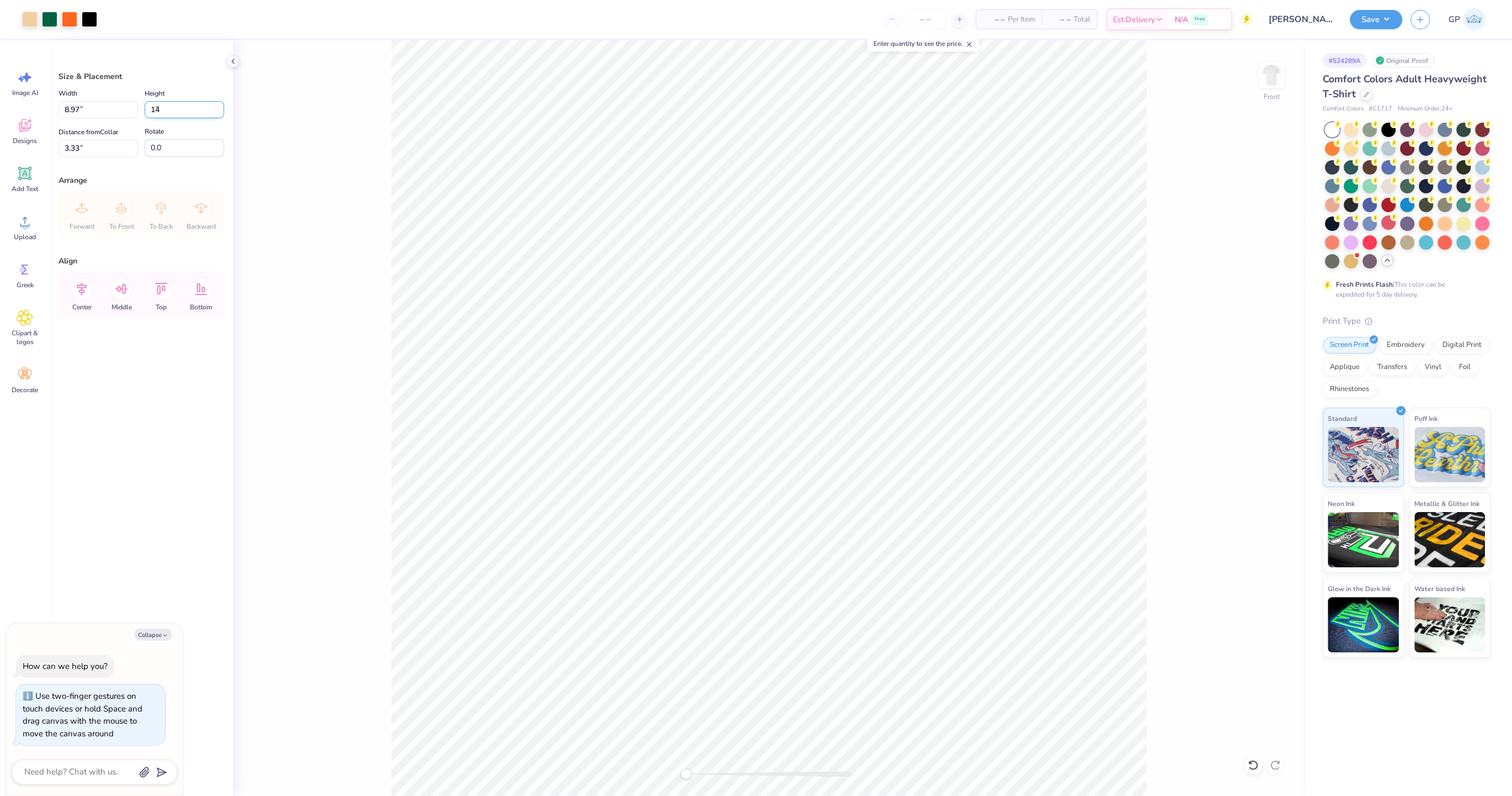
type textarea "x"
type input "10.68"
type input "14.00"
type input "2.20"
type textarea "x"
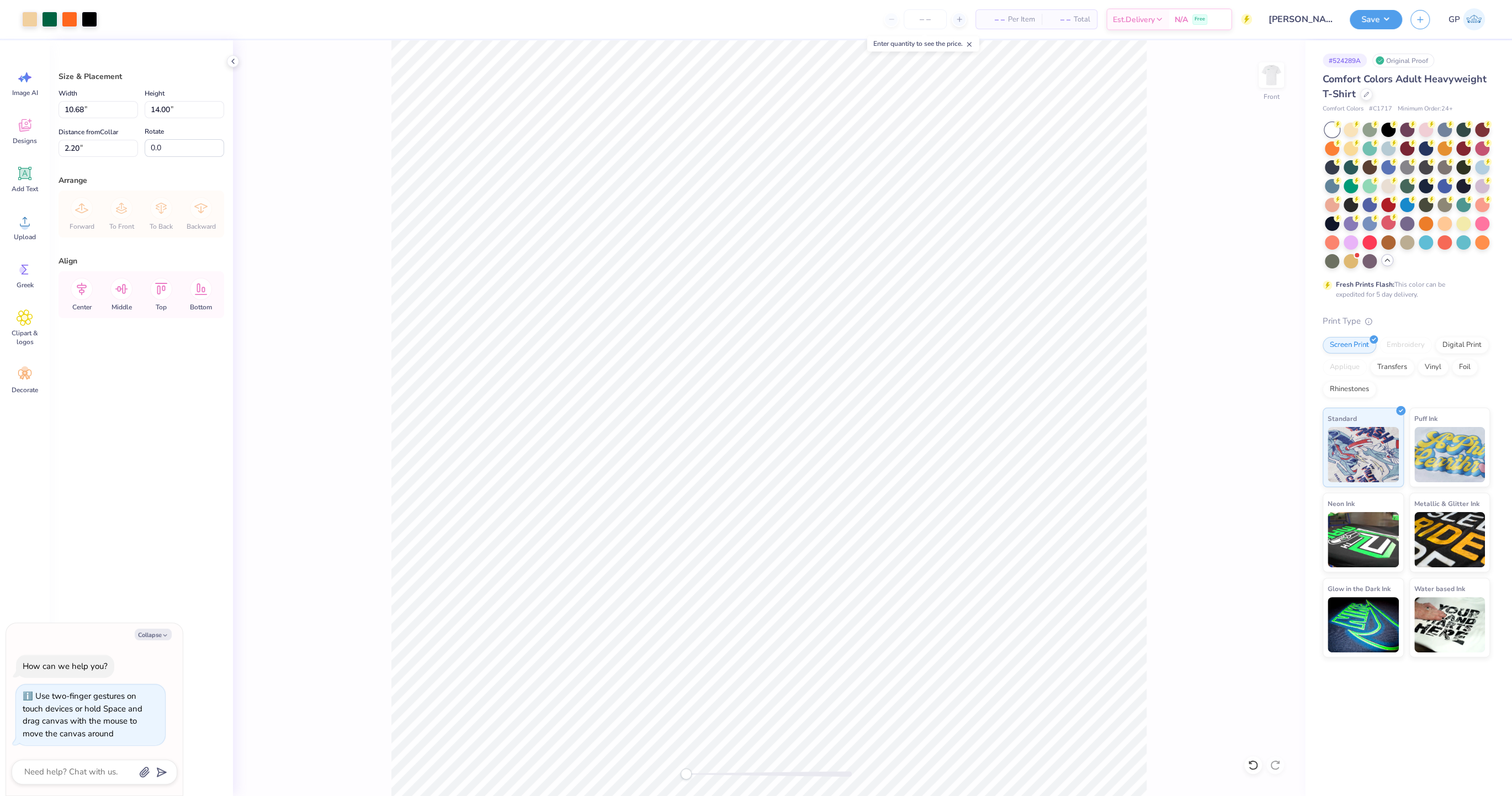
type input "2.55"
type textarea "x"
click at [73, 110] on input "10.68" at bounding box center [98, 109] width 79 height 17
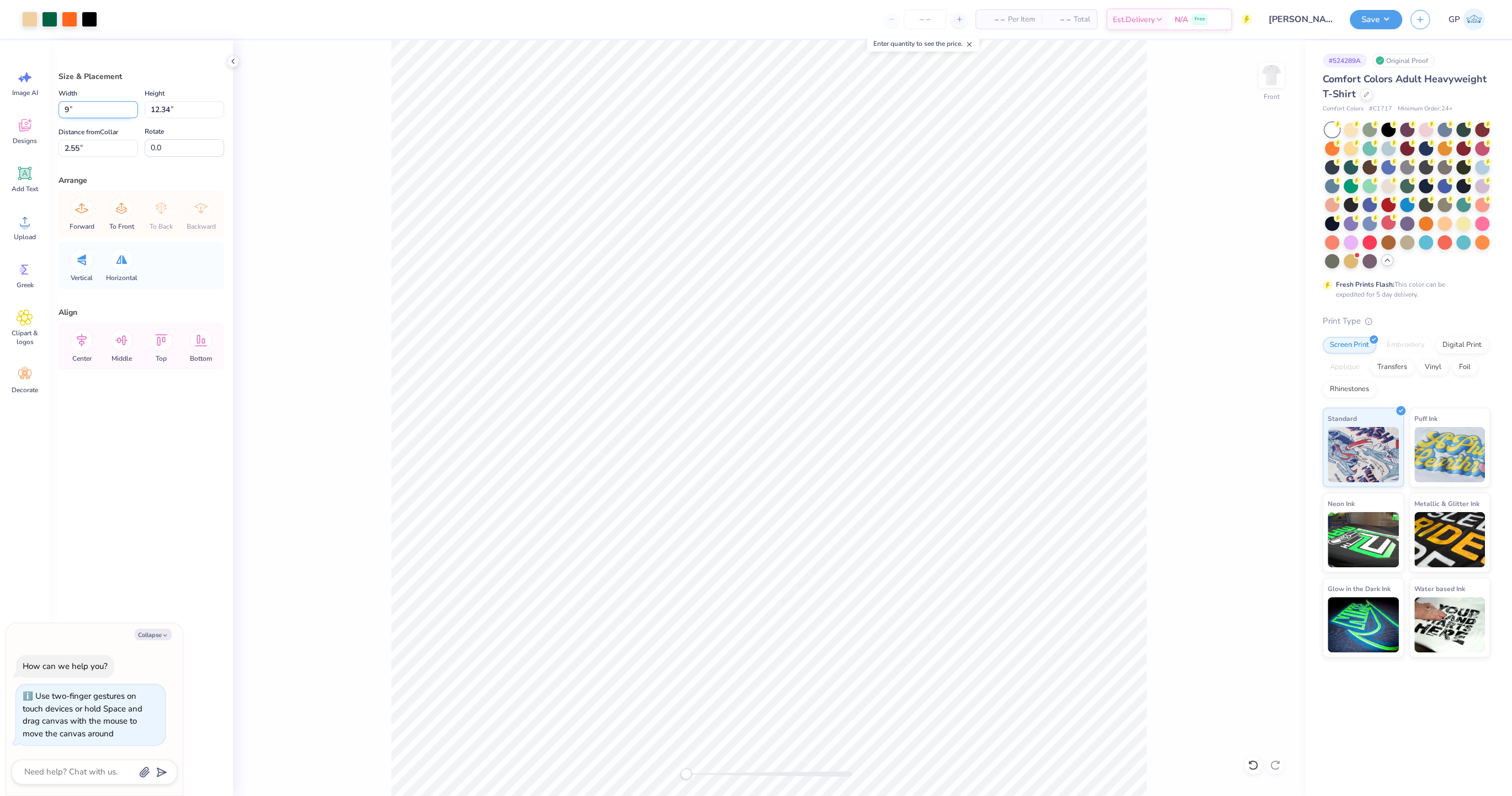
type input "9"
type textarea "x"
type input "9.00"
type input "10.39"
type input "3.52"
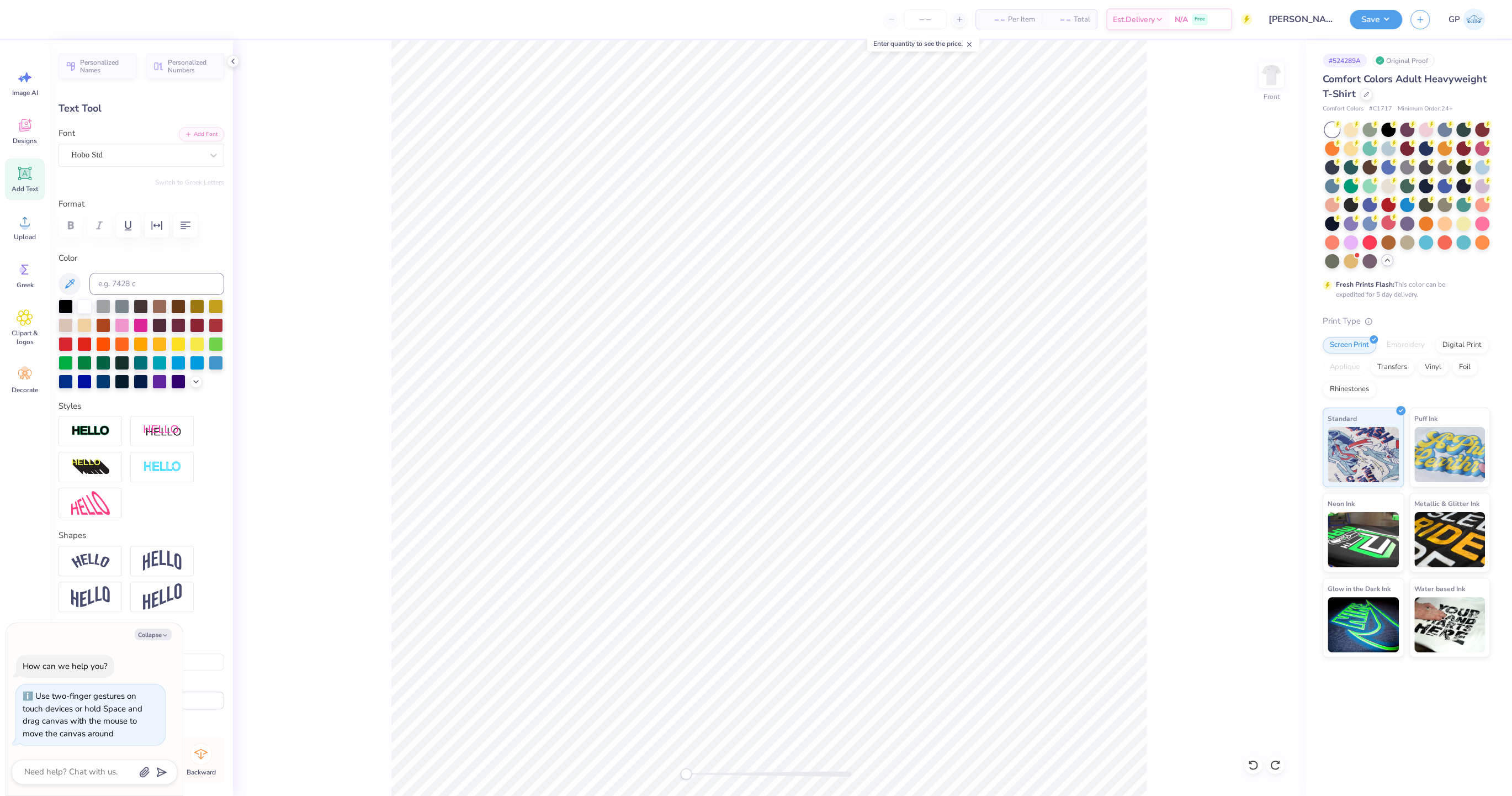
type textarea "x"
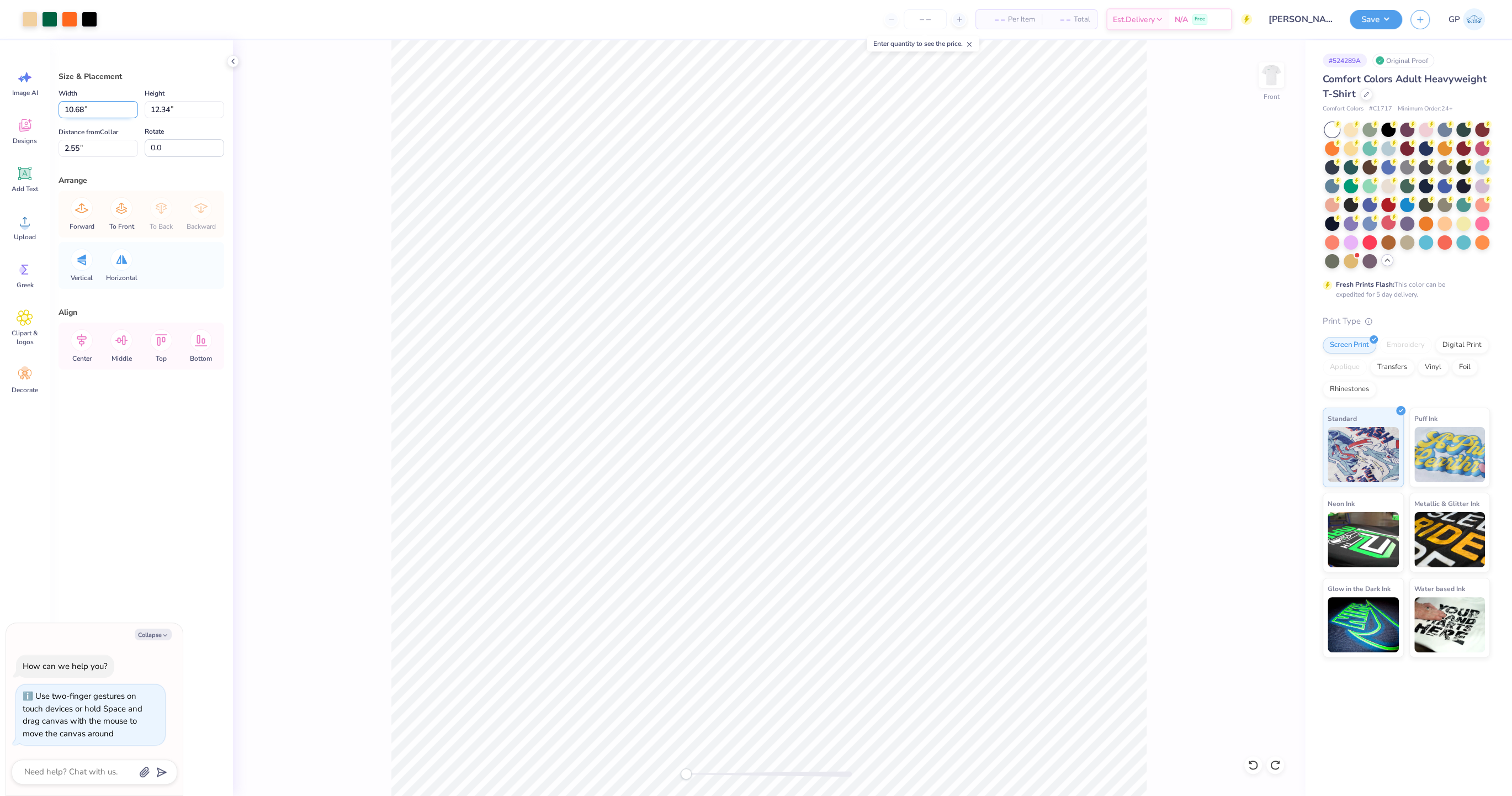
click at [72, 106] on input "10.68" at bounding box center [98, 109] width 79 height 17
type input "10"
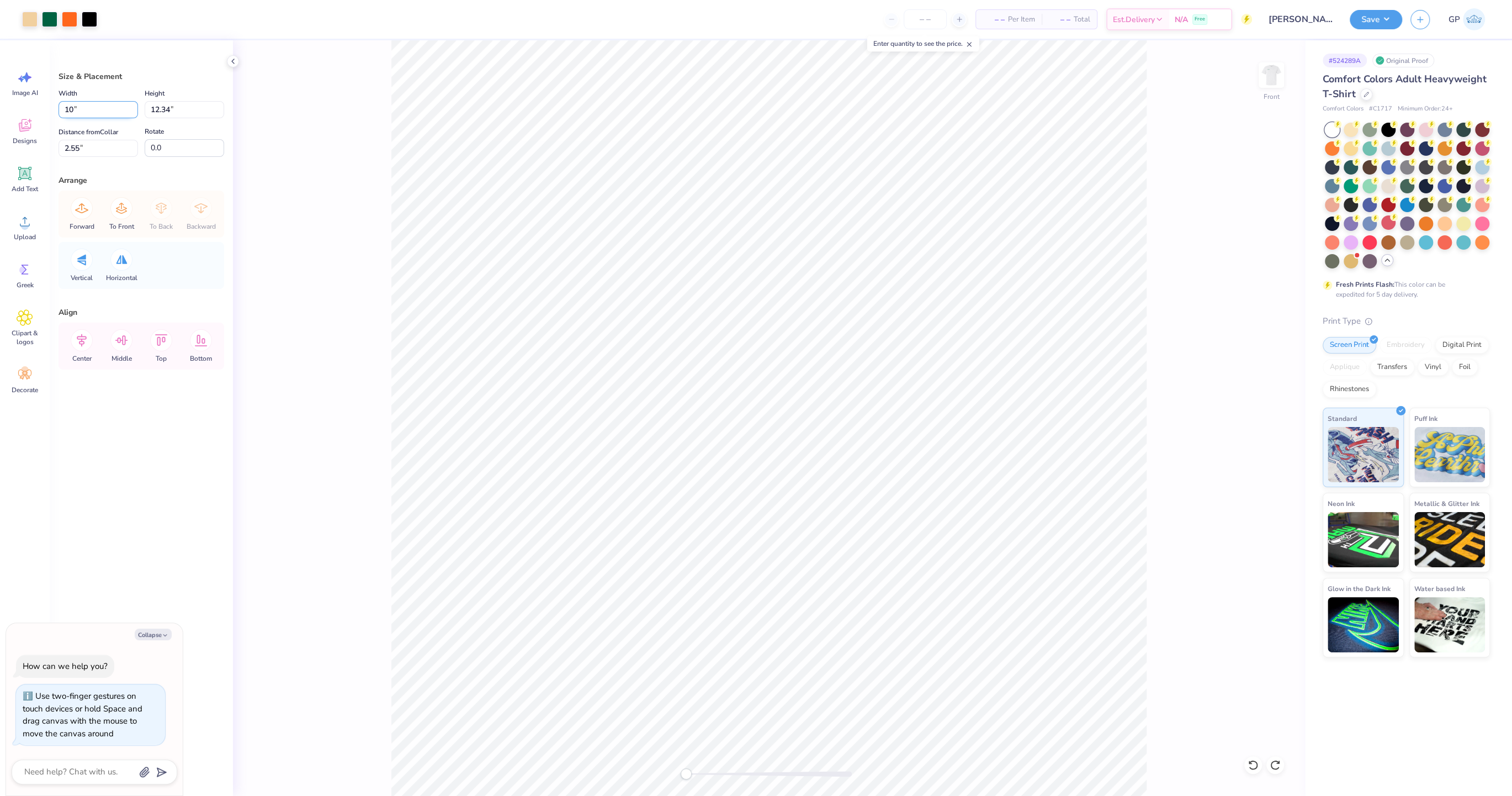
type textarea "x"
type input "10.00"
type input "11.55"
type input "2.94"
click at [76, 351] on div "Center" at bounding box center [81, 345] width 40 height 47
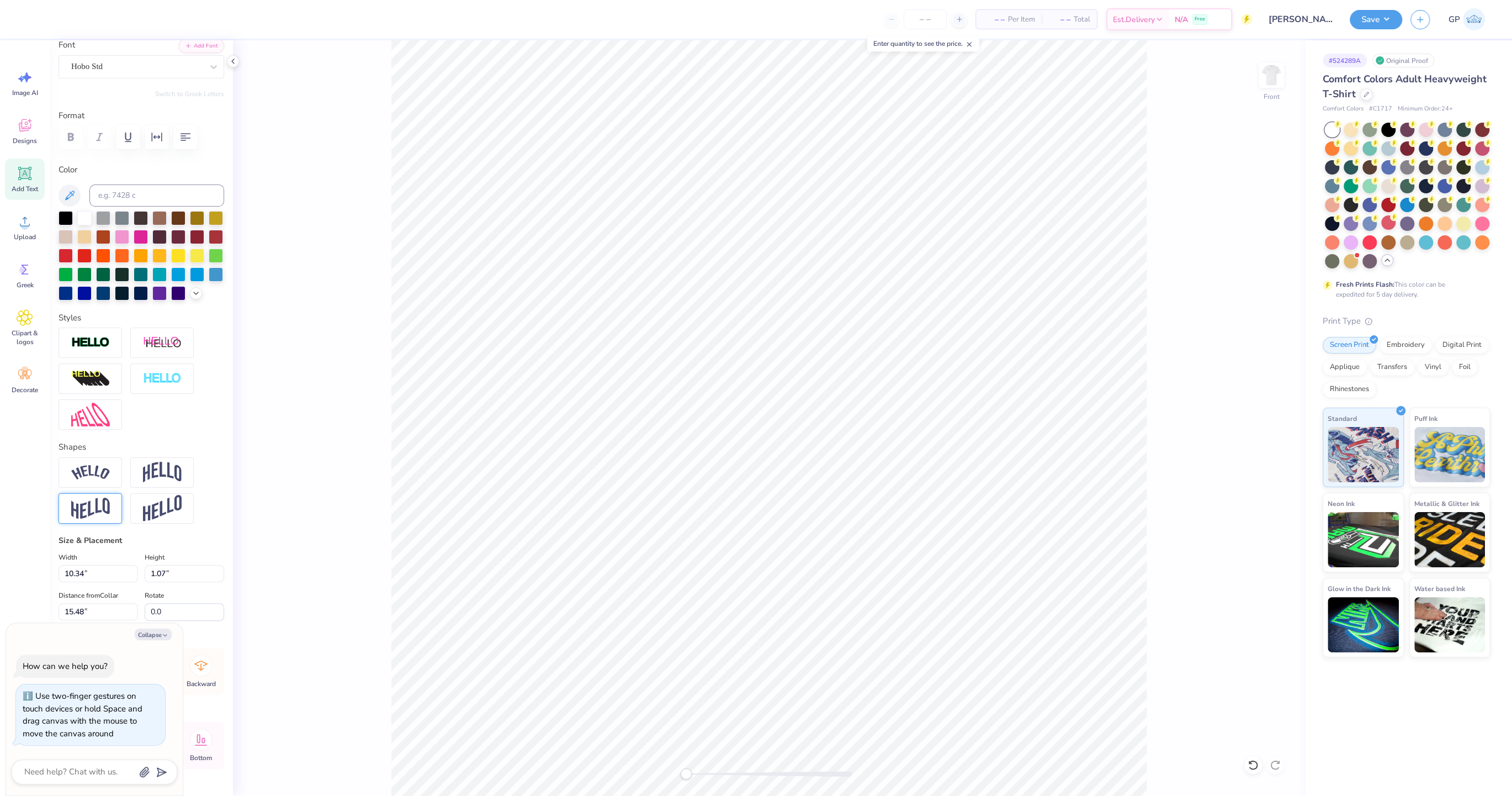
scroll to position [115, 0]
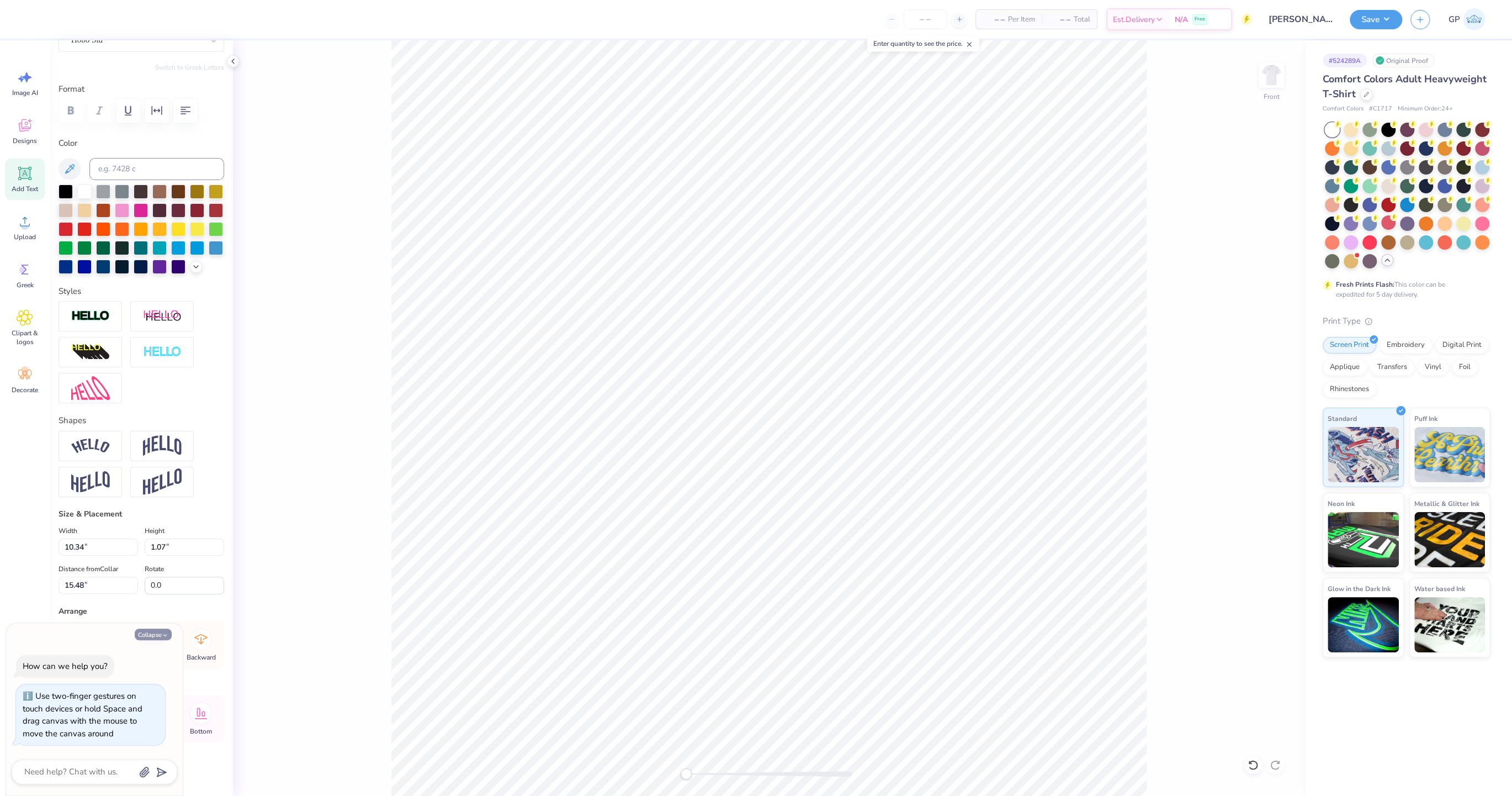
click at [148, 634] on button "Collapse" at bounding box center [153, 634] width 37 height 12
type textarea "x"
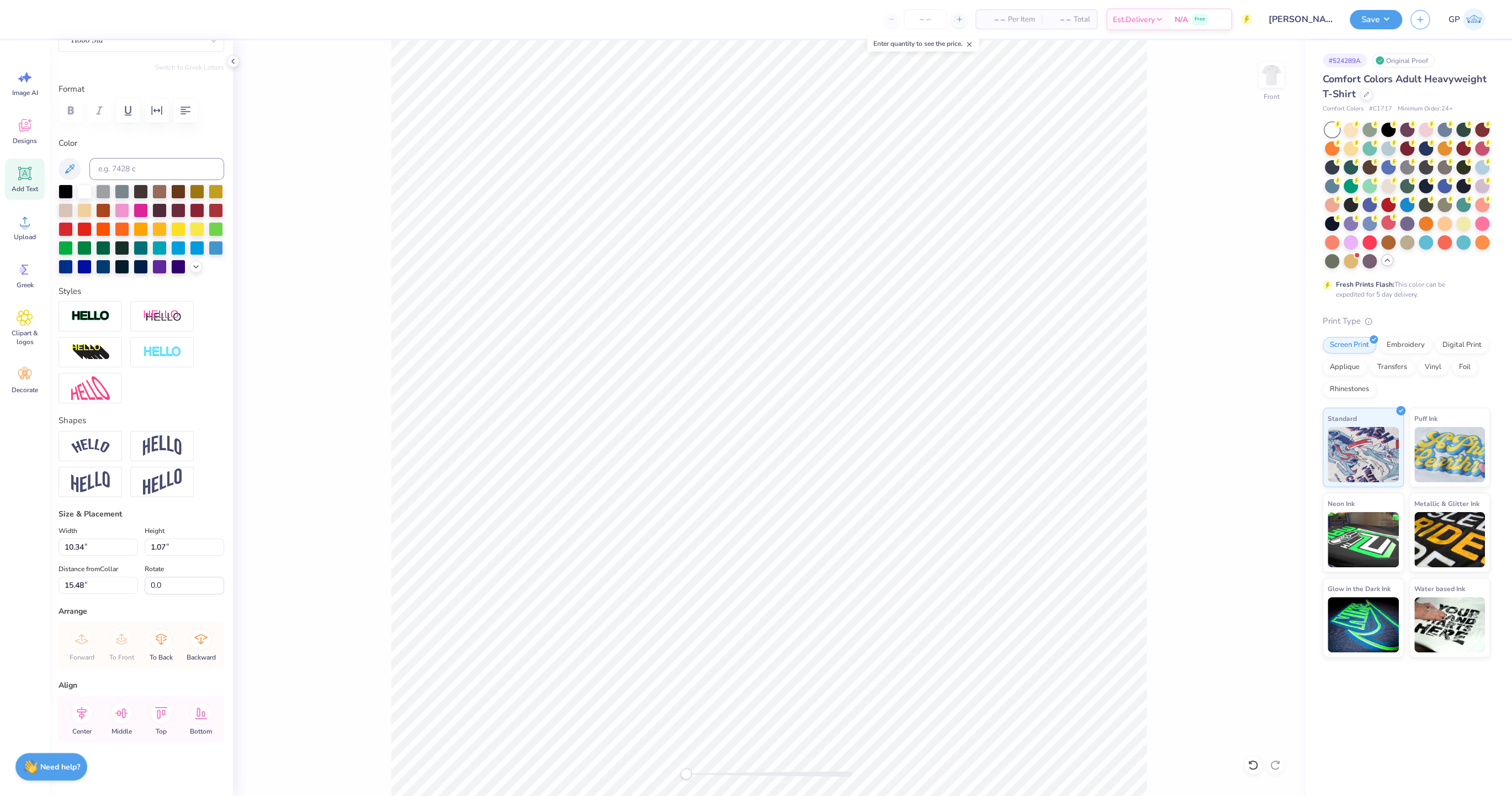
drag, startPoint x: 84, startPoint y: 717, endPoint x: 279, endPoint y: 641, distance: 209.3
click at [84, 717] on icon at bounding box center [81, 713] width 22 height 22
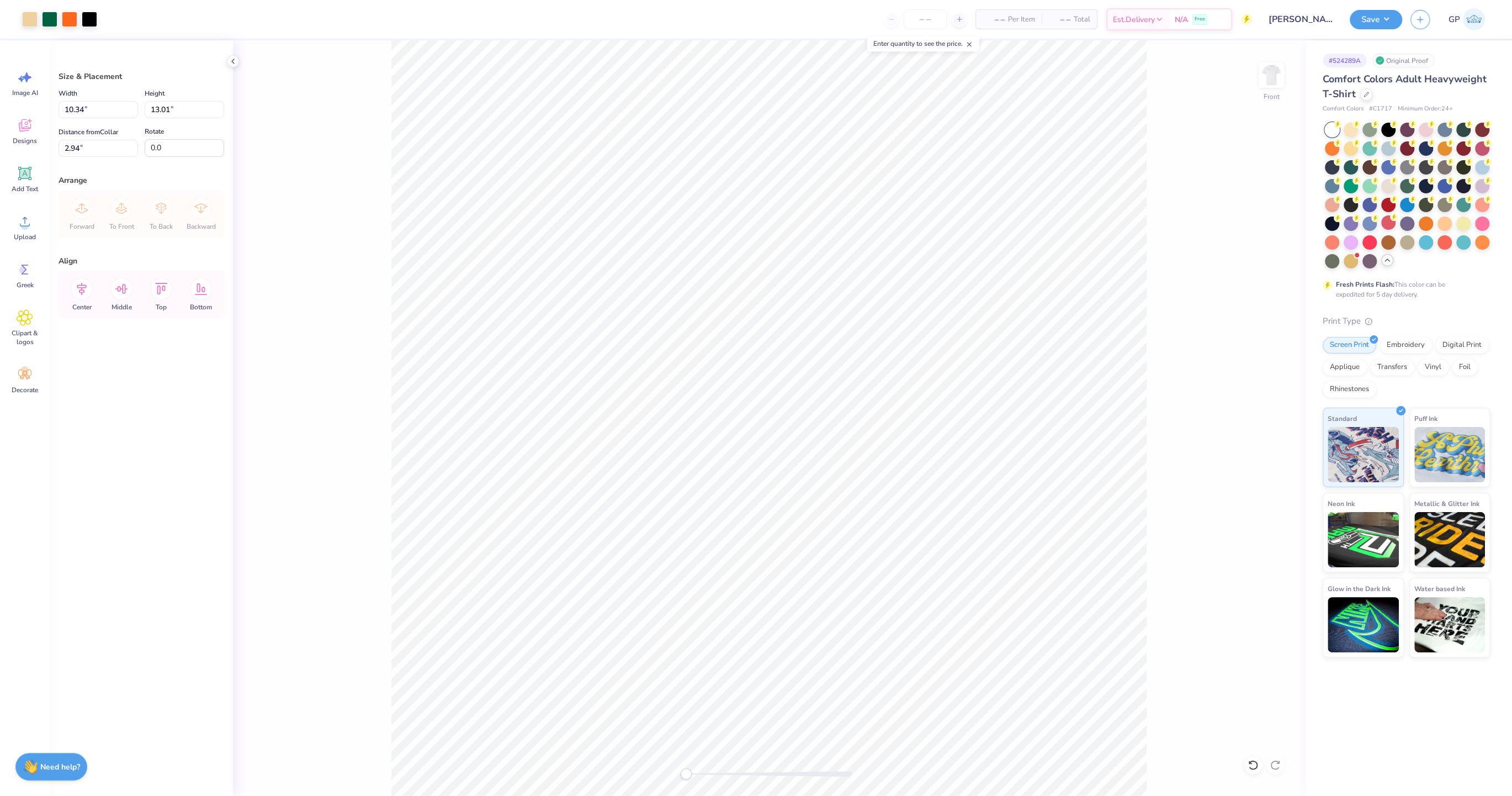
type input "2.34"
click at [170, 108] on input "13.01" at bounding box center [185, 109] width 79 height 17
type input "13"
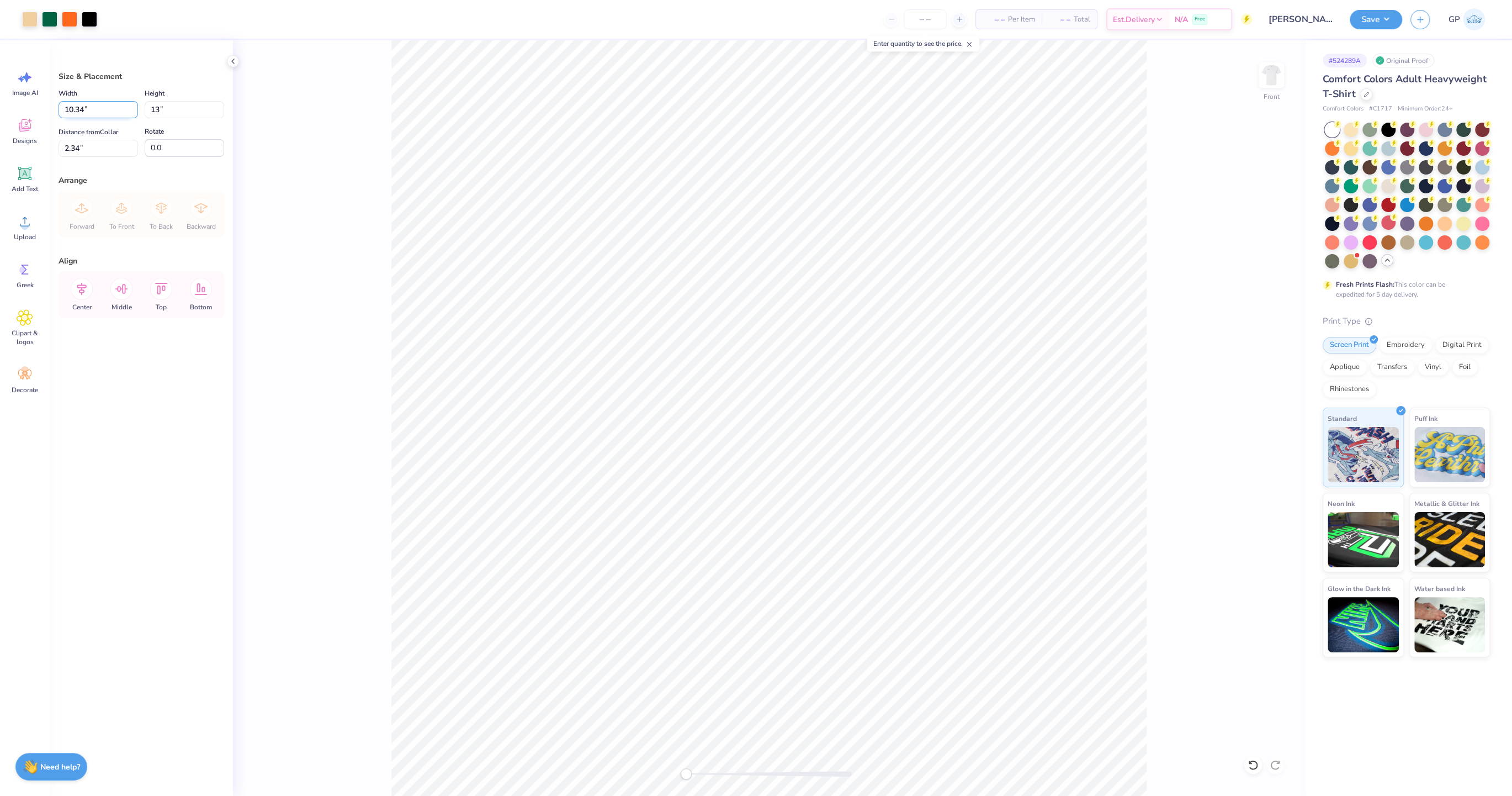
click at [110, 113] on input "10.34" at bounding box center [98, 109] width 79 height 17
type input "10.33"
type input "13.00"
type input "2.35"
click at [110, 113] on input "10.33" at bounding box center [98, 109] width 79 height 17
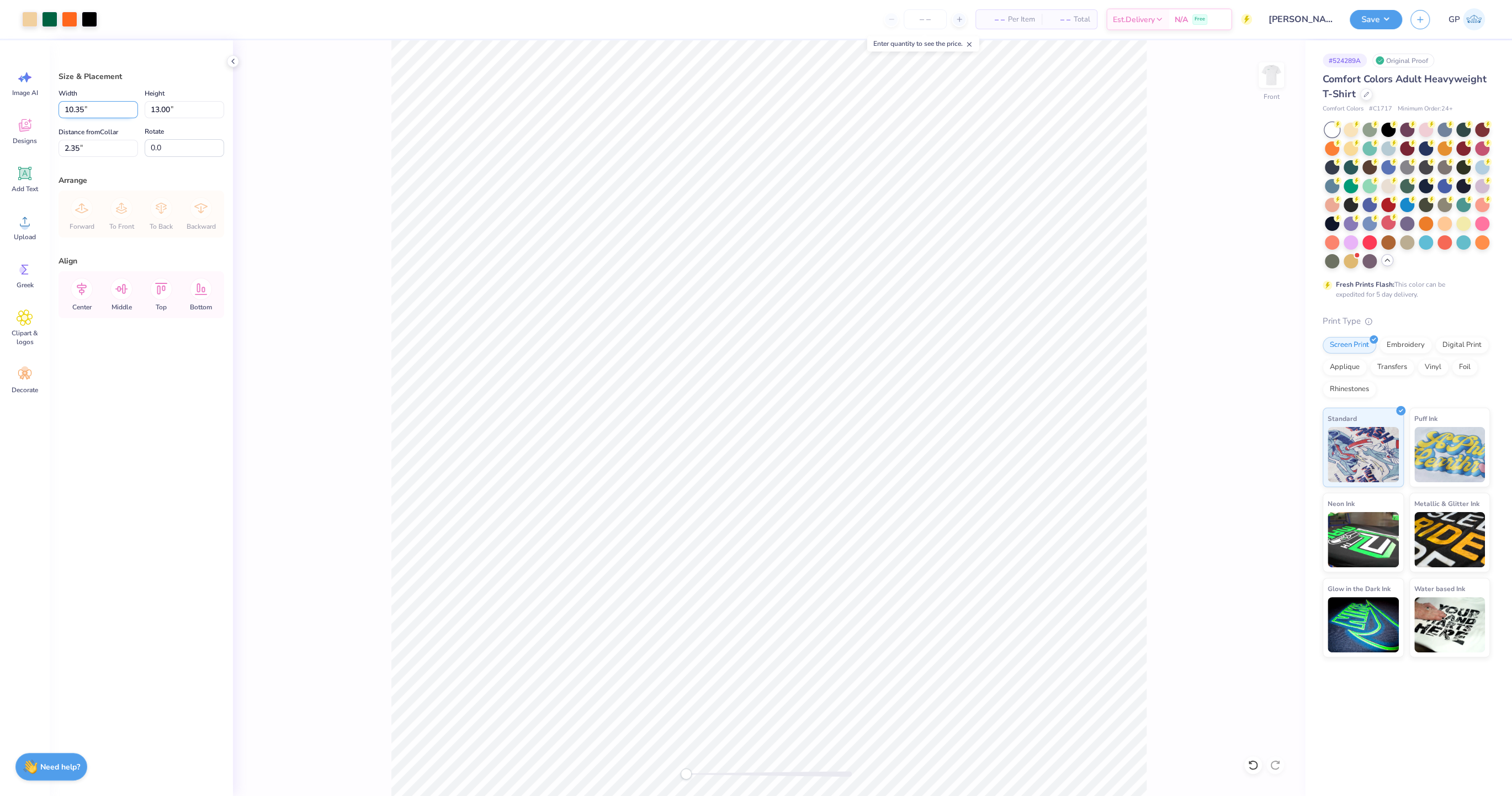
click at [110, 113] on input "10.35" at bounding box center [98, 109] width 79 height 17
click at [111, 113] on input "10.35" at bounding box center [98, 109] width 79 height 17
type input "10.31"
type input "12.97"
type input "2.36"
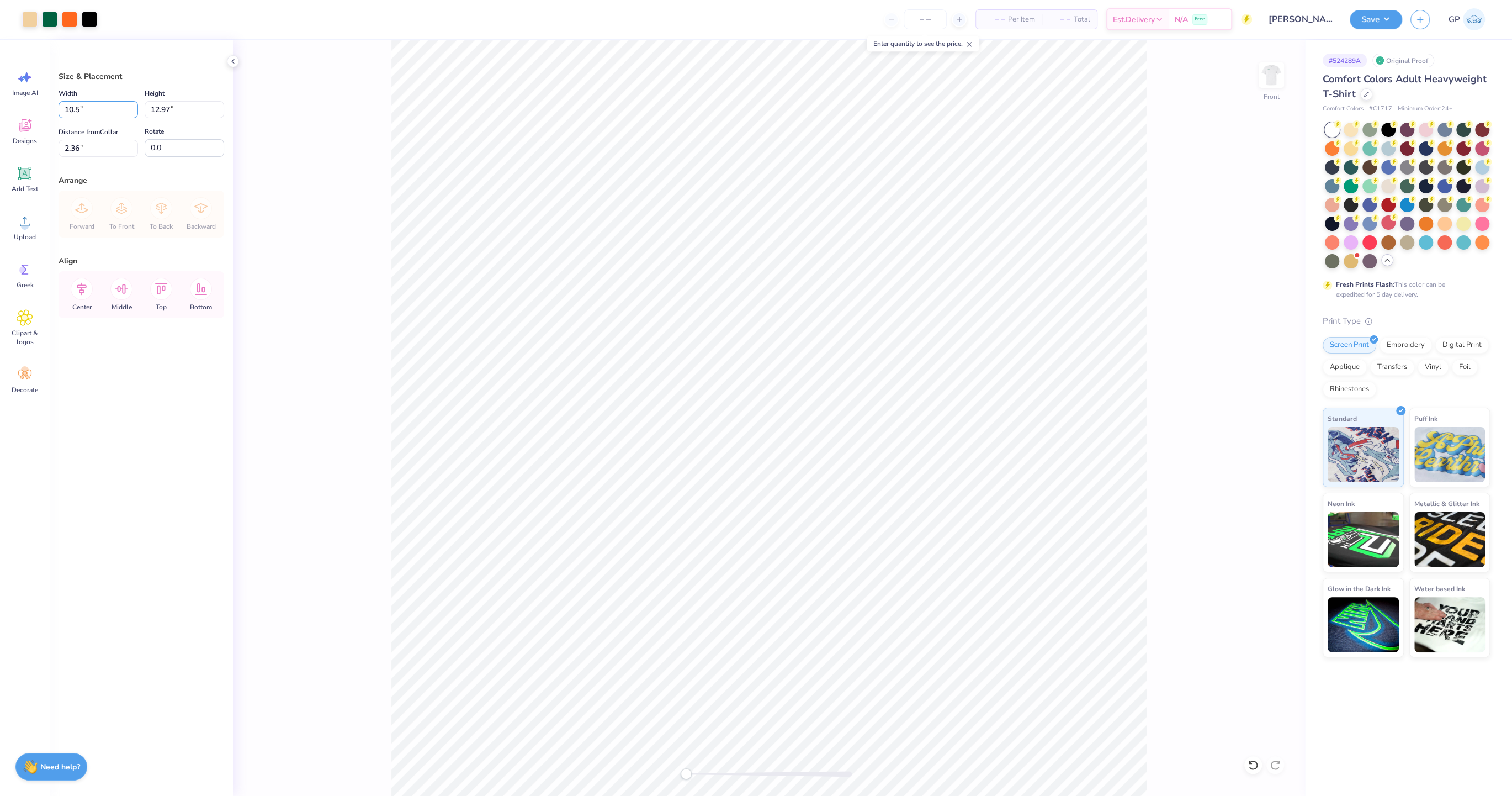
type input "10.50"
type input "13.21"
type input "2.24"
click at [100, 150] on input "2.24" at bounding box center [98, 148] width 79 height 17
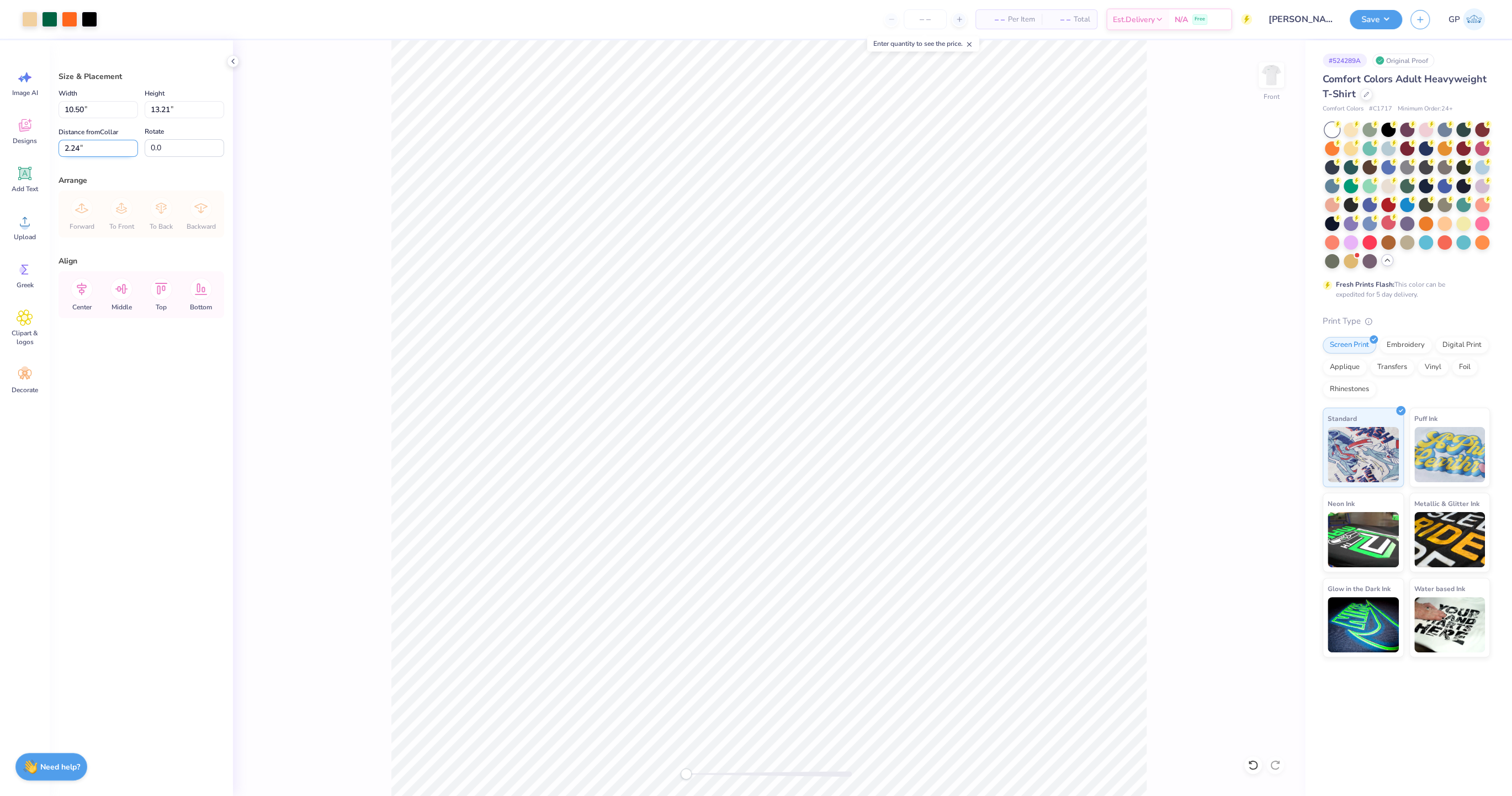
click at [100, 150] on input "2.24" at bounding box center [98, 148] width 79 height 17
type input "3.00"
click at [1374, 17] on button "Save" at bounding box center [1376, 17] width 53 height 19
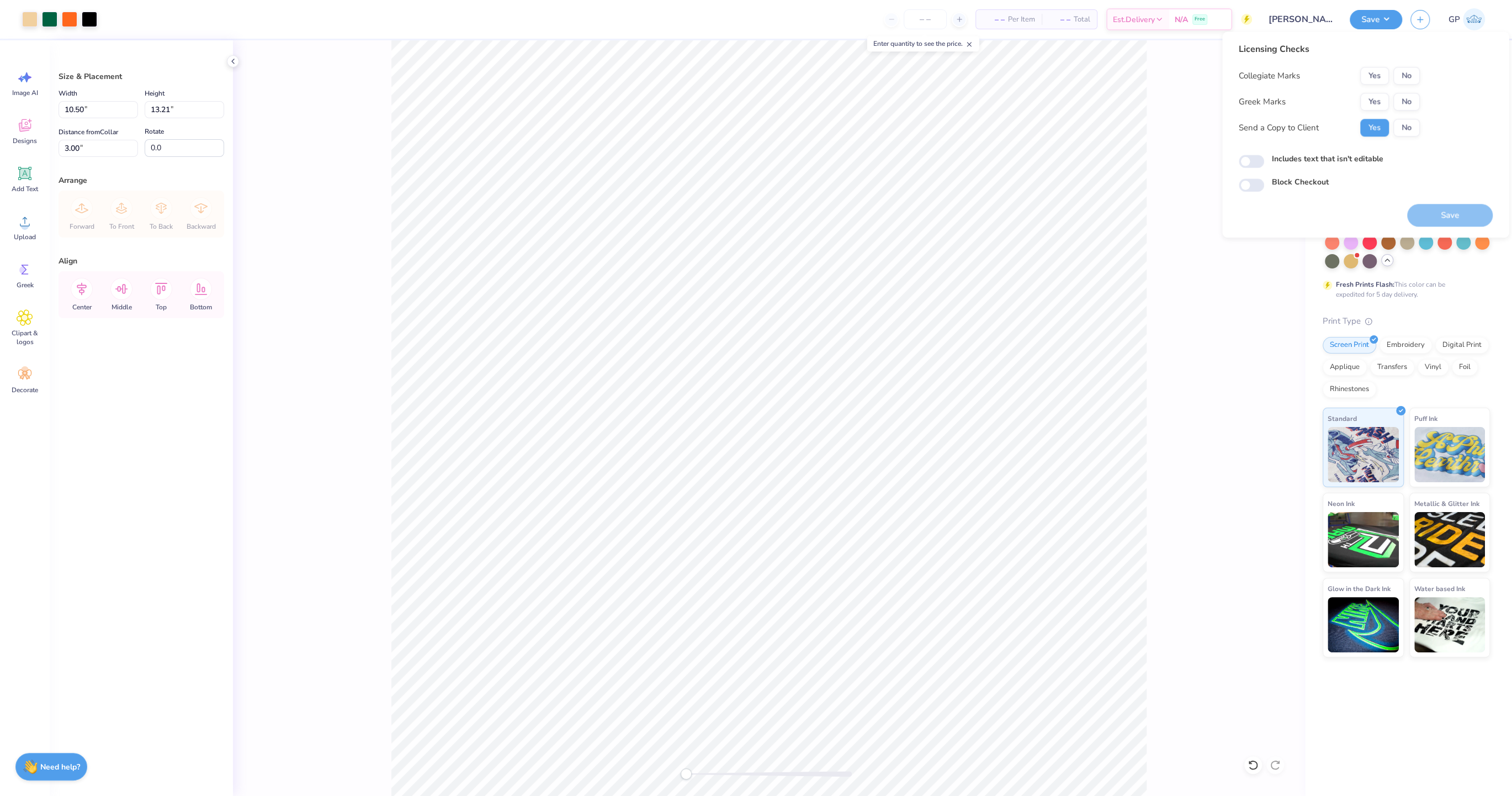
click at [1373, 66] on div "Licensing Checks Collegiate Marks Yes No Greek Marks Yes No Send a Copy to Clie…" at bounding box center [1329, 93] width 182 height 102
click at [1405, 73] on button "No" at bounding box center [1407, 75] width 27 height 18
click at [1405, 94] on button "No" at bounding box center [1407, 101] width 27 height 18
click at [1259, 158] on input "Includes text that isn't editable" at bounding box center [1252, 161] width 26 height 13
click at [1257, 157] on input "Includes text that isn't editable" at bounding box center [1252, 161] width 26 height 13
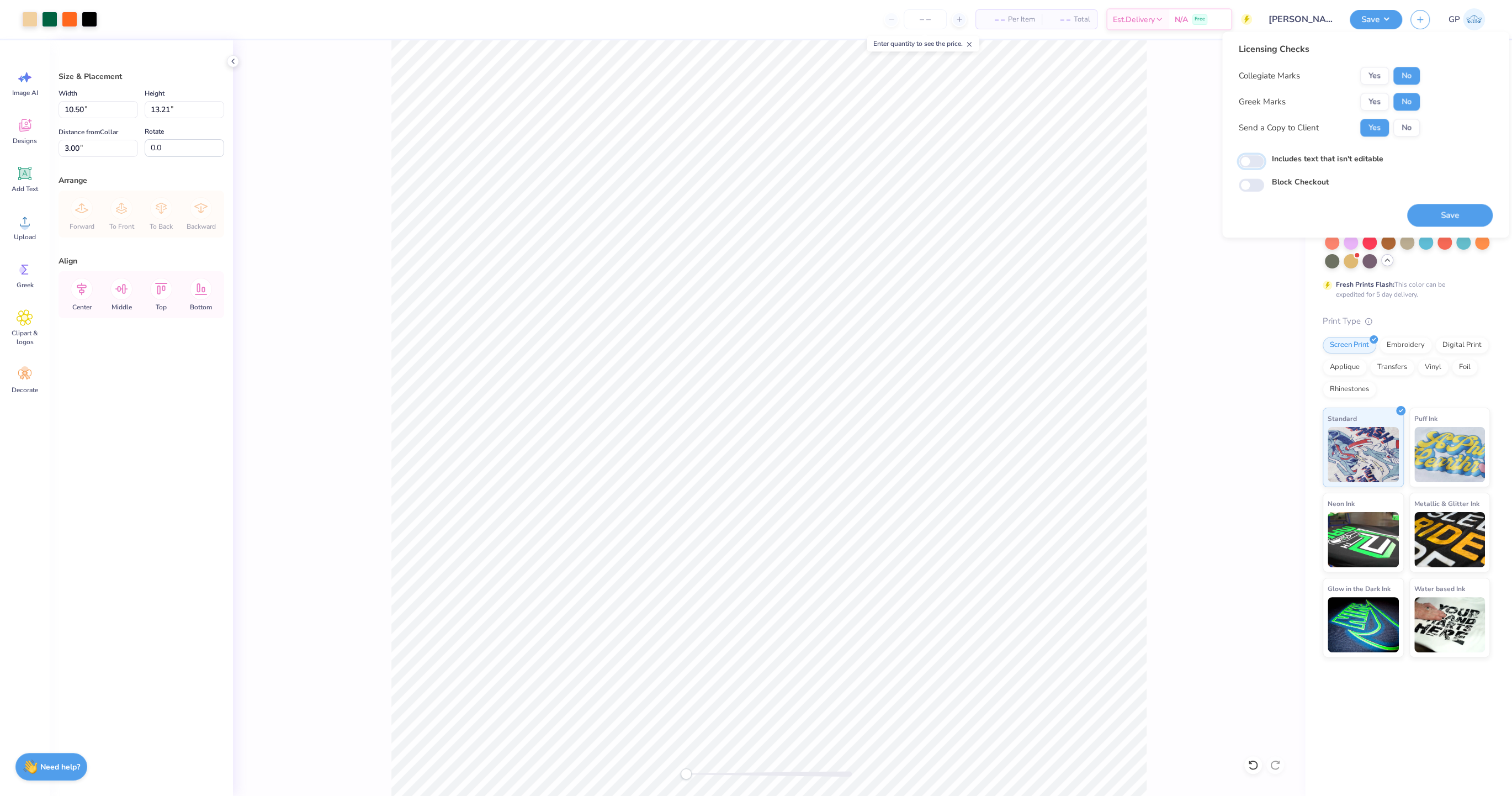
checkbox input "false"
click at [1439, 219] on button "Save" at bounding box center [1450, 214] width 85 height 23
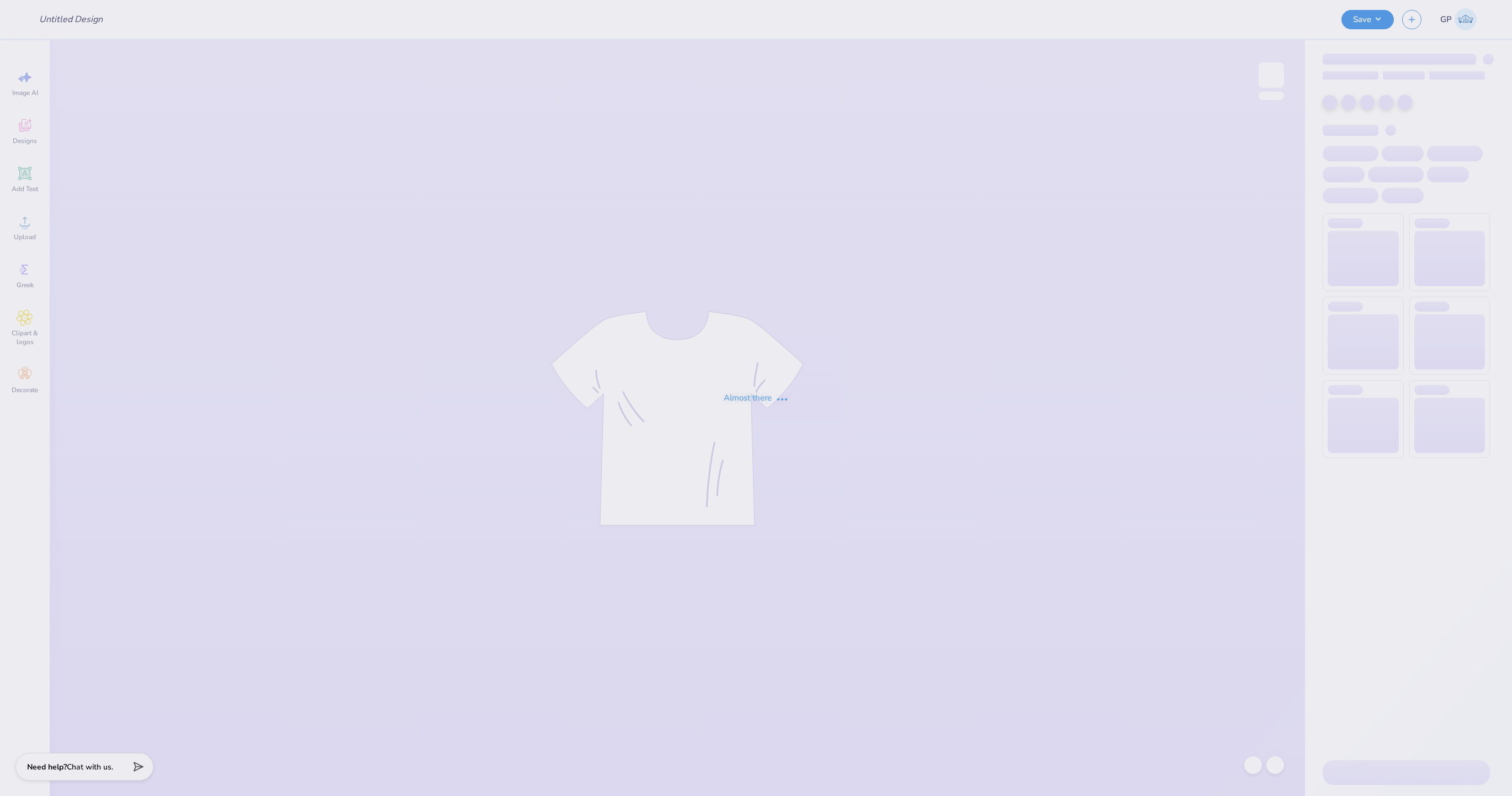
type input "[MEDICAL_DATA] Parent's Weekend Merch"
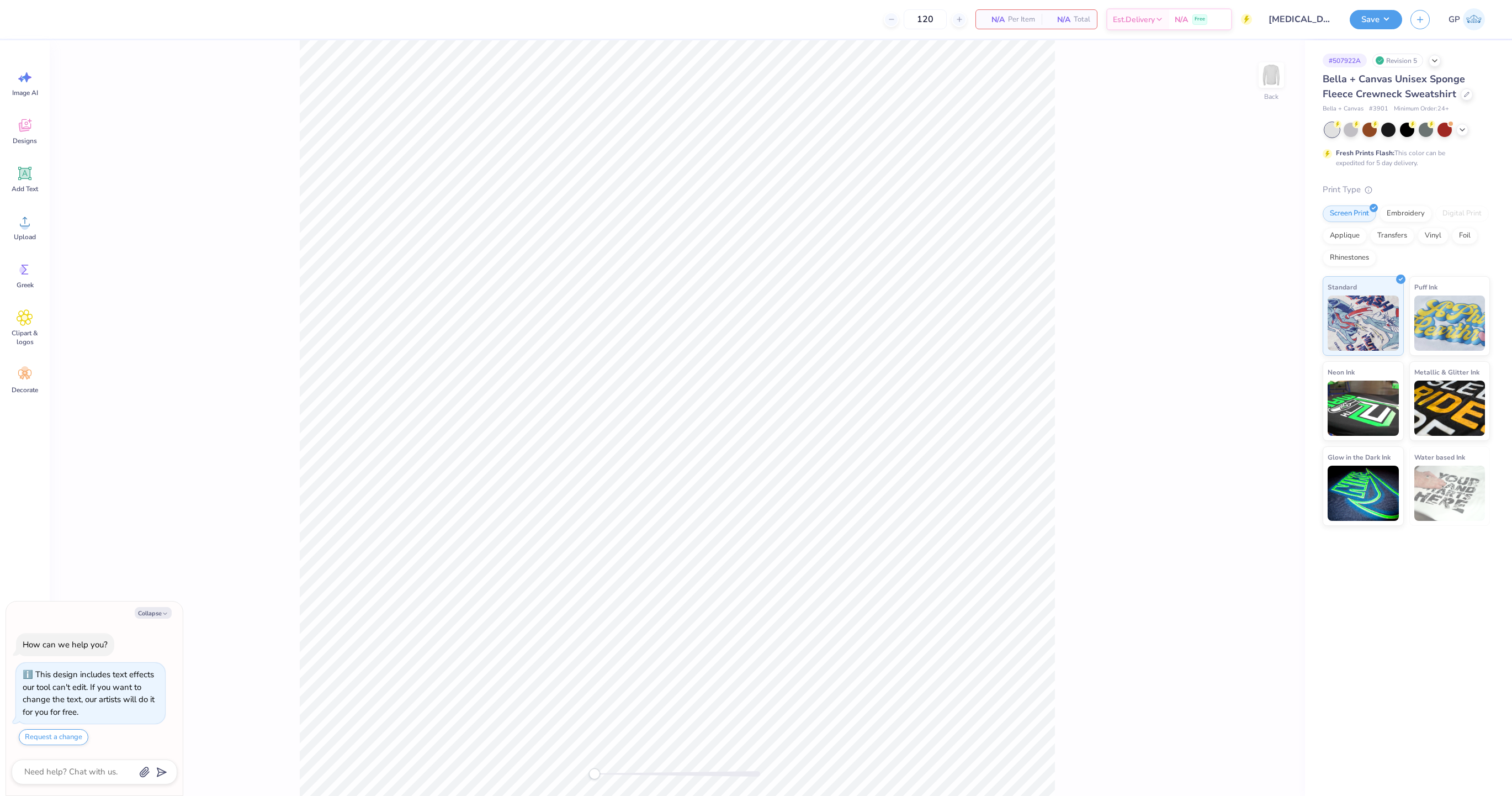
type textarea "x"
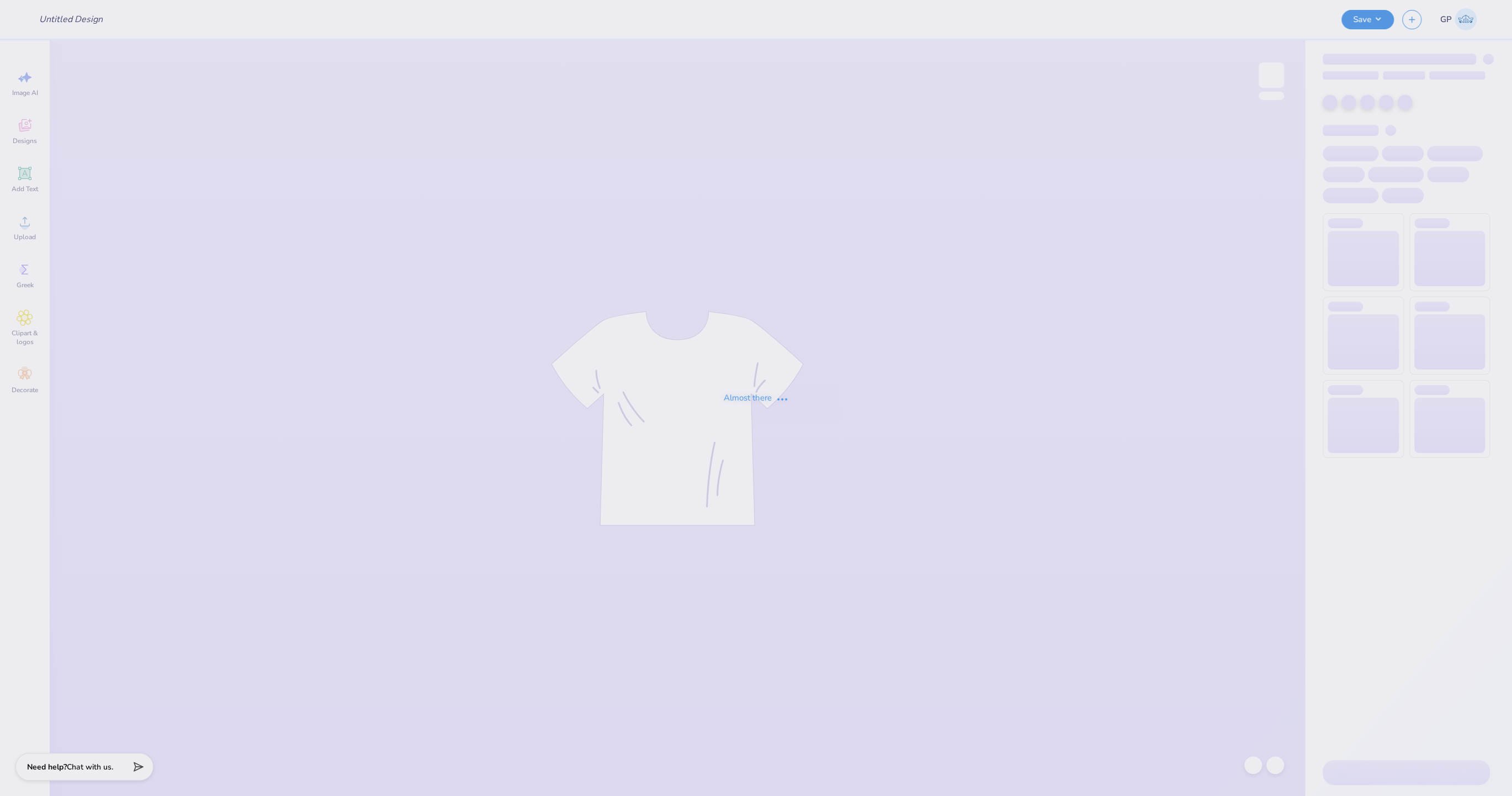
type input "[MEDICAL_DATA] Parent's Weekend Merch"
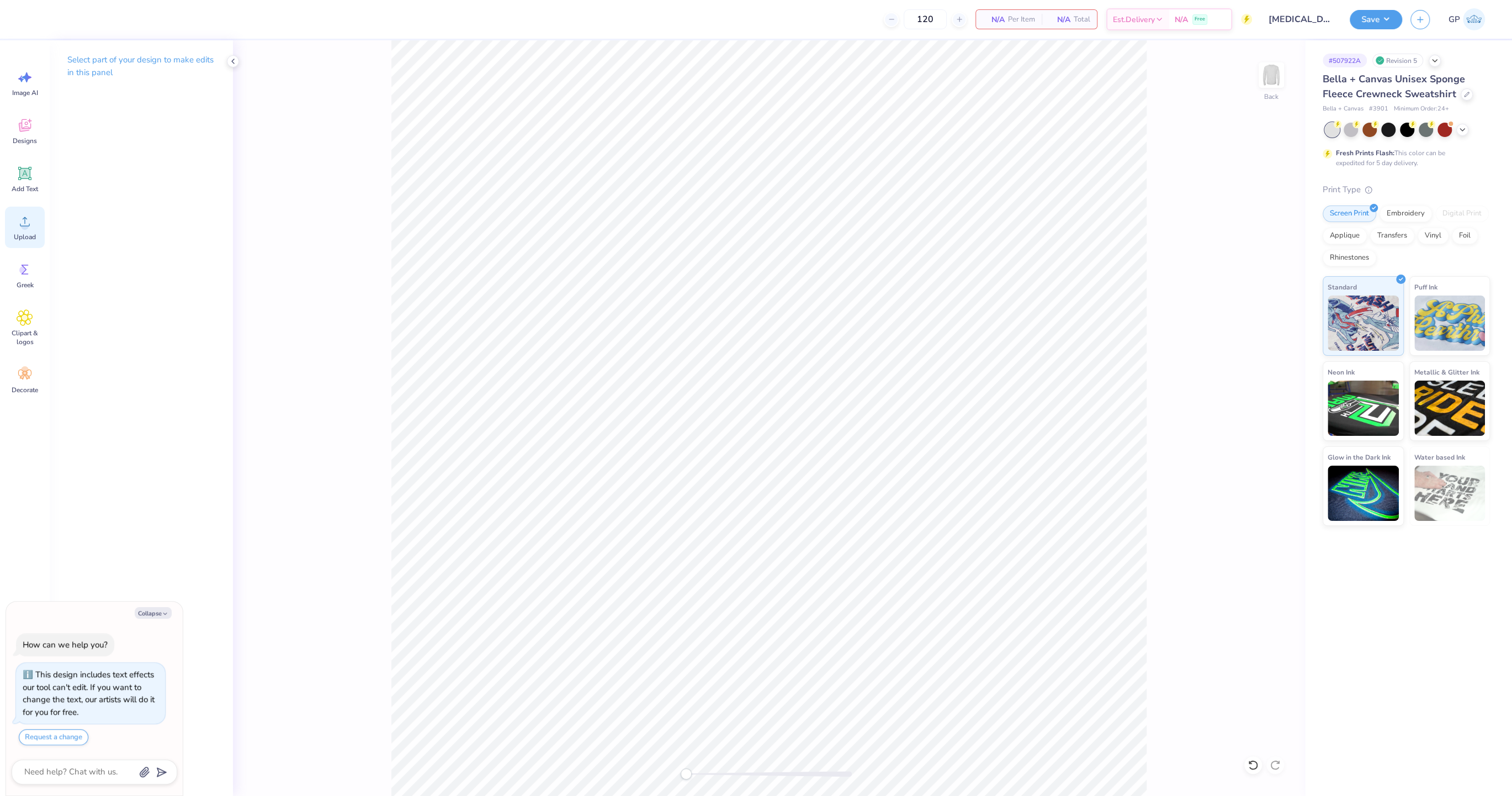
click at [45, 236] on div "Upload" at bounding box center [25, 227] width 40 height 42
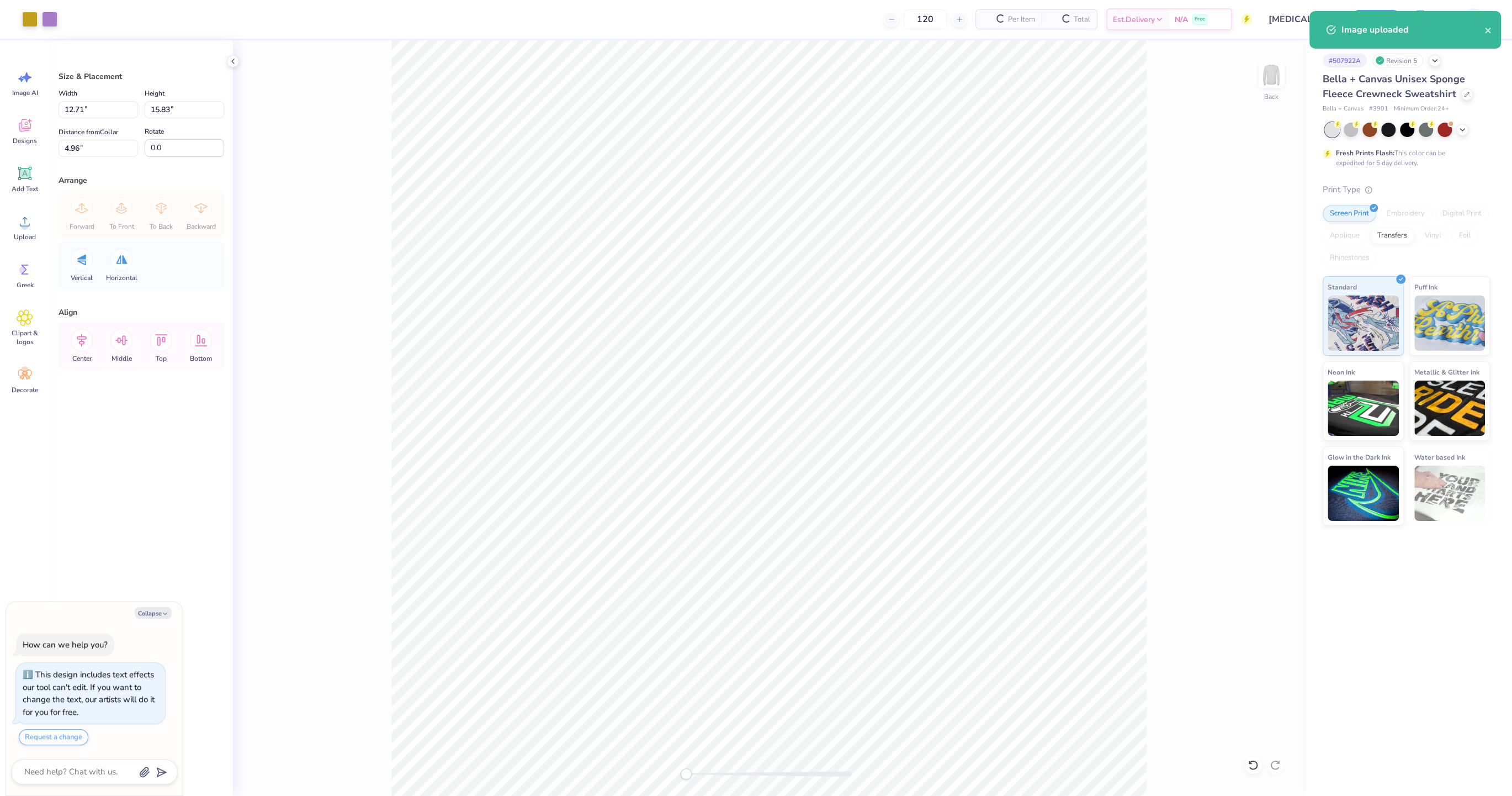
type textarea "x"
click at [173, 104] on input "15.83" at bounding box center [185, 109] width 79 height 17
type input "15"
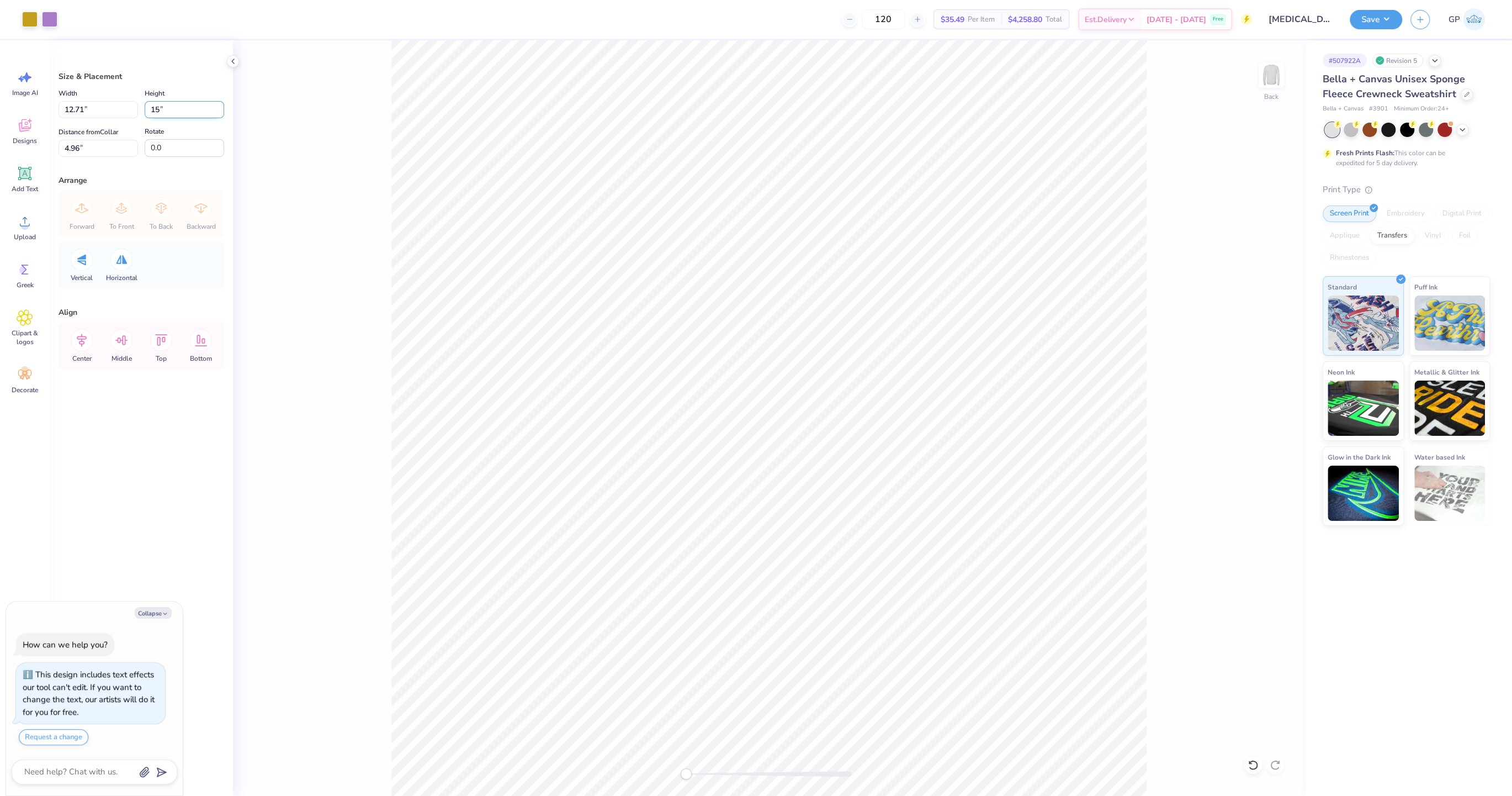
type textarea "x"
type input "12.04"
type input "15.00"
click at [76, 144] on input "5.38" at bounding box center [98, 148] width 79 height 17
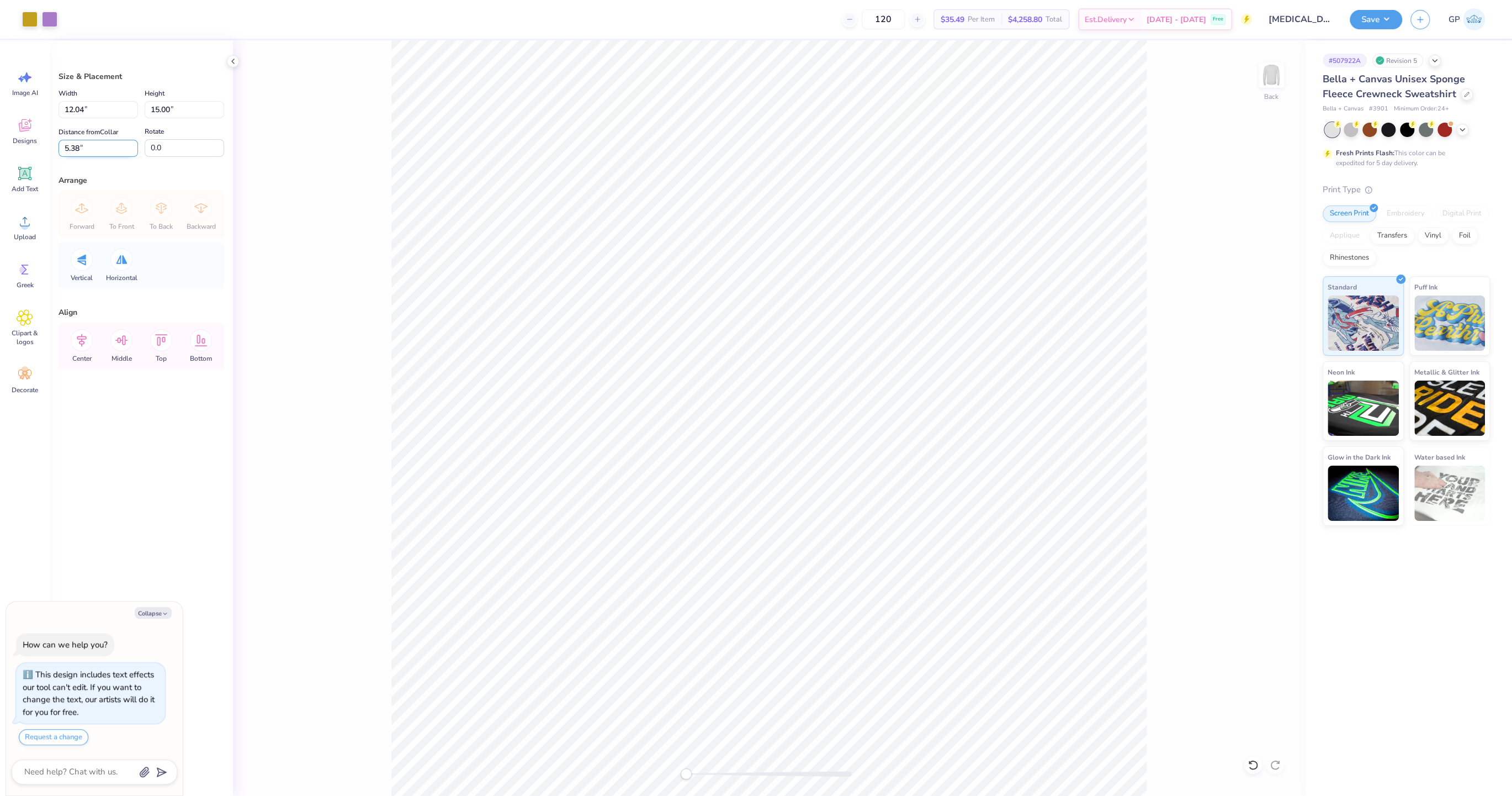
click at [76, 144] on input "5.38" at bounding box center [98, 148] width 79 height 17
type input "3"
click at [1365, 17] on button "Save" at bounding box center [1376, 17] width 53 height 19
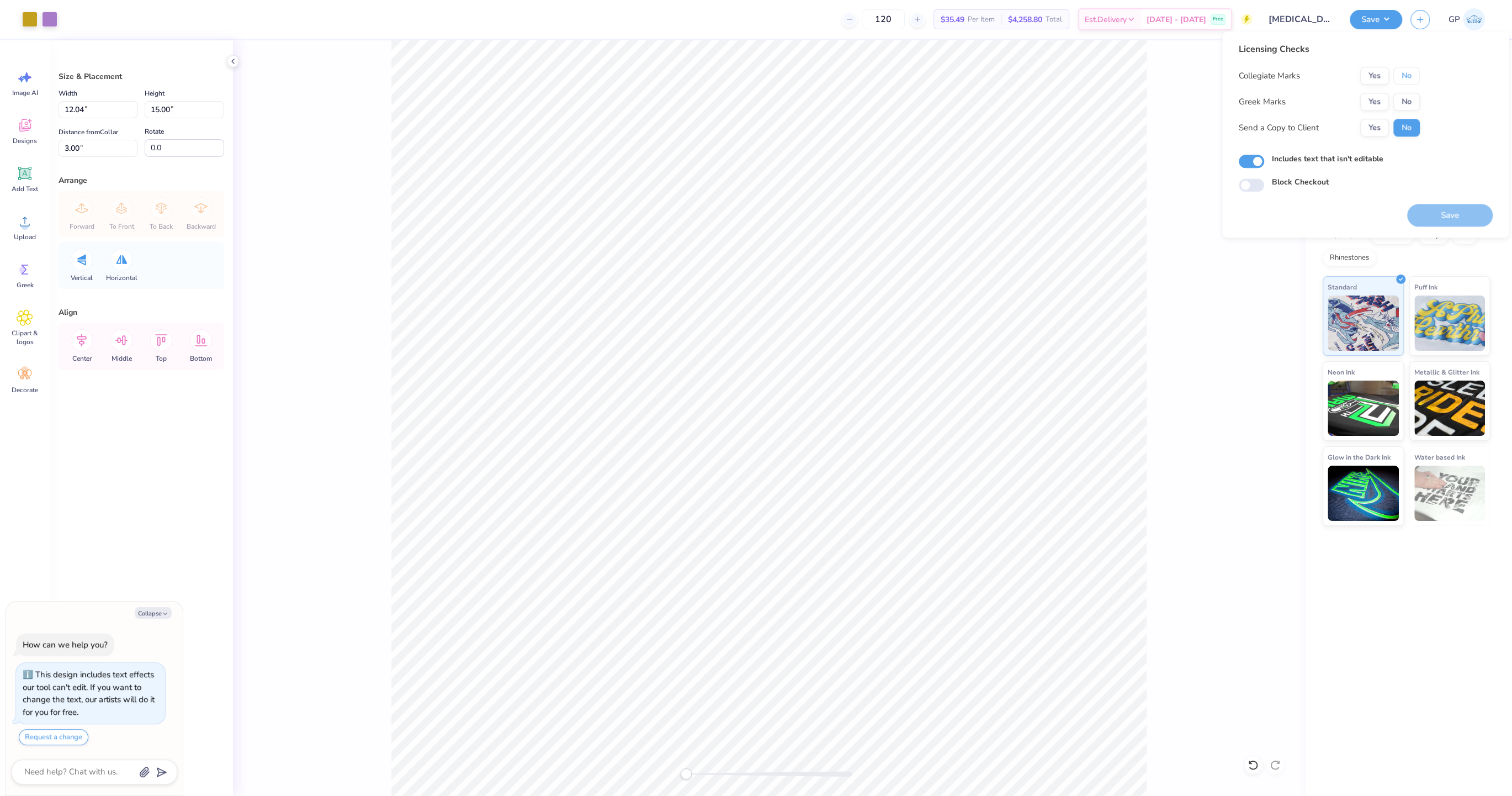
drag, startPoint x: 1394, startPoint y: 72, endPoint x: 1385, endPoint y: 92, distance: 21.9
click at [1394, 74] on button "No" at bounding box center [1407, 75] width 27 height 18
click at [1376, 101] on button "Yes" at bounding box center [1374, 101] width 29 height 18
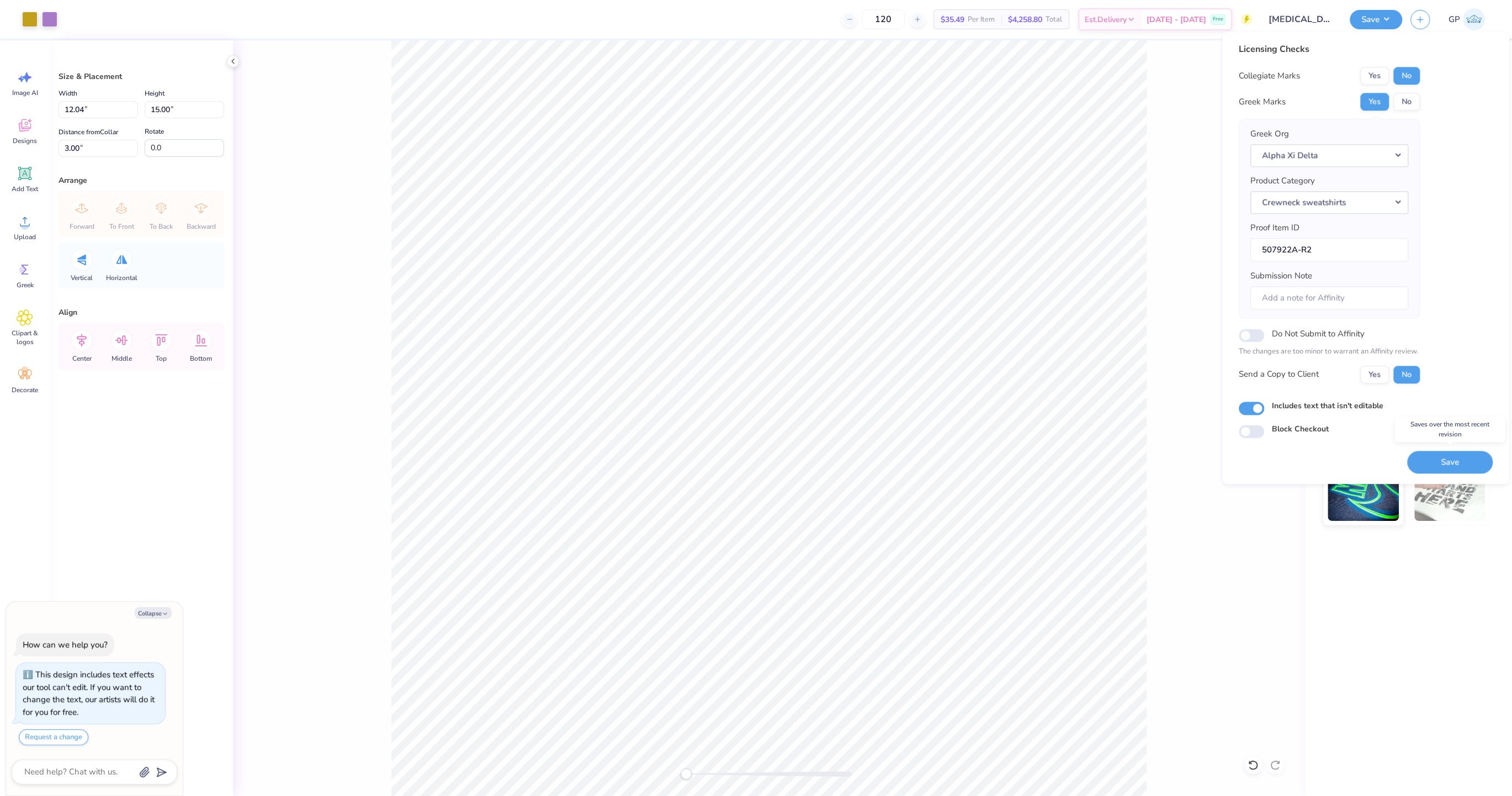
click at [1449, 453] on button "Save" at bounding box center [1450, 462] width 85 height 23
type textarea "x"
